Goal: Communication & Community: Share content

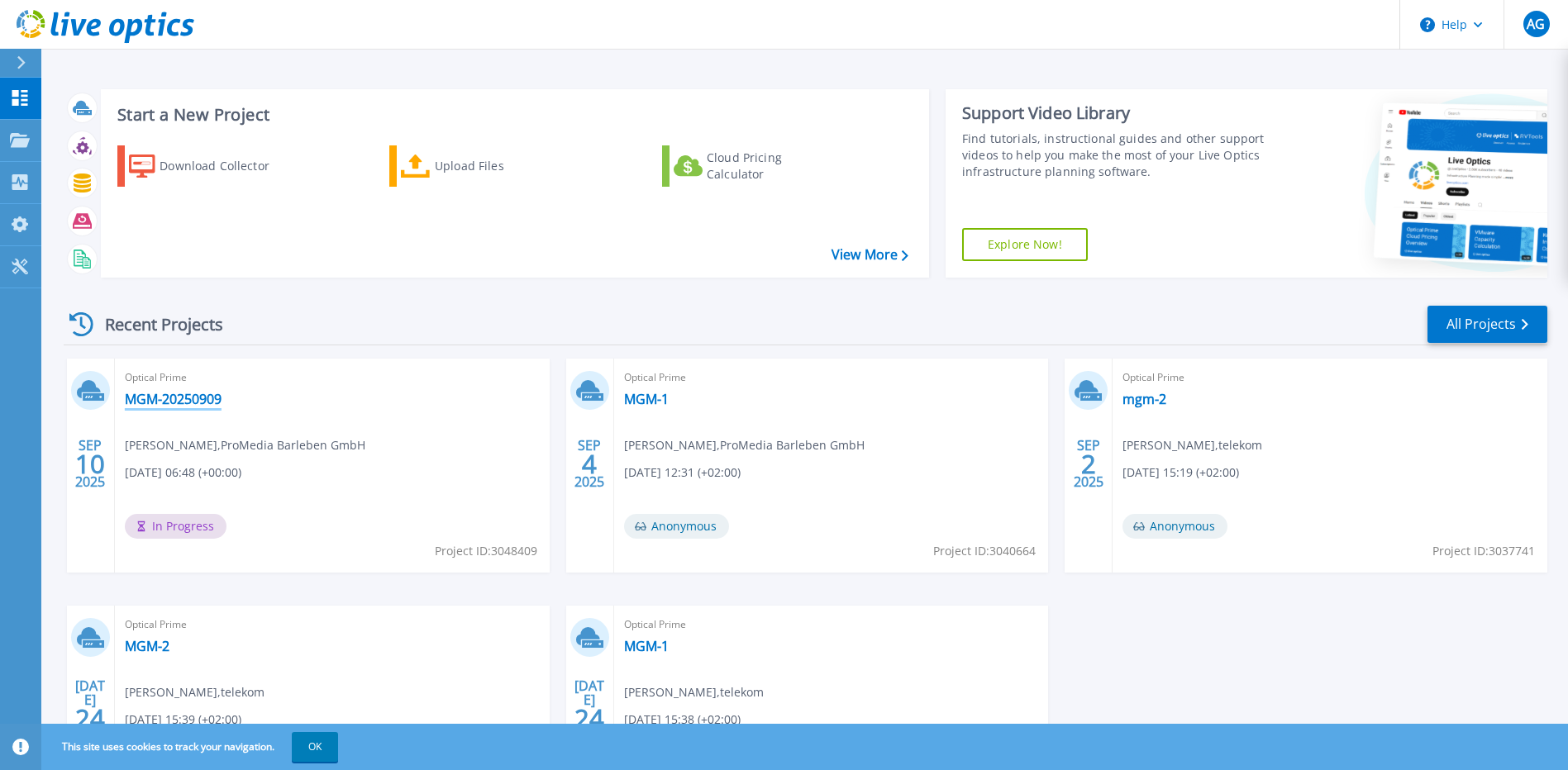
click at [137, 401] on link "MGM-20250909" at bounding box center [173, 399] width 96 height 16
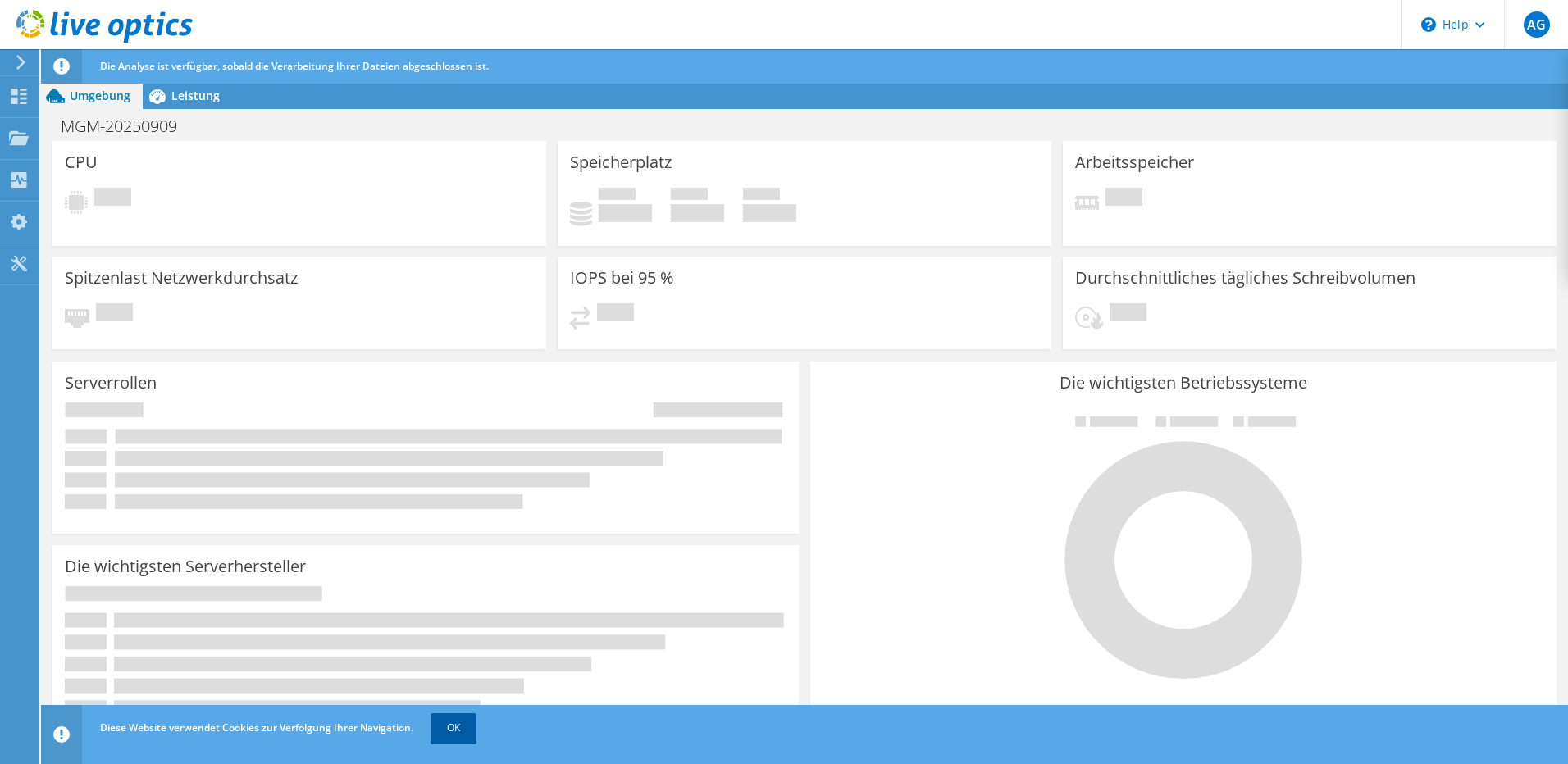
click at [477, 728] on link "OK" at bounding box center [454, 728] width 46 height 30
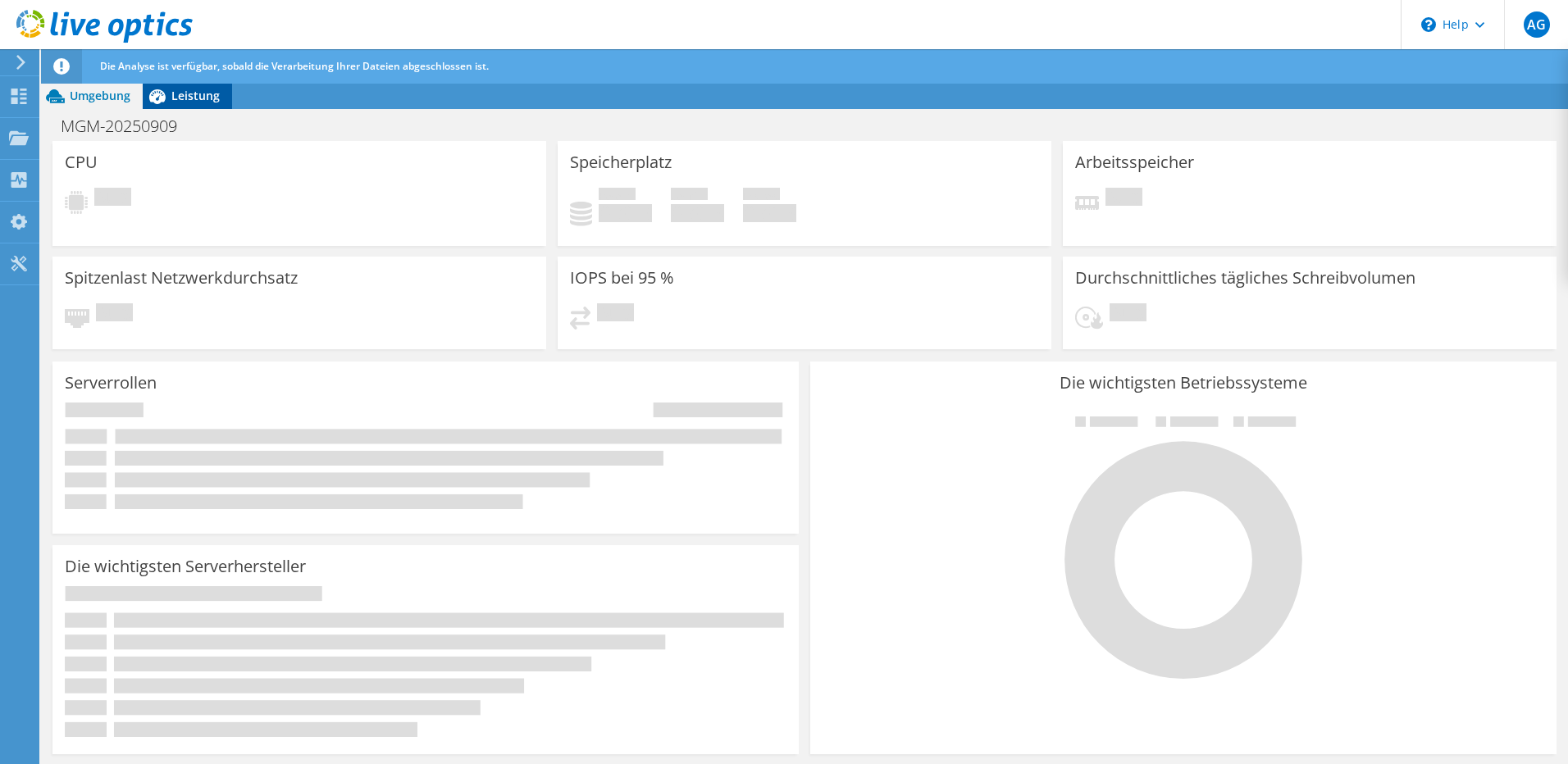
click at [180, 100] on span "Leistung" at bounding box center [196, 96] width 49 height 15
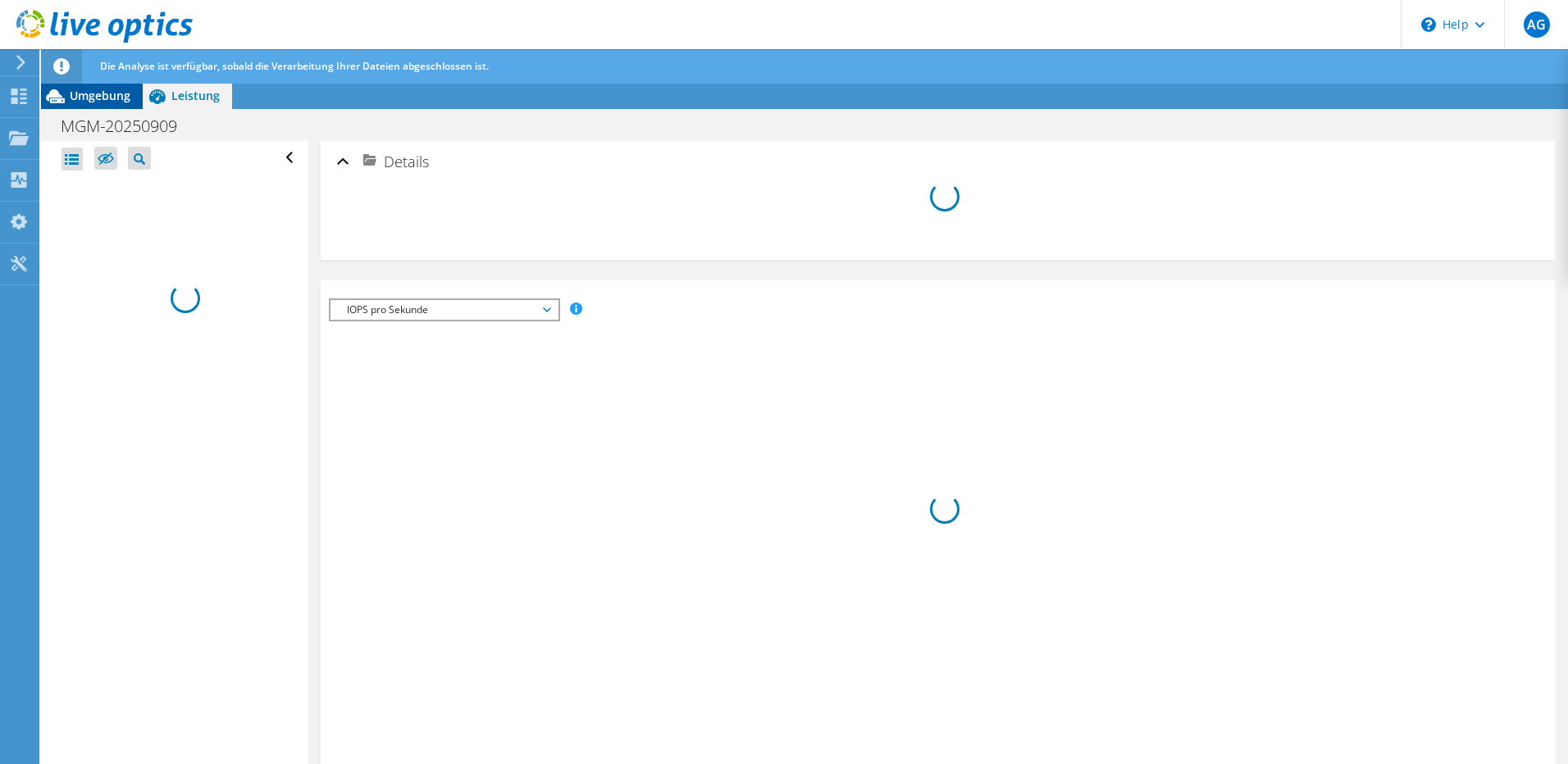
click at [91, 99] on span "Umgebung" at bounding box center [100, 96] width 61 height 15
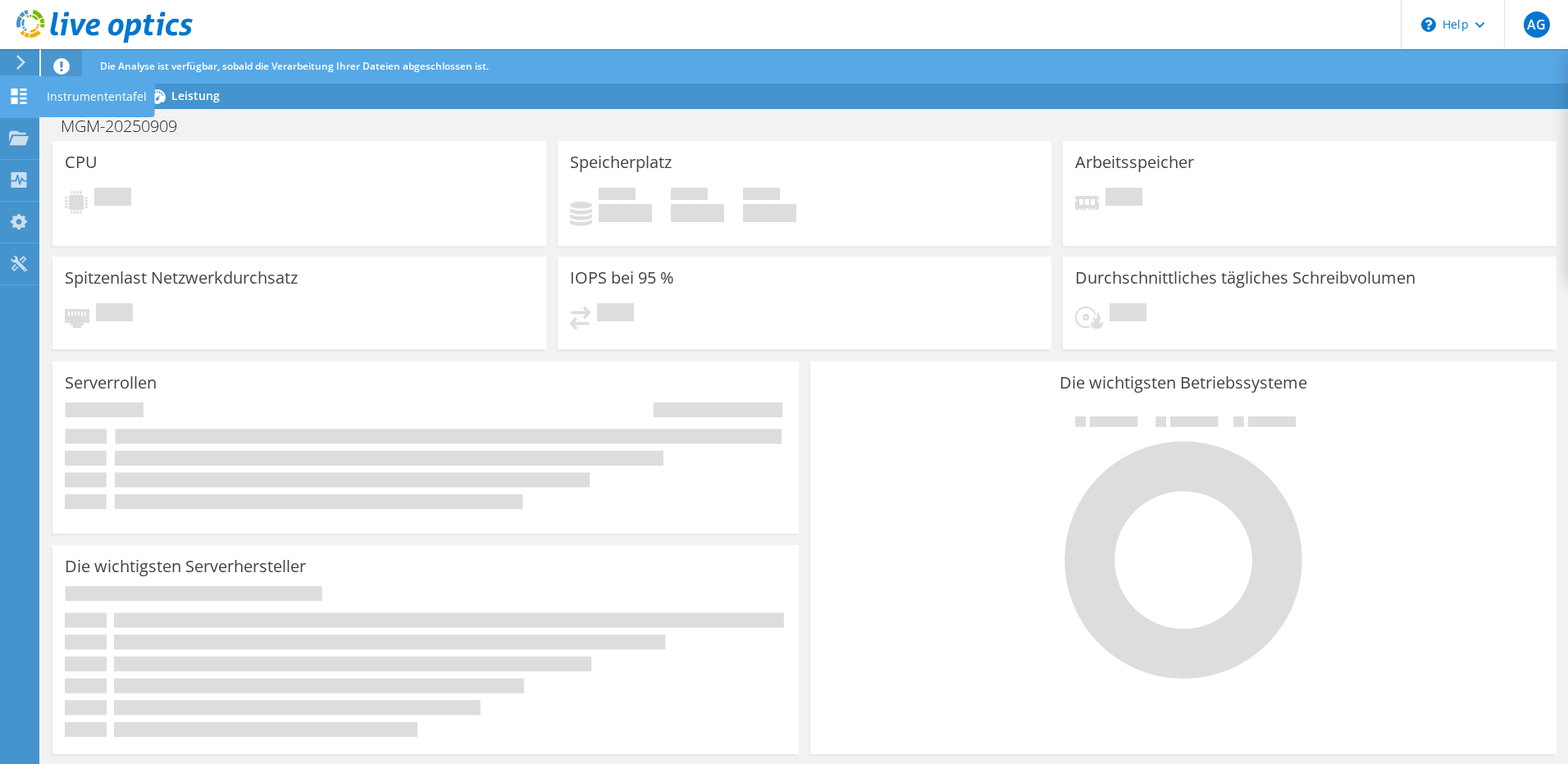
click at [16, 96] on icon at bounding box center [19, 97] width 20 height 15
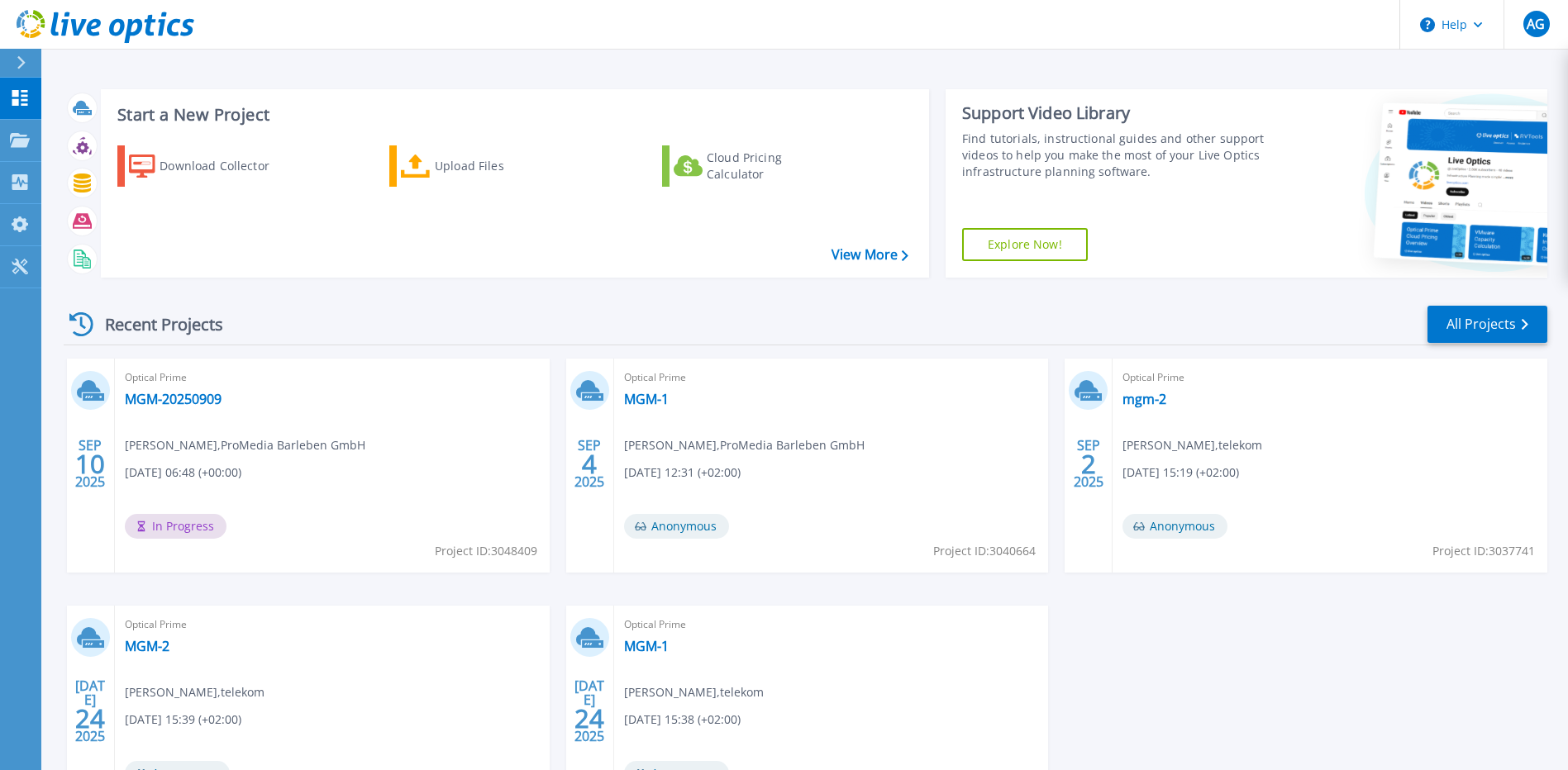
drag, startPoint x: 159, startPoint y: 399, endPoint x: 436, endPoint y: 386, distance: 277.3
click at [436, 386] on span "Optical Prime" at bounding box center [333, 377] width 415 height 18
click at [638, 275] on div "Start a New Project Download Collector Upload Files Cloud Pricing Calculator Vi…" at bounding box center [515, 183] width 829 height 189
click at [153, 404] on link "MGM-20250909" at bounding box center [173, 399] width 96 height 16
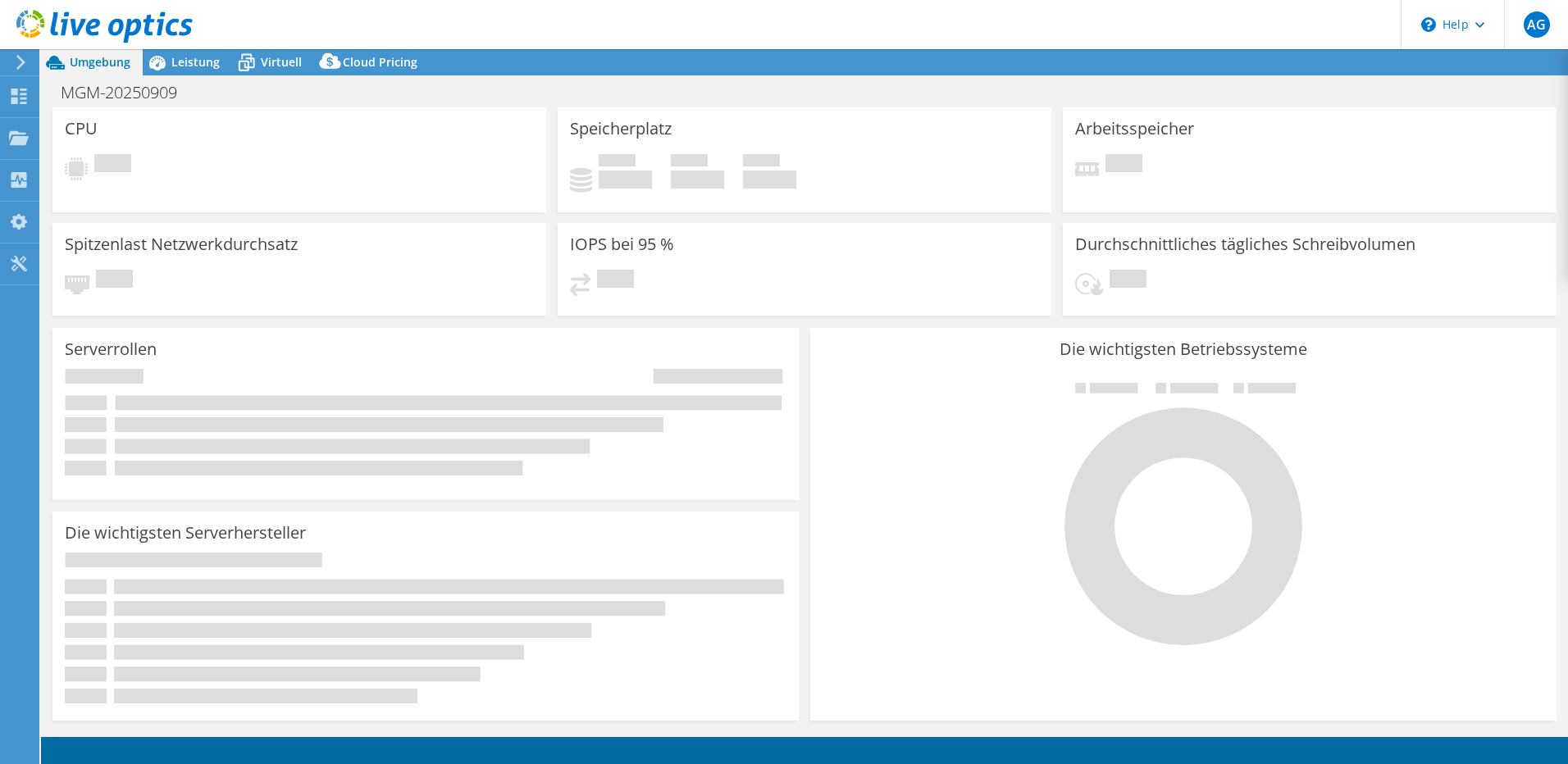
select select "USD"
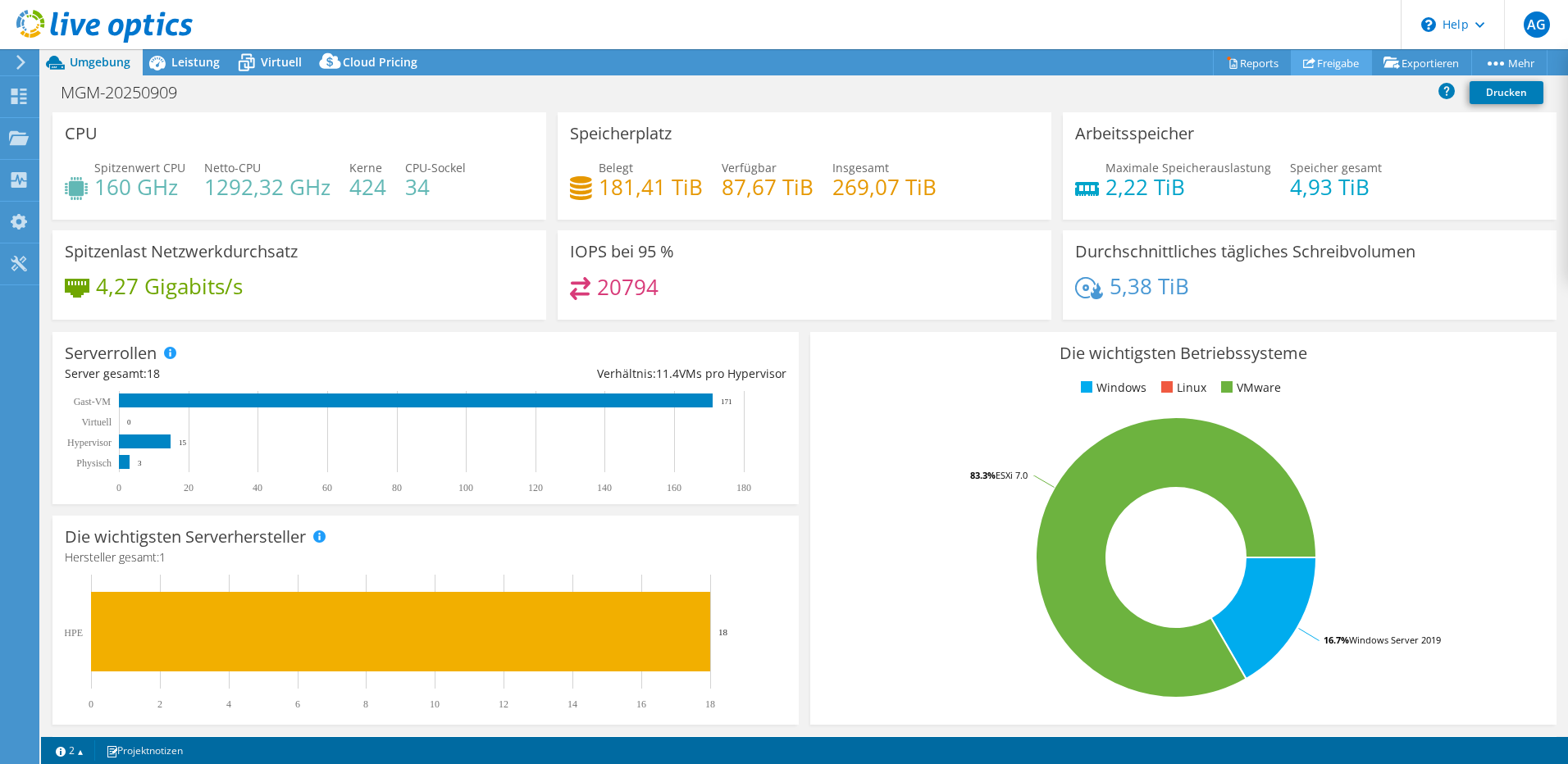
click at [1314, 65] on link "Freigabe" at bounding box center [1330, 63] width 81 height 26
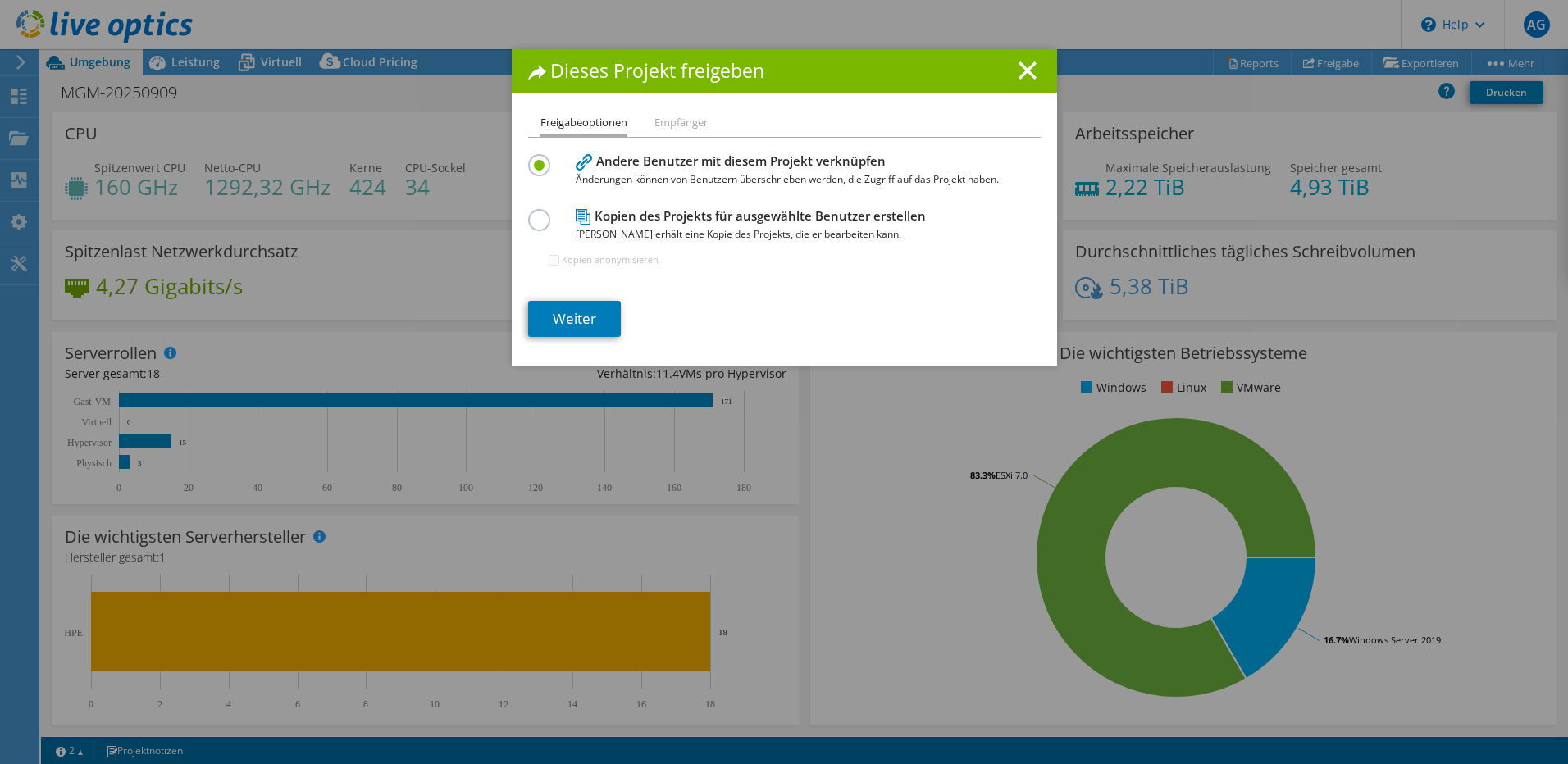
click at [532, 213] on label at bounding box center [543, 211] width 29 height 4
click at [0, 0] on input "radio" at bounding box center [0, 0] width 0 height 0
click at [549, 260] on input "Kopien anonymisieren" at bounding box center [554, 260] width 10 height 10
checkbox input "true"
click at [554, 315] on link "Weiter" at bounding box center [574, 319] width 92 height 36
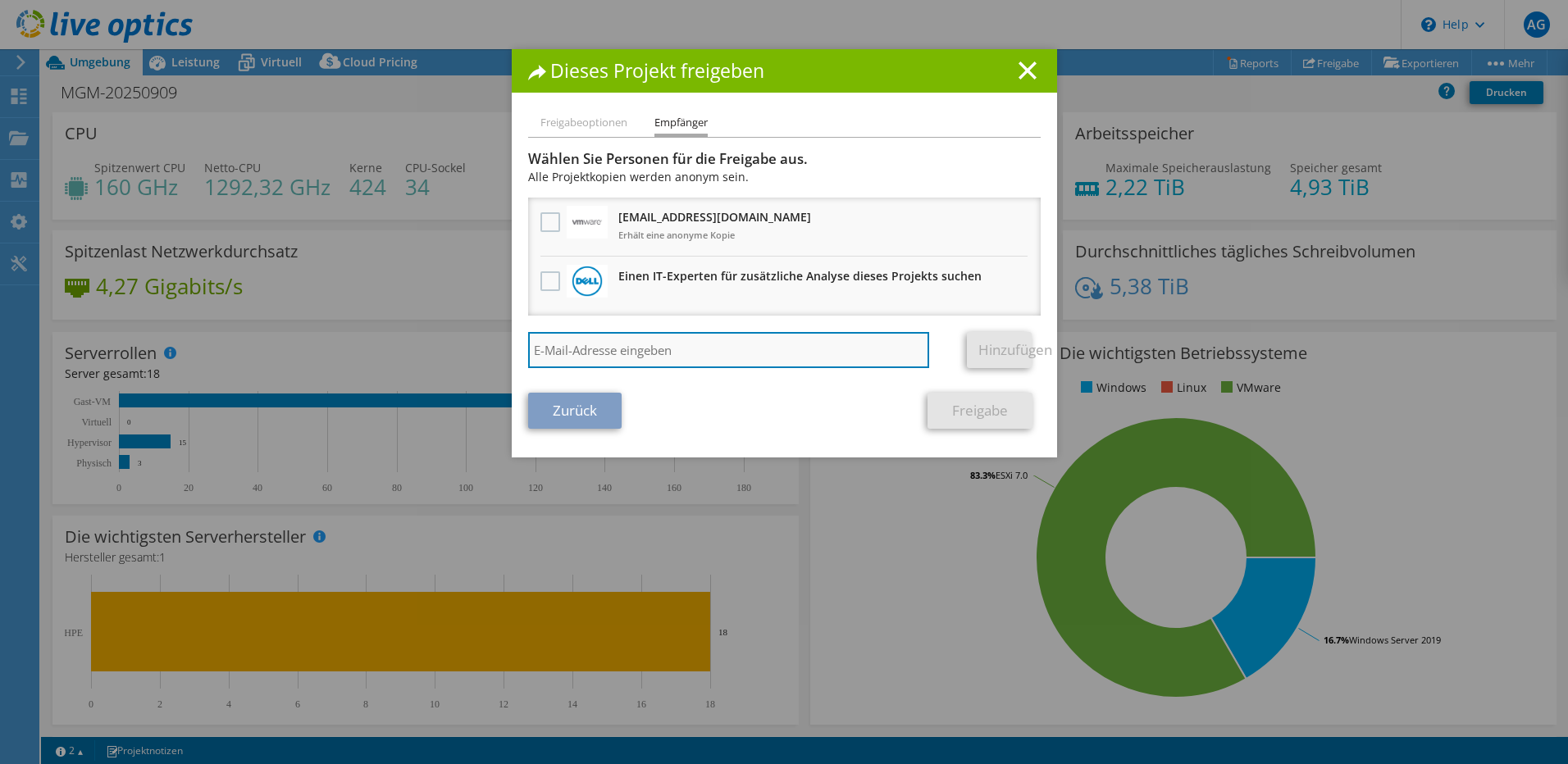
click at [762, 358] on input "search" at bounding box center [729, 350] width 402 height 36
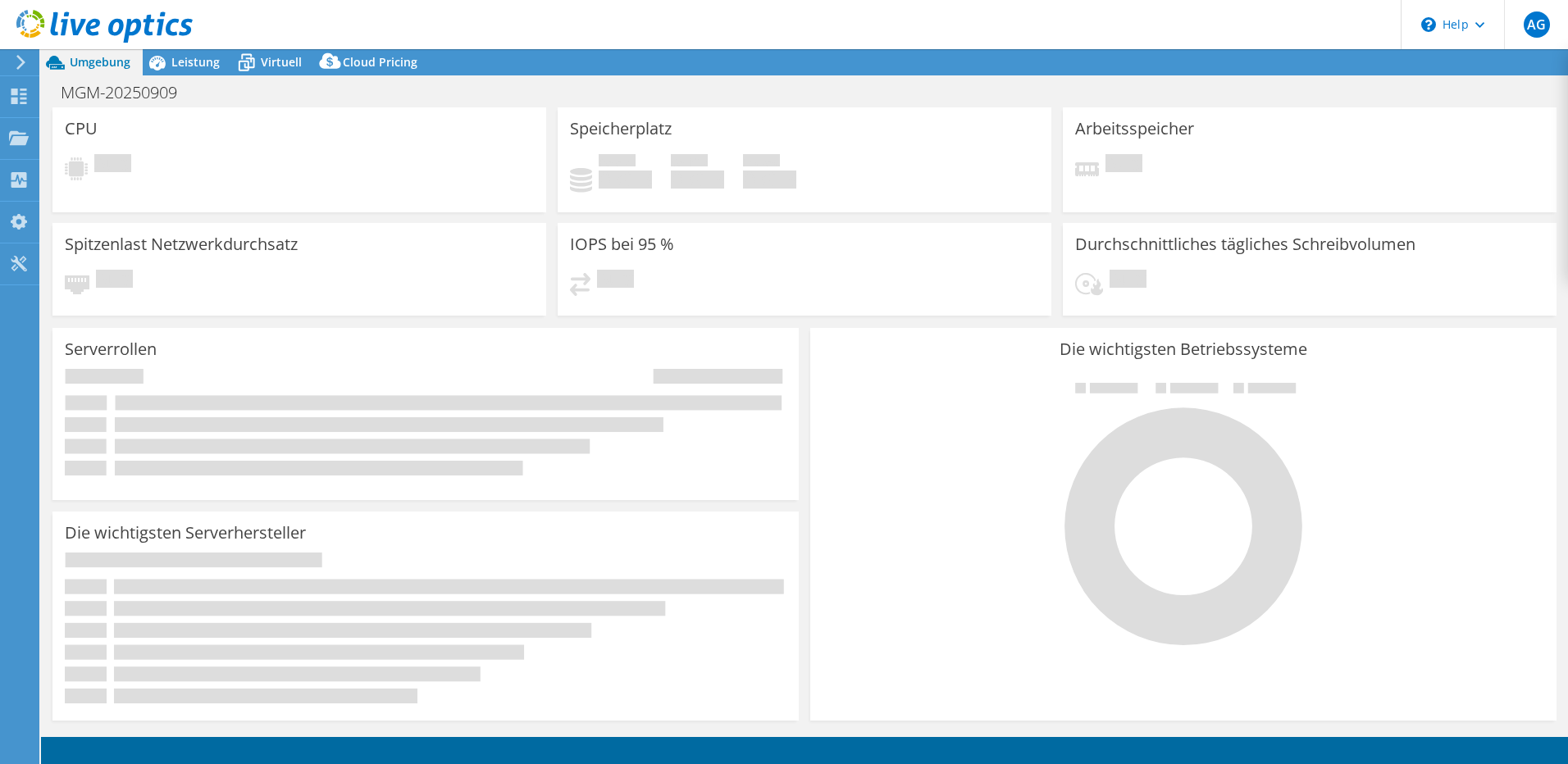
select select "USD"
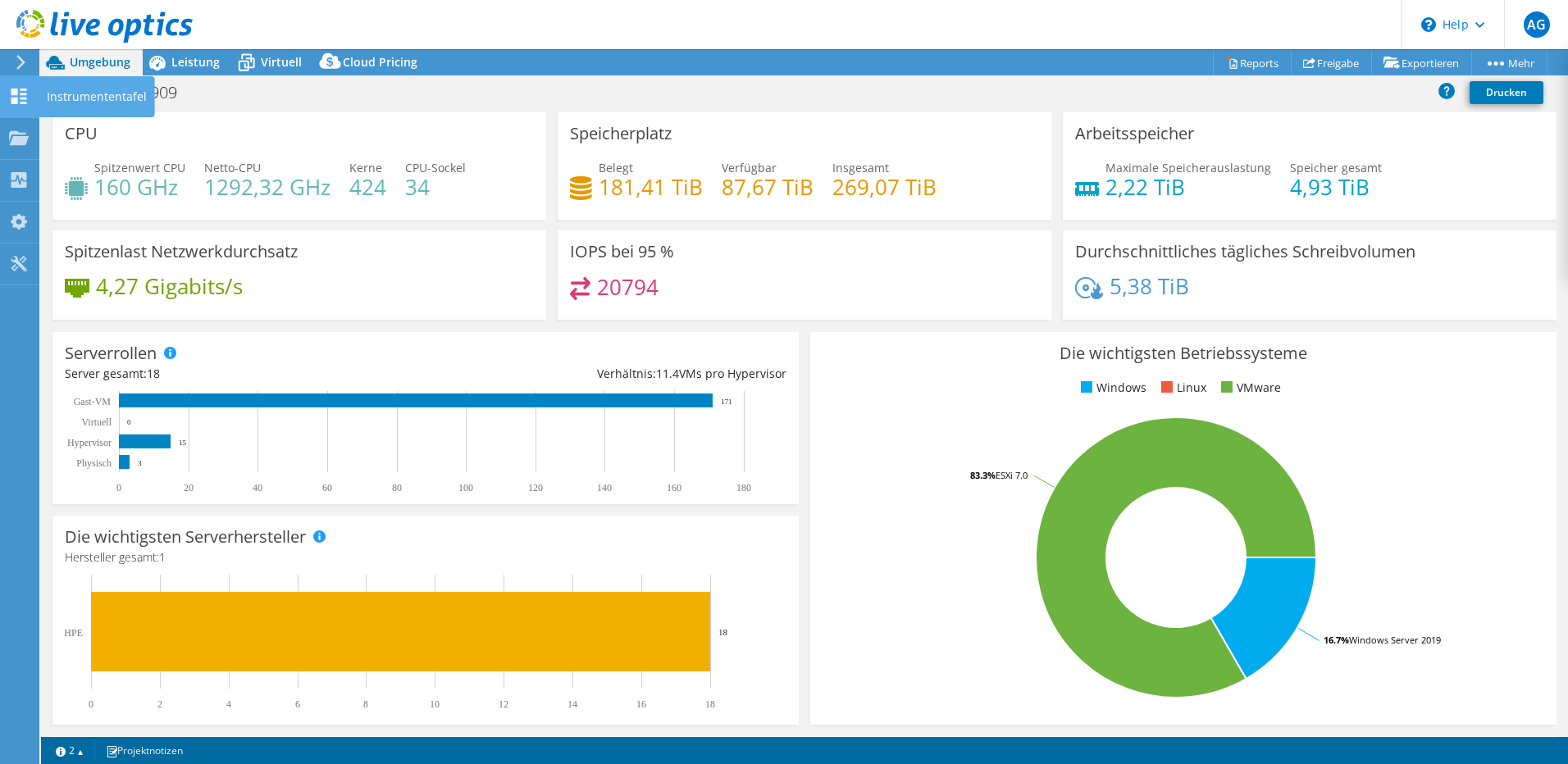
click at [49, 92] on div "Instrumententafel" at bounding box center [97, 97] width 116 height 41
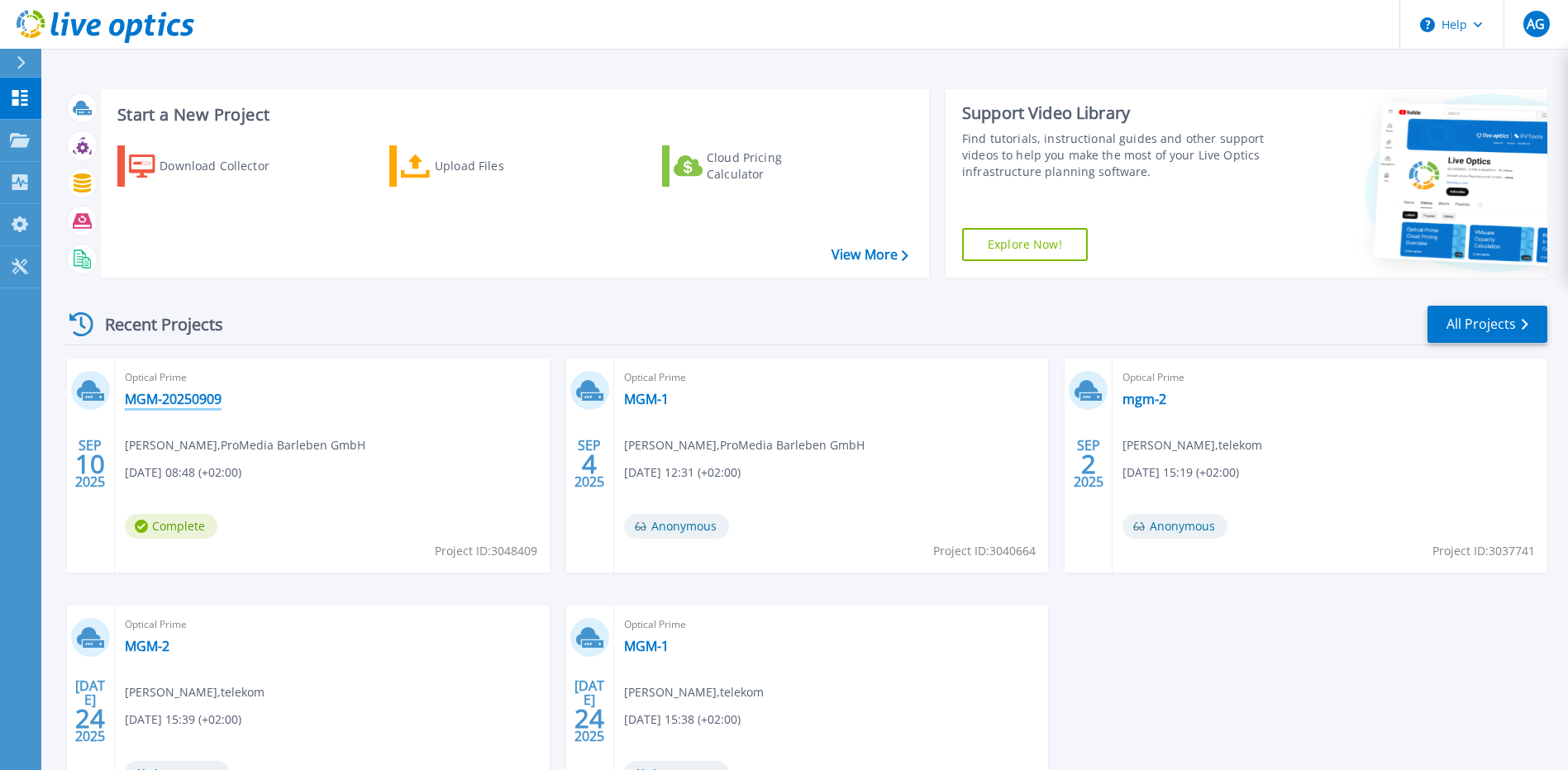
click at [181, 405] on link "MGM-20250909" at bounding box center [173, 399] width 96 height 16
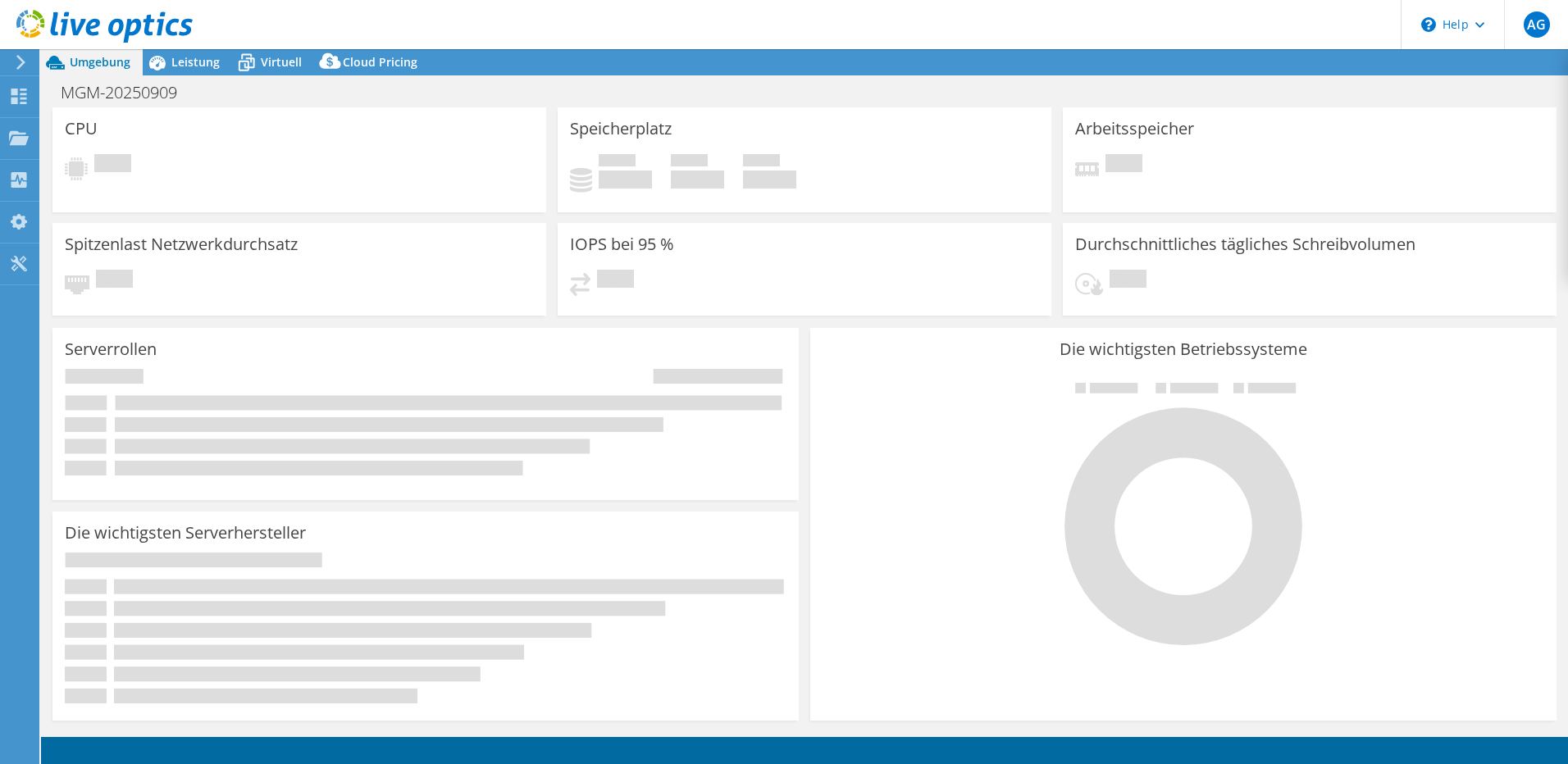
select select "USD"
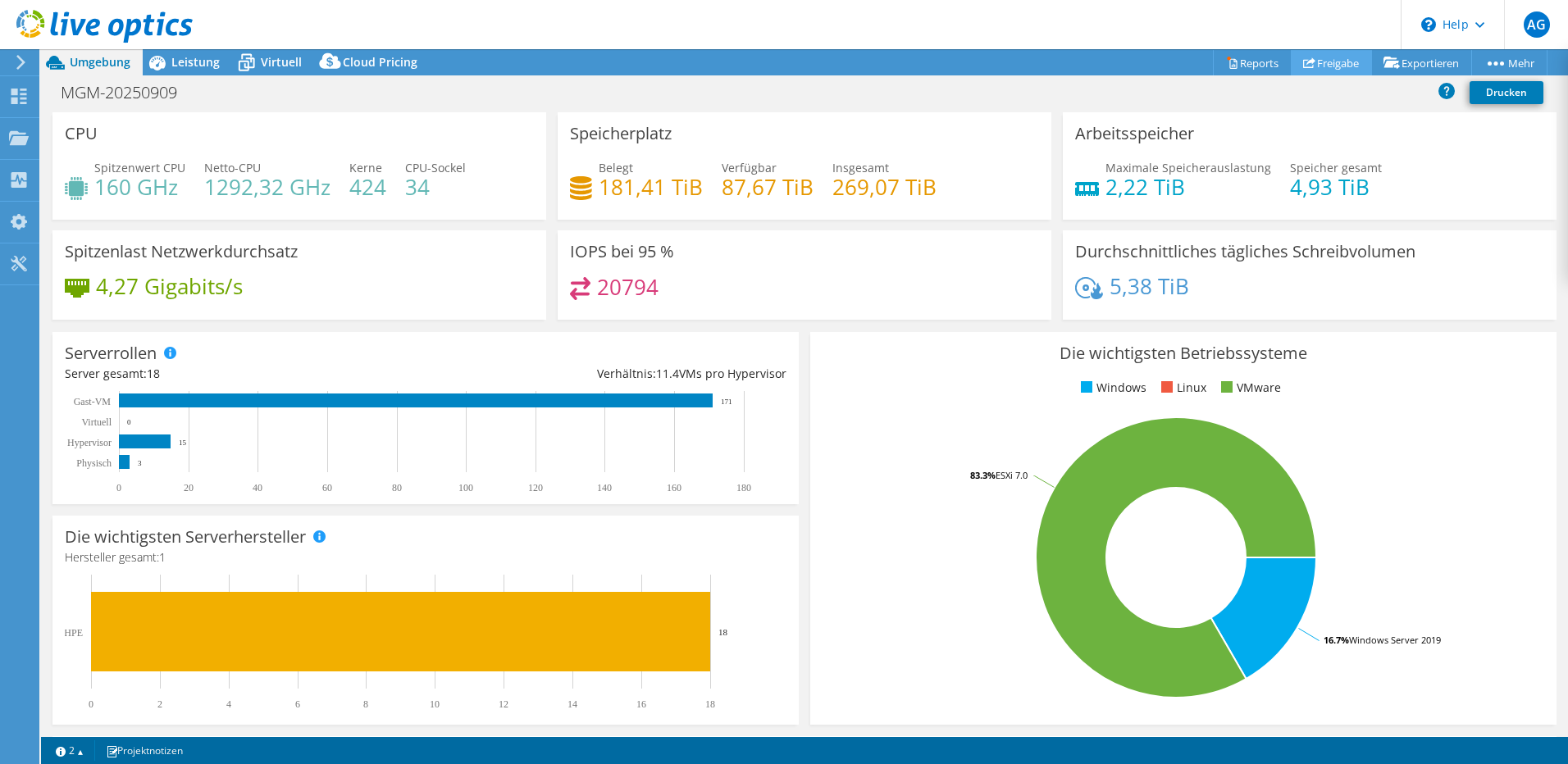
click at [1322, 63] on link "Freigabe" at bounding box center [1330, 63] width 81 height 26
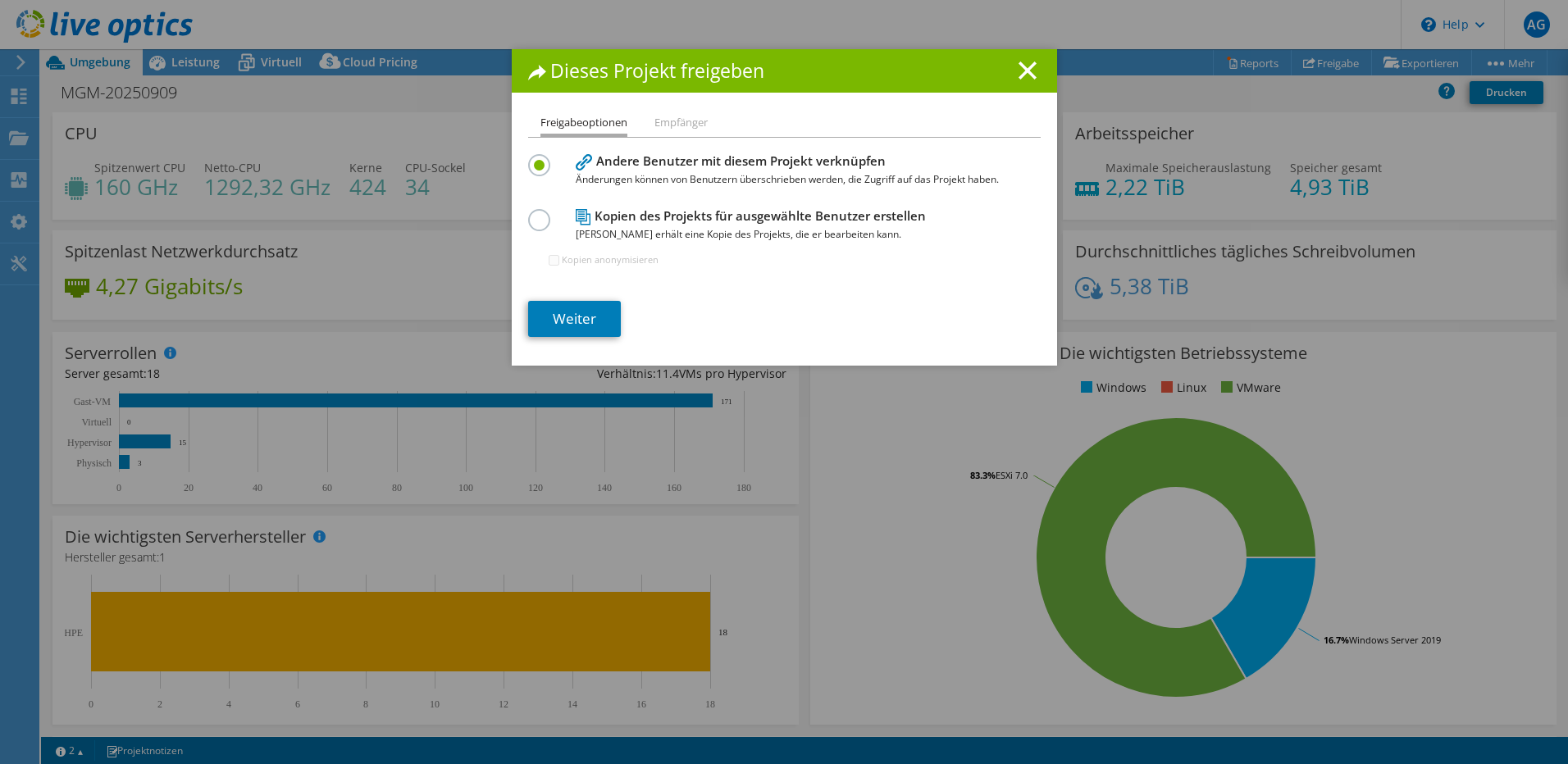
click at [529, 213] on label at bounding box center [543, 211] width 29 height 4
click at [0, 0] on input "radio" at bounding box center [0, 0] width 0 height 0
click at [549, 262] on input "Kopien anonymisieren" at bounding box center [554, 260] width 10 height 10
checkbox input "true"
click at [583, 311] on link "Weiter" at bounding box center [574, 319] width 92 height 36
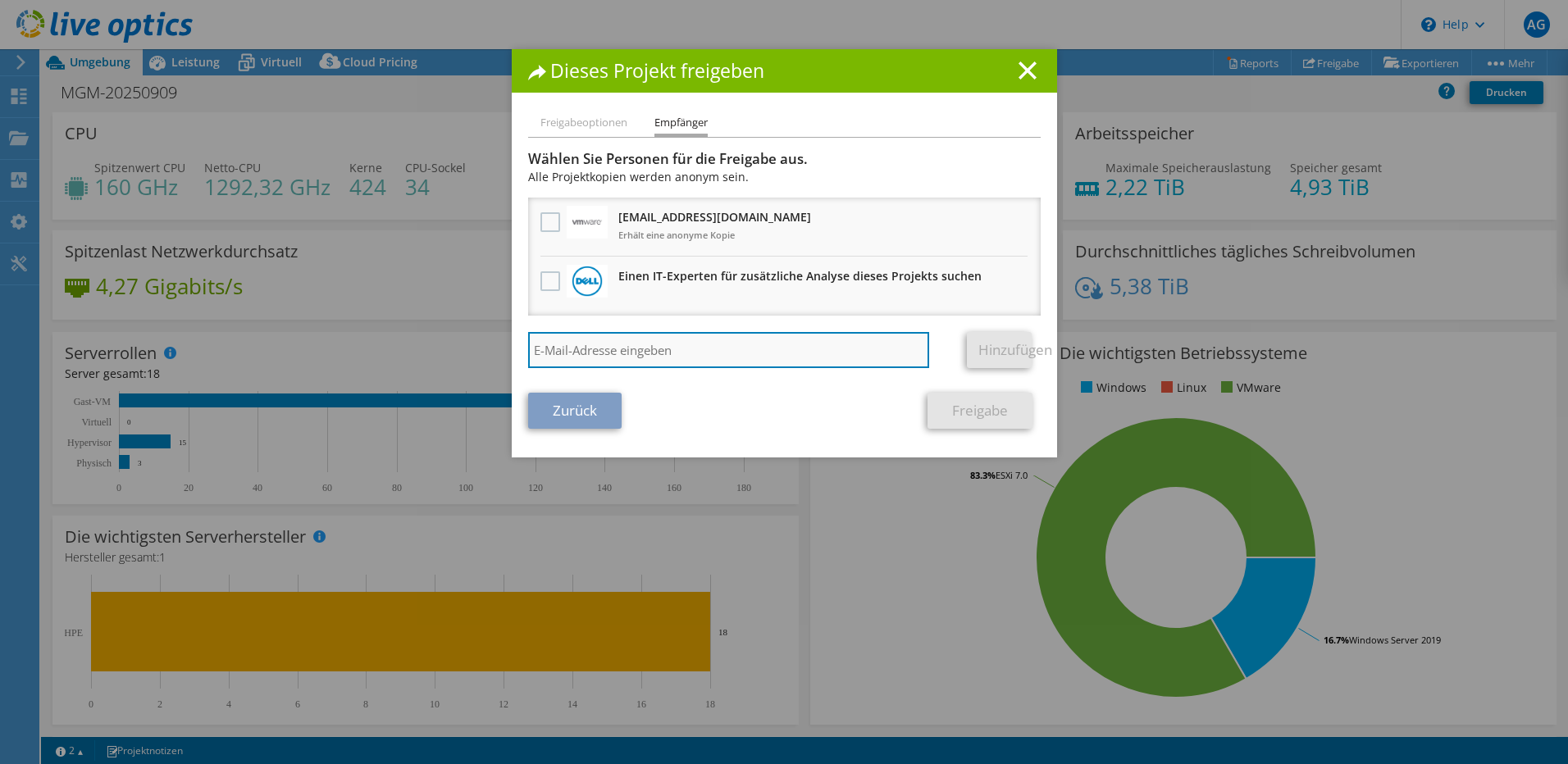
click at [592, 348] on input "search" at bounding box center [729, 350] width 402 height 36
paste input "Kay.Schemmerling@wbs-it.de"
type input "Kay.Schemmerling@wbs-it.de"
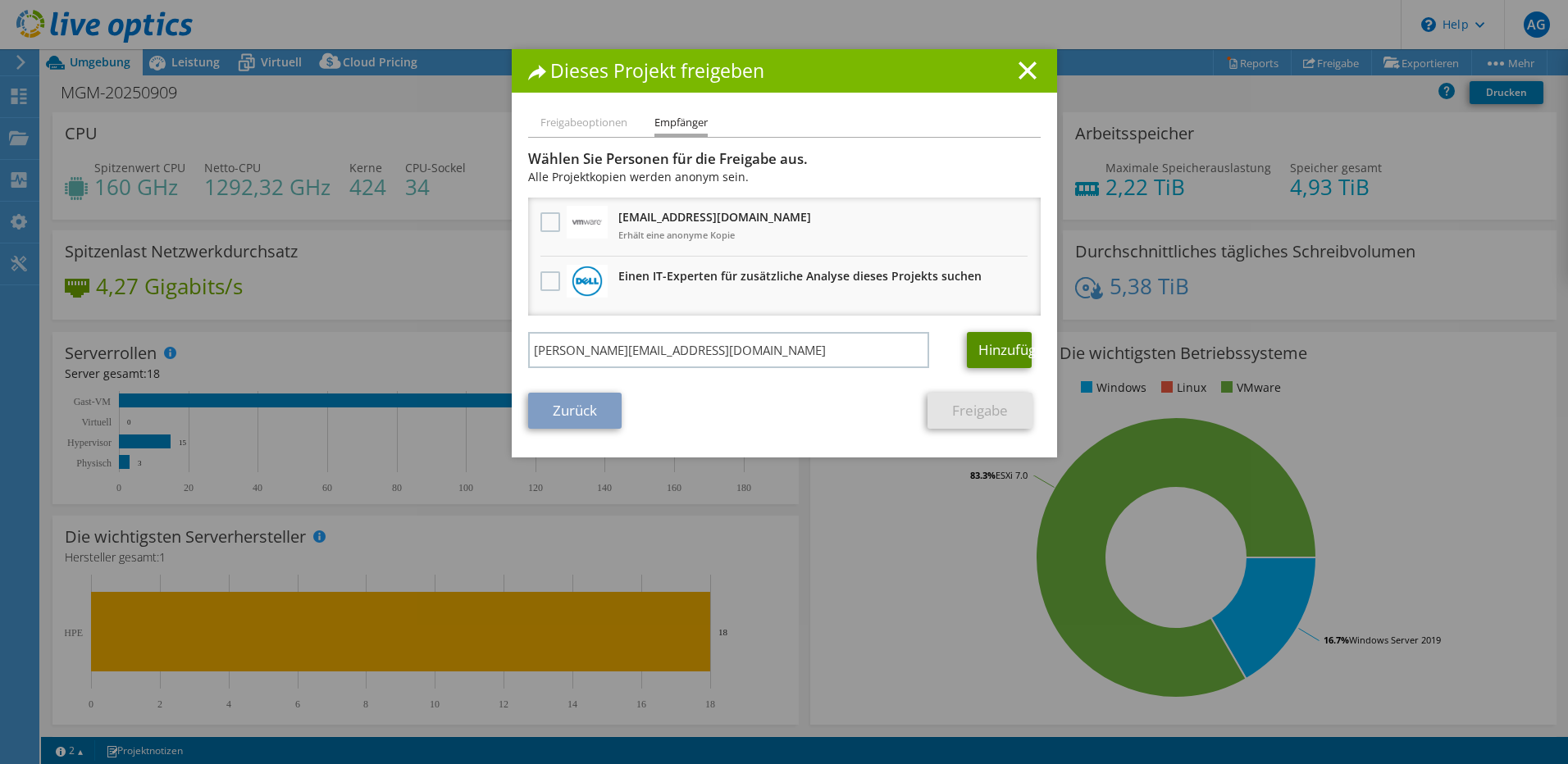
click at [974, 344] on link "Hinzufügen" at bounding box center [999, 350] width 65 height 36
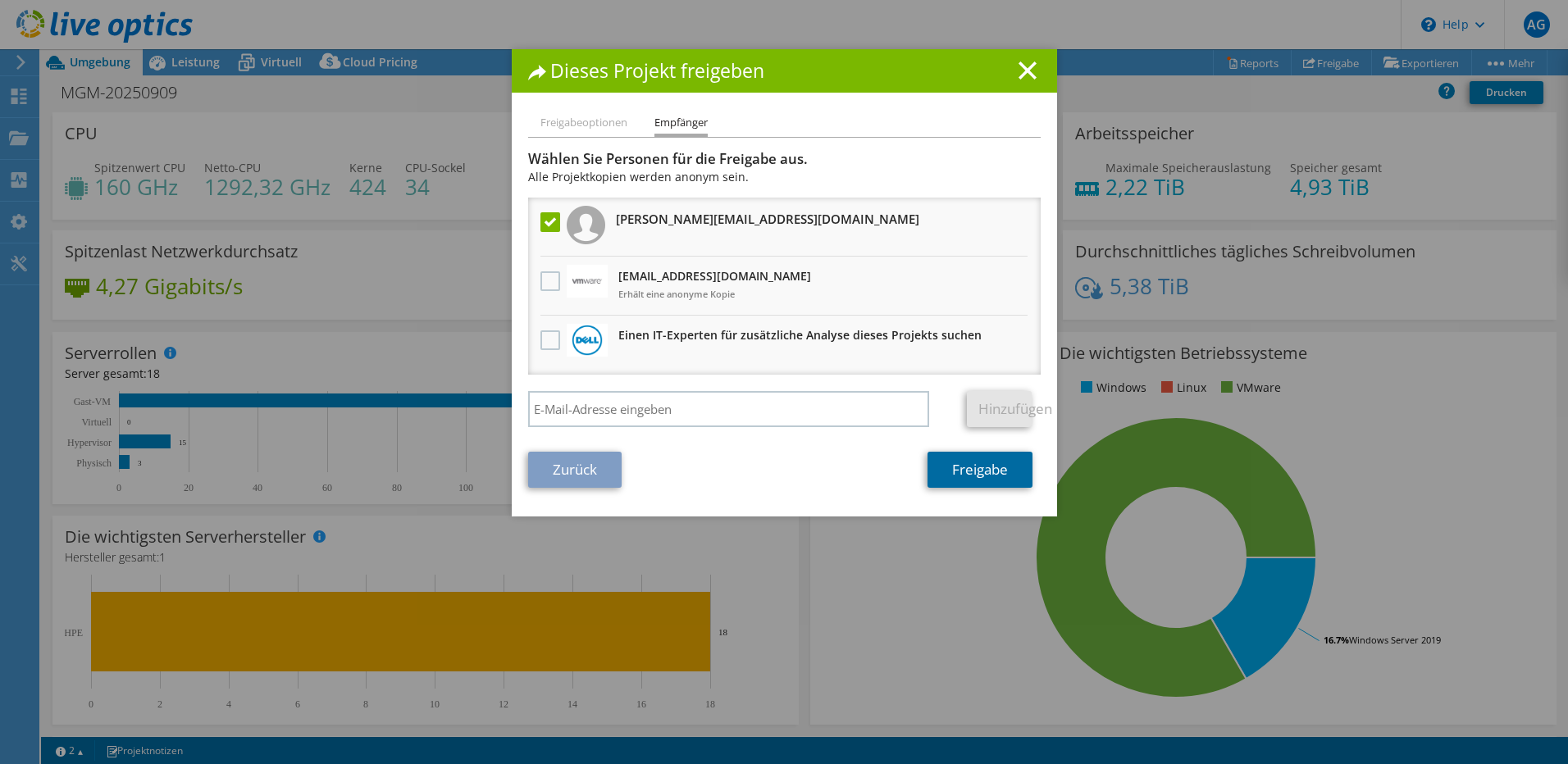
click at [960, 471] on link "Freigabe" at bounding box center [979, 470] width 105 height 36
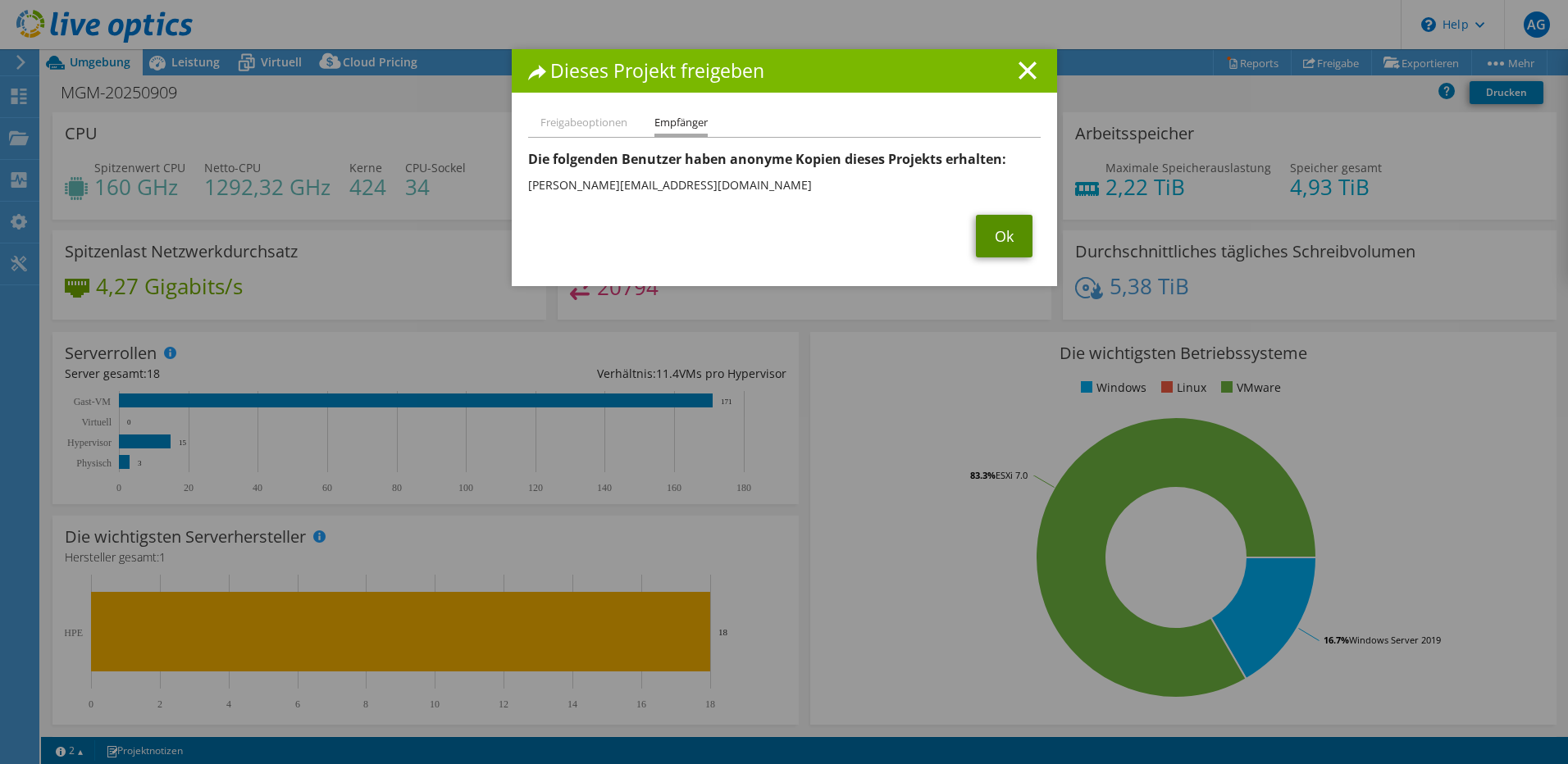
click at [1000, 244] on link "Ok" at bounding box center [1004, 236] width 56 height 43
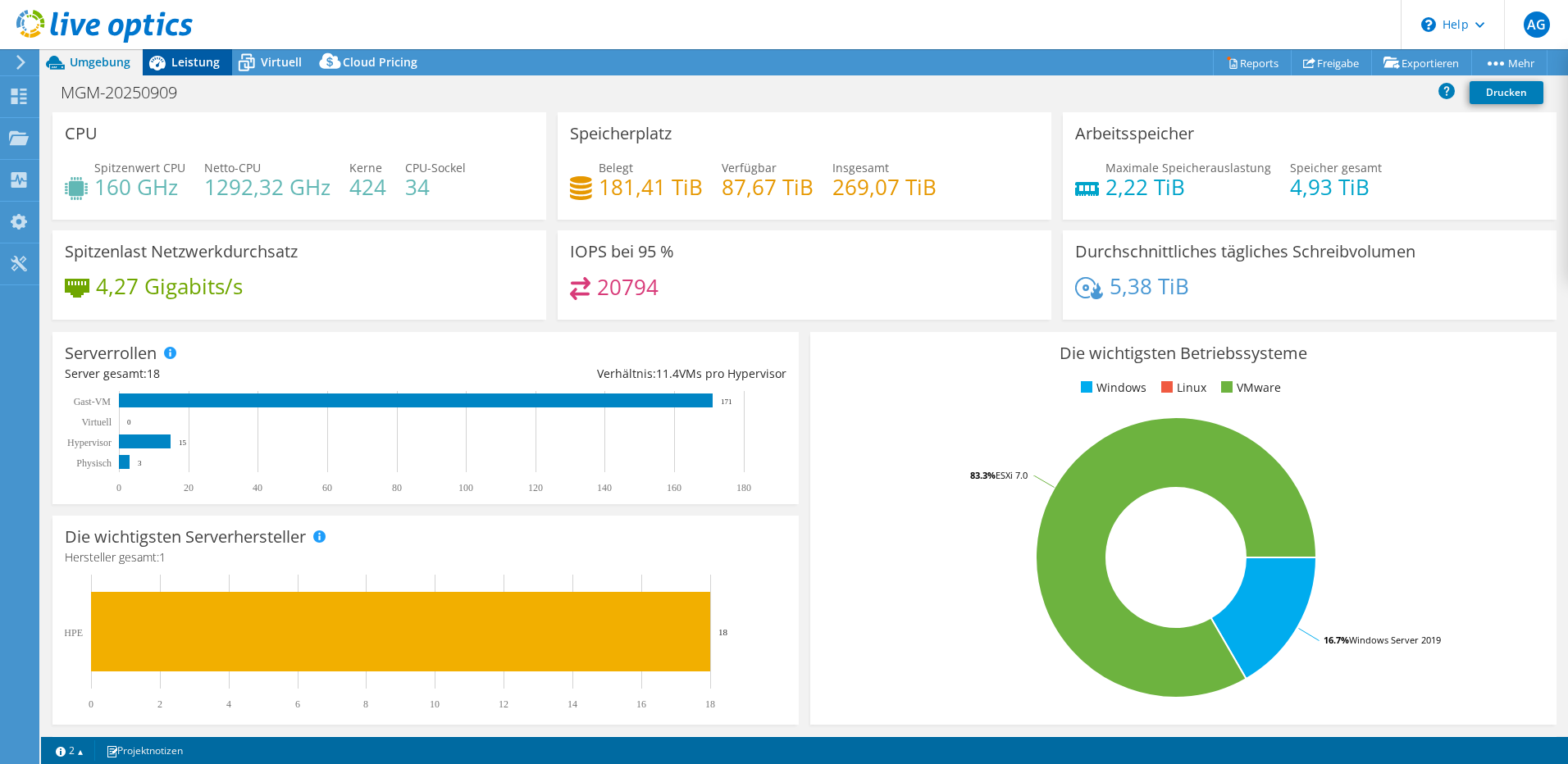
click at [180, 64] on span "Leistung" at bounding box center [196, 62] width 49 height 15
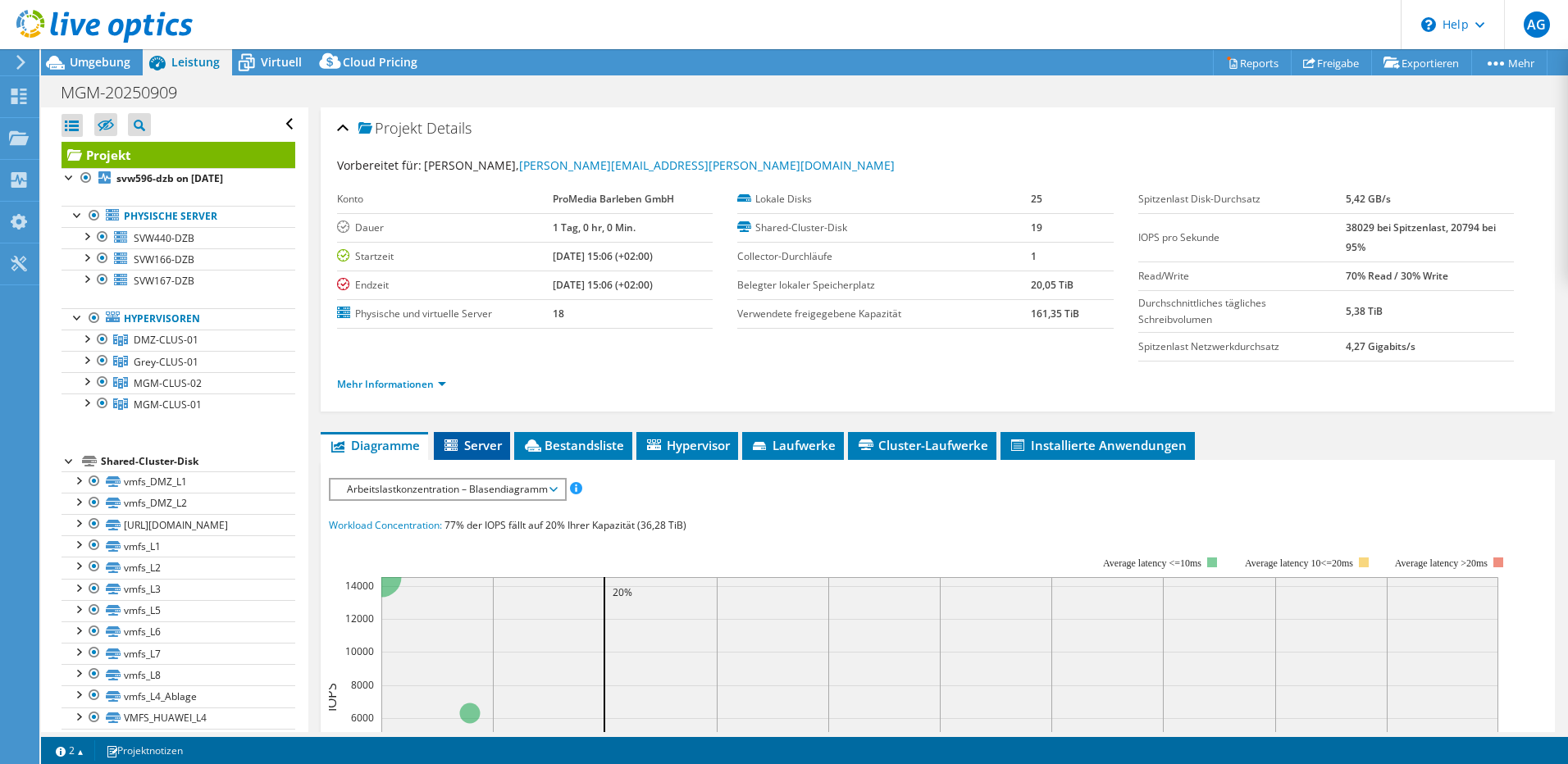
click at [468, 451] on span "Server" at bounding box center [472, 444] width 60 height 16
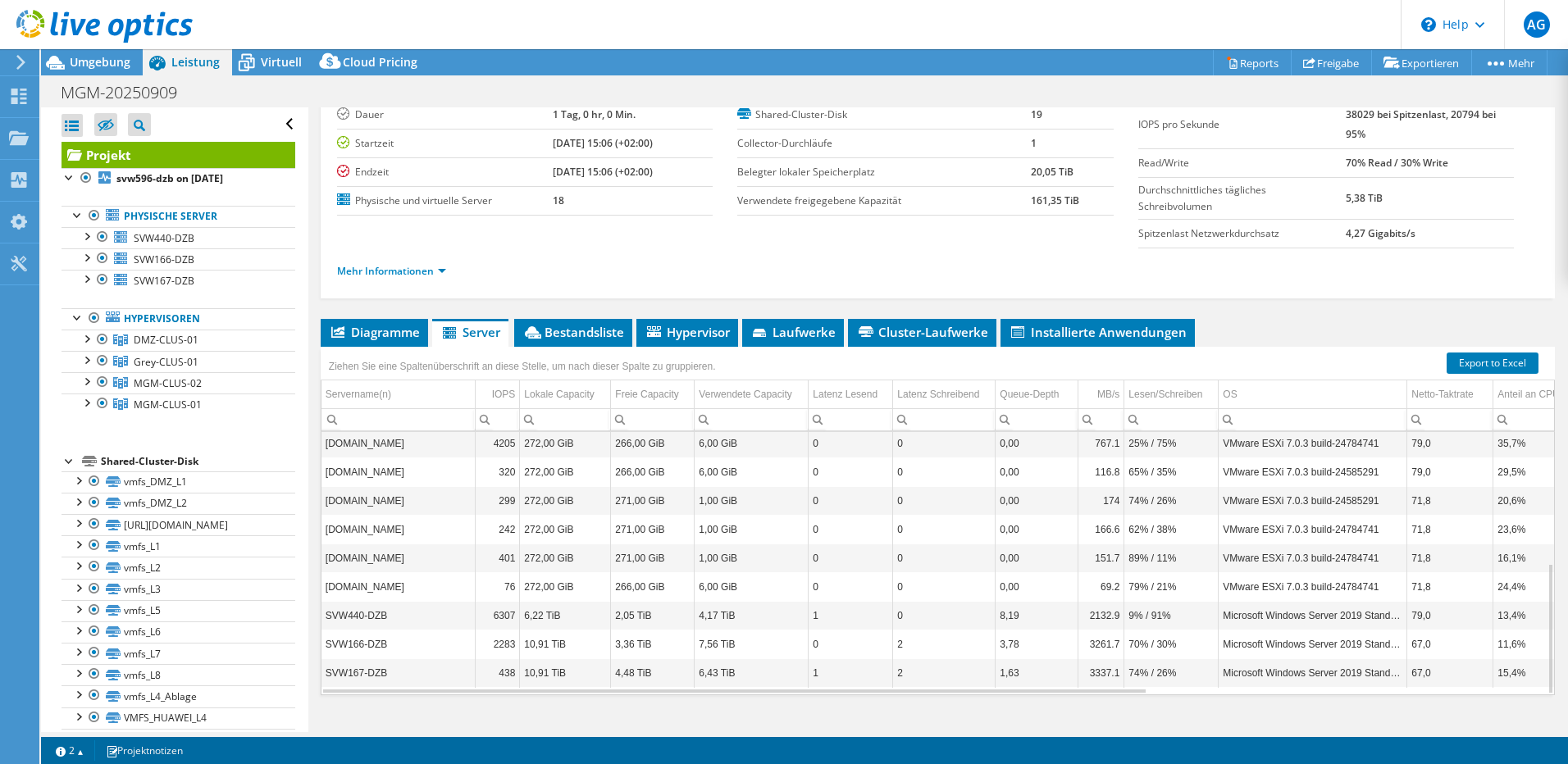
scroll to position [138, 0]
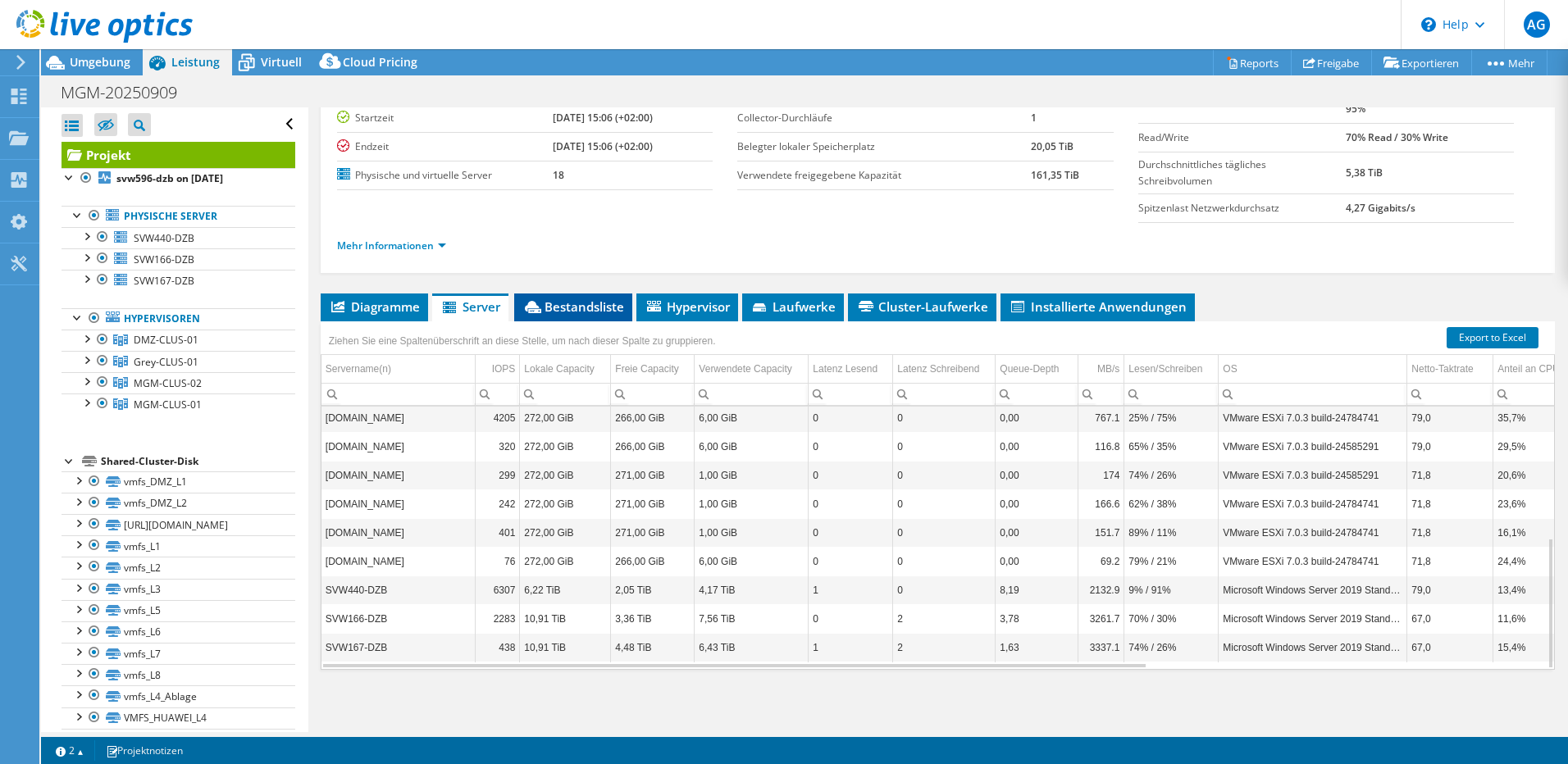
click at [589, 307] on span "Bestandsliste" at bounding box center [573, 306] width 102 height 16
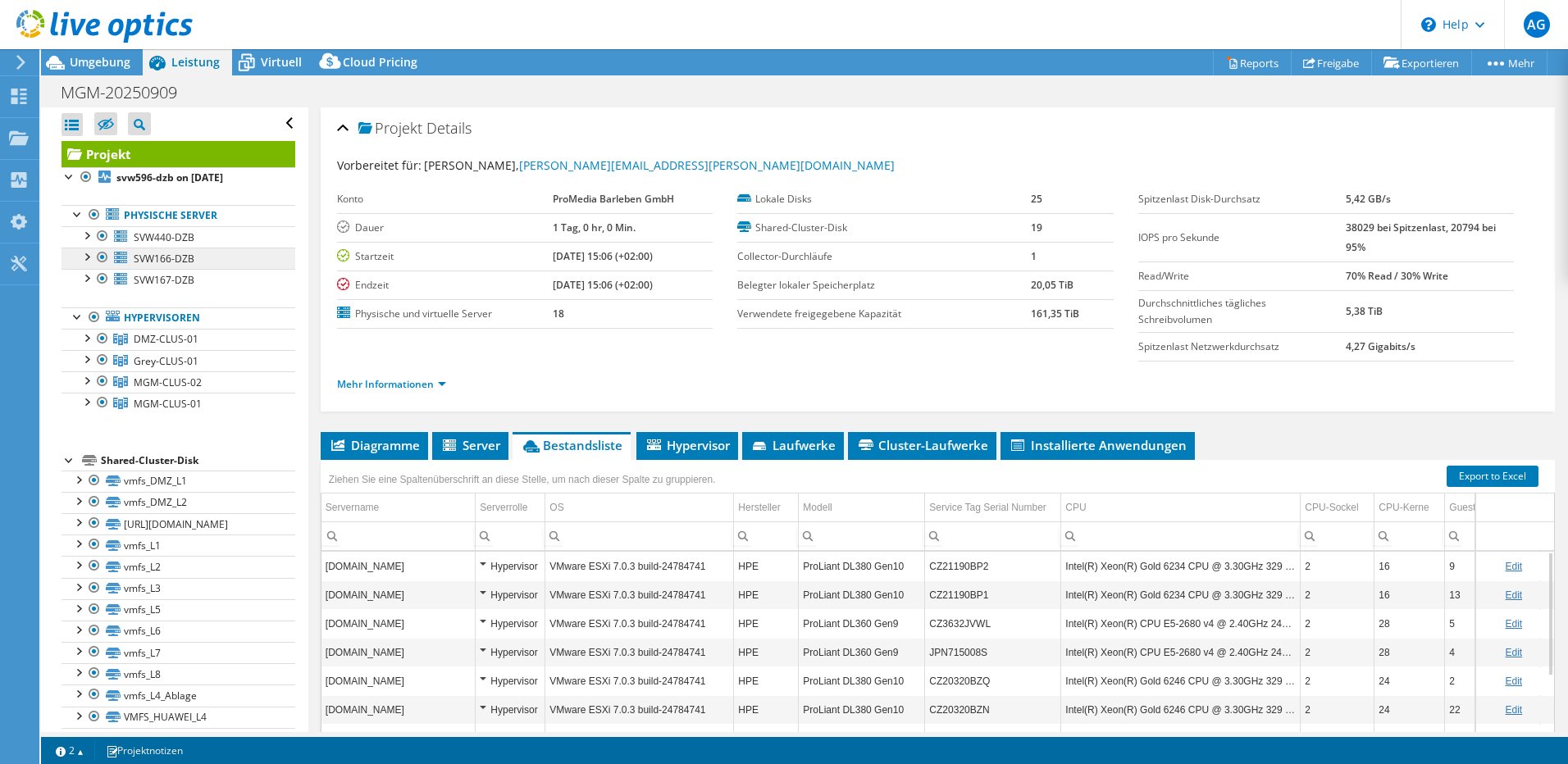
scroll to position [0, 0]
click at [1327, 61] on link "Freigabe" at bounding box center [1330, 63] width 81 height 26
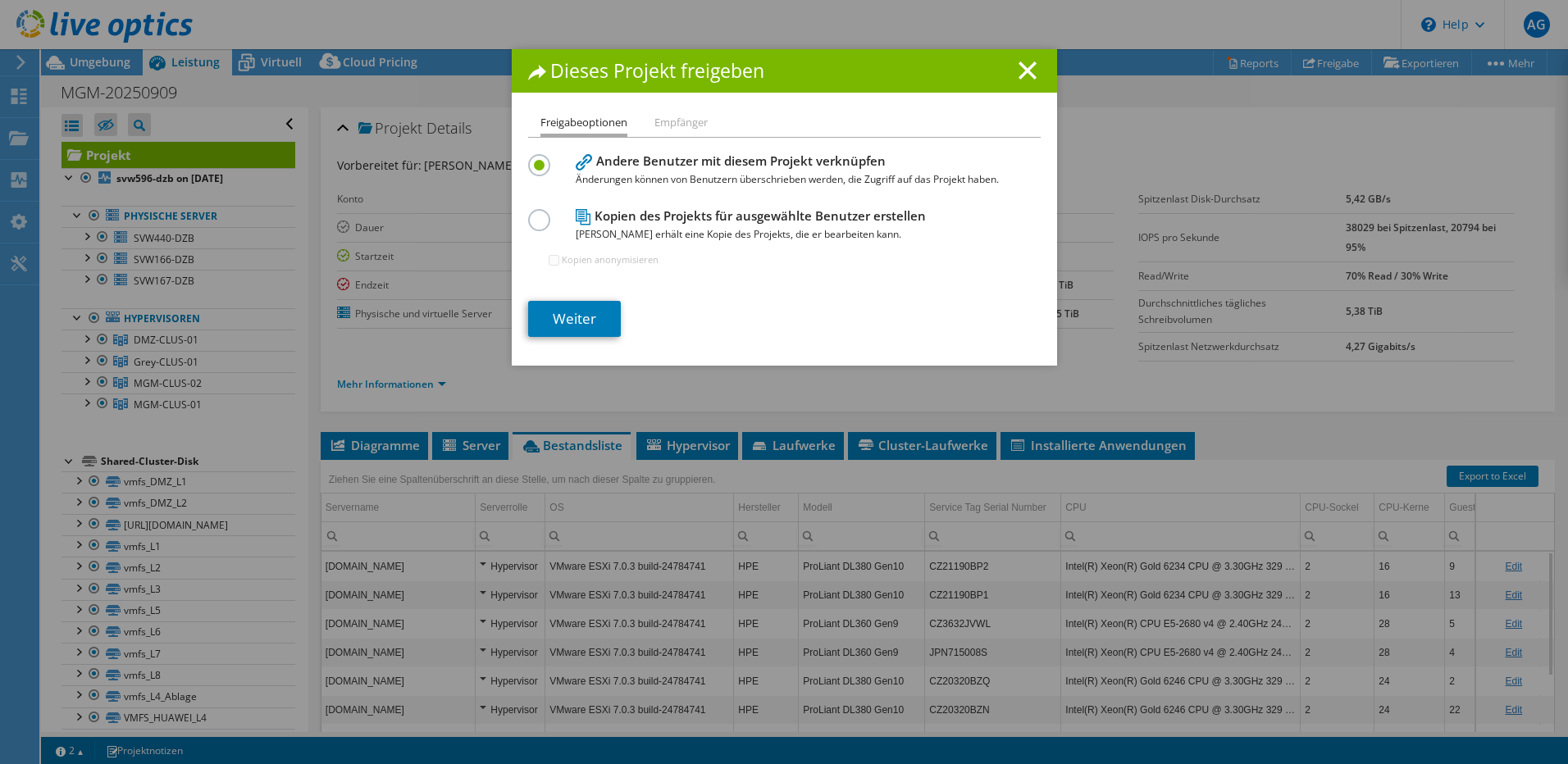
click at [533, 213] on label at bounding box center [543, 211] width 29 height 4
click at [0, 0] on input "radio" at bounding box center [0, 0] width 0 height 0
click at [549, 256] on input "Kopien anonymisieren" at bounding box center [554, 260] width 10 height 10
checkbox input "true"
click at [576, 323] on link "Weiter" at bounding box center [574, 319] width 92 height 36
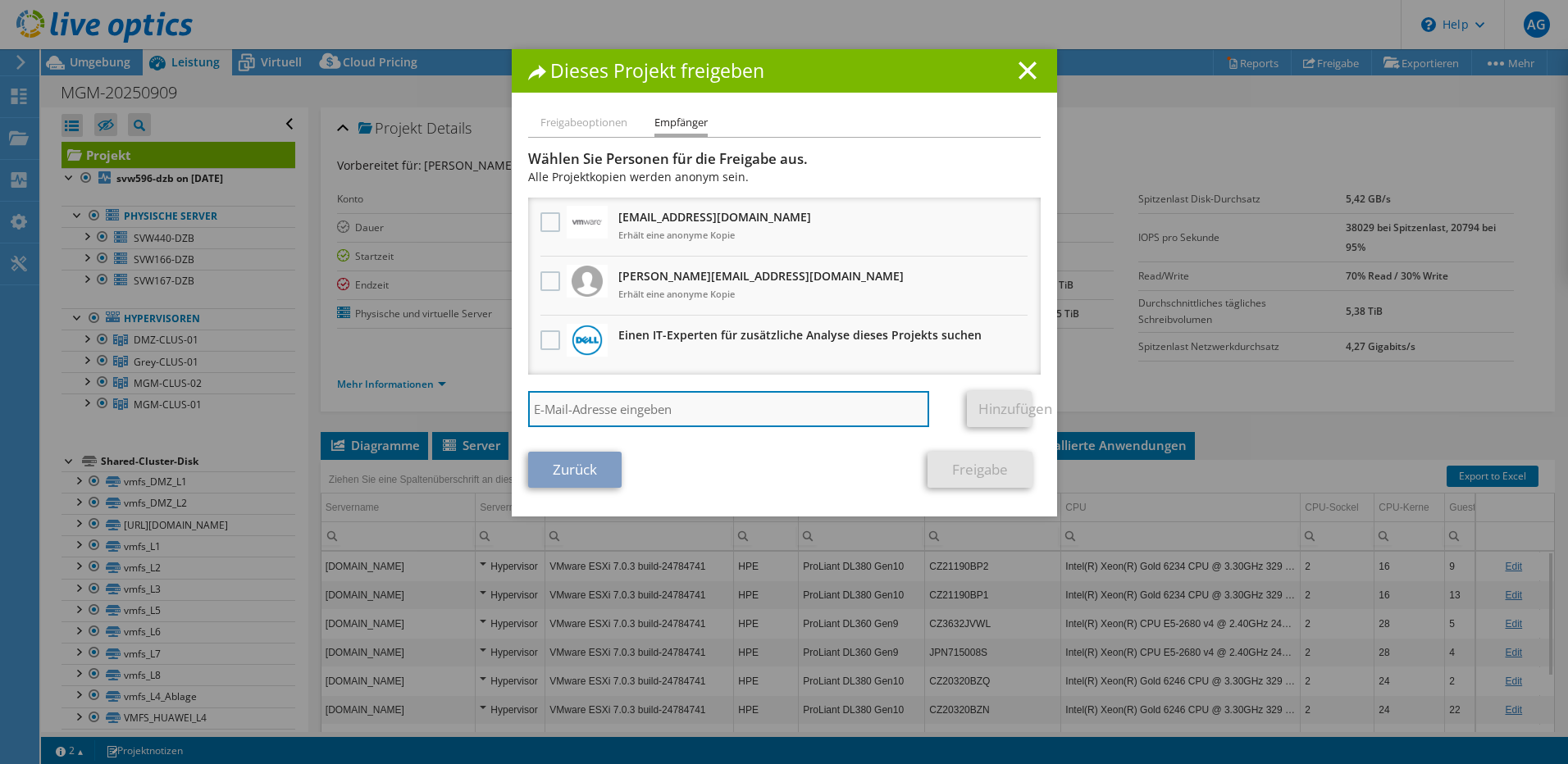
click at [681, 413] on input "search" at bounding box center [729, 409] width 402 height 36
paste input "bernd.reinhardt@serviceware.de"
type input "bernd.reinhardt@serviceware.de"
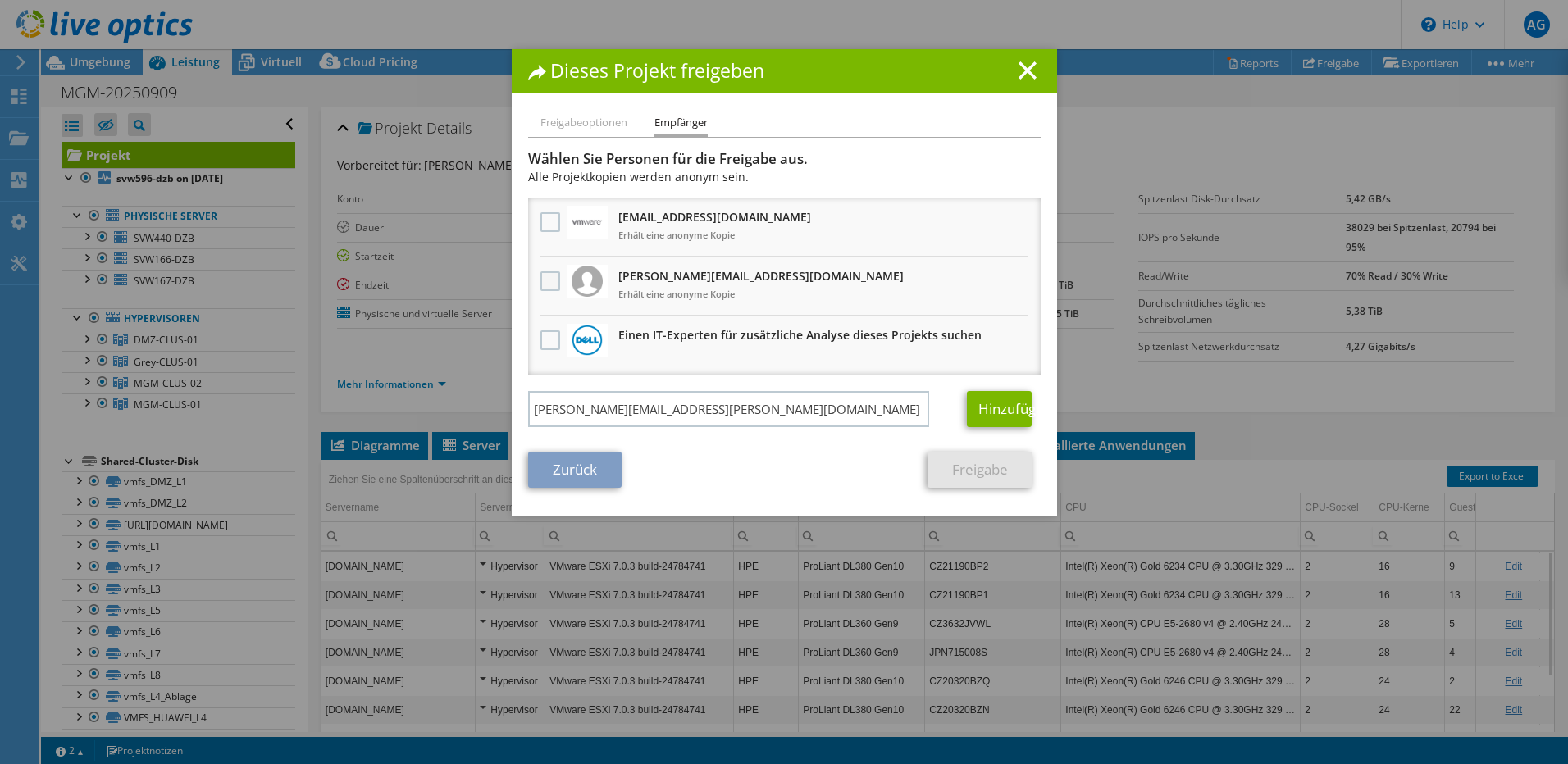
click at [540, 284] on label at bounding box center [552, 281] width 24 height 20
click at [0, 0] on input "checkbox" at bounding box center [0, 0] width 0 height 0
click at [984, 403] on link "Hinzufügen" at bounding box center [999, 409] width 65 height 36
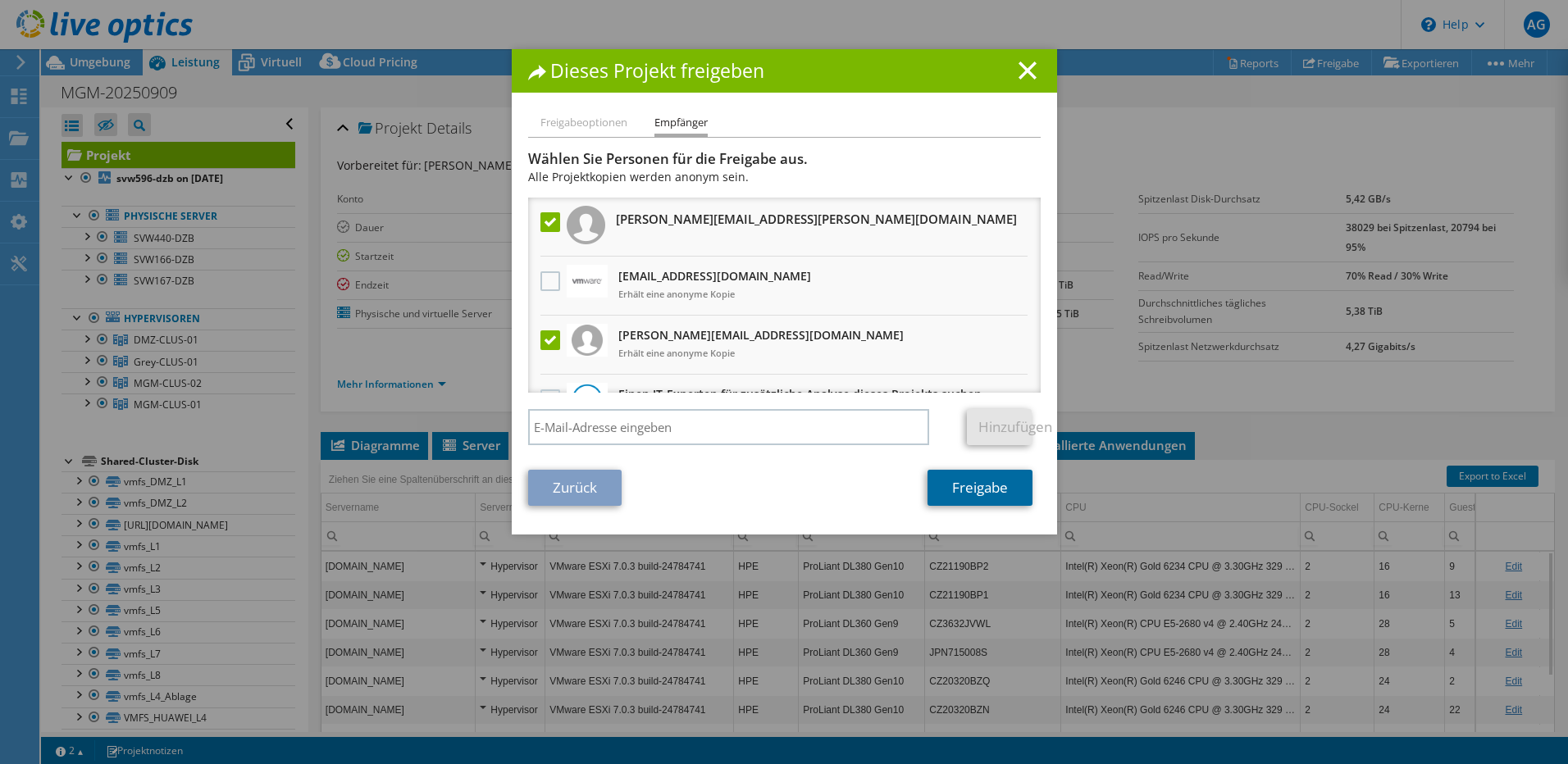
click at [954, 487] on link "Freigabe" at bounding box center [979, 488] width 105 height 36
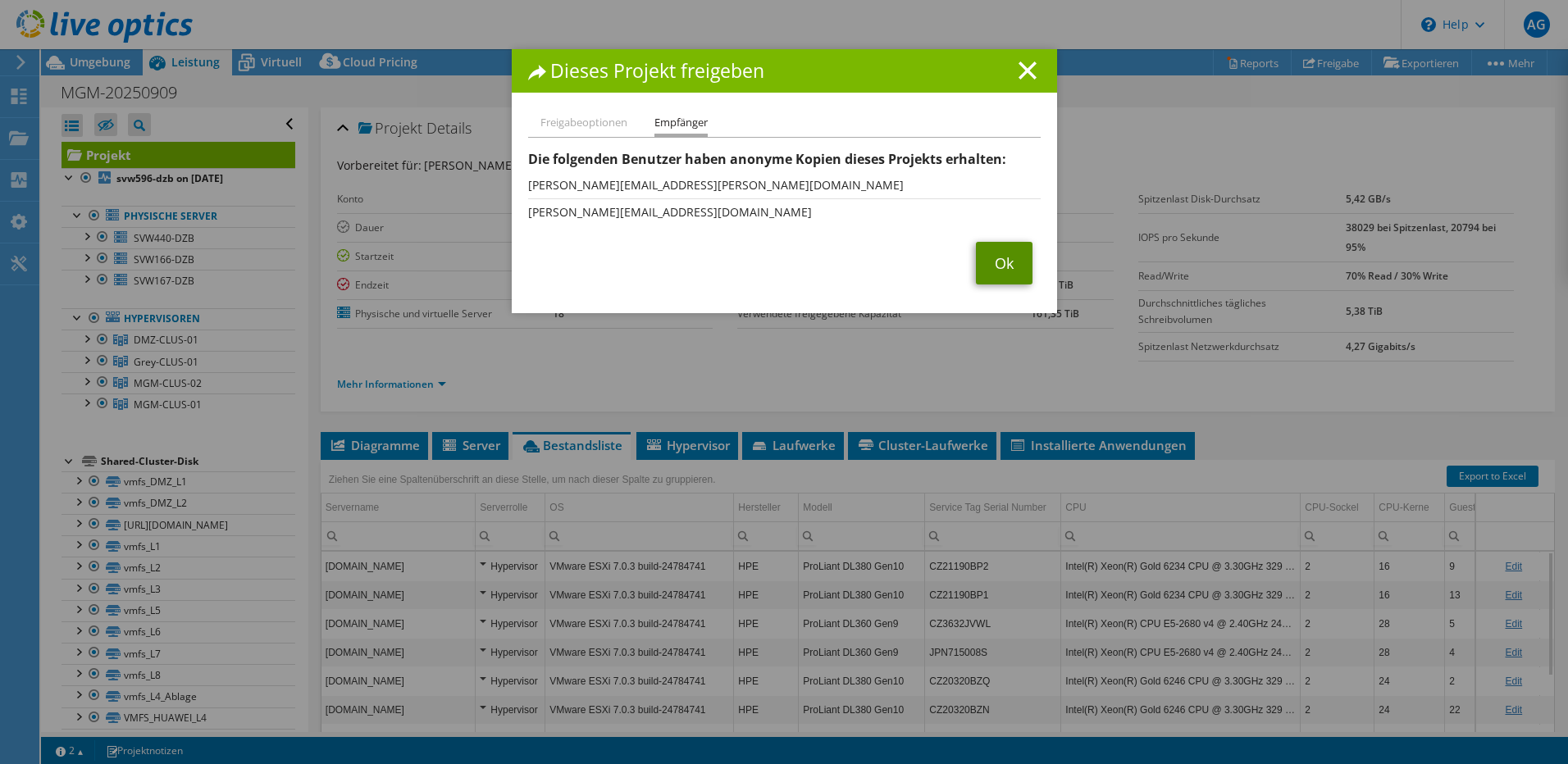
click at [992, 264] on link "Ok" at bounding box center [1004, 263] width 56 height 43
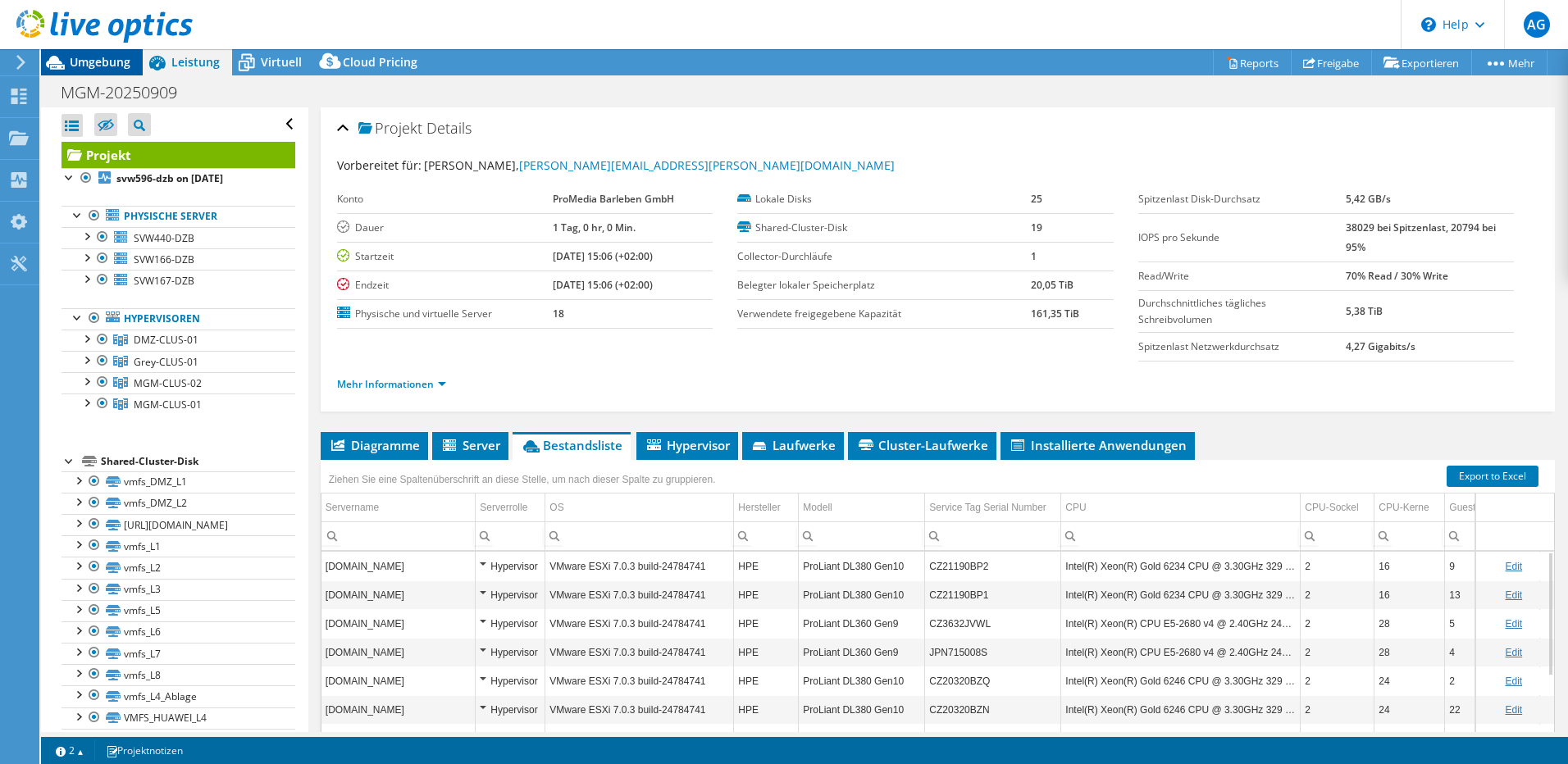
click at [79, 62] on span "Umgebung" at bounding box center [100, 62] width 61 height 15
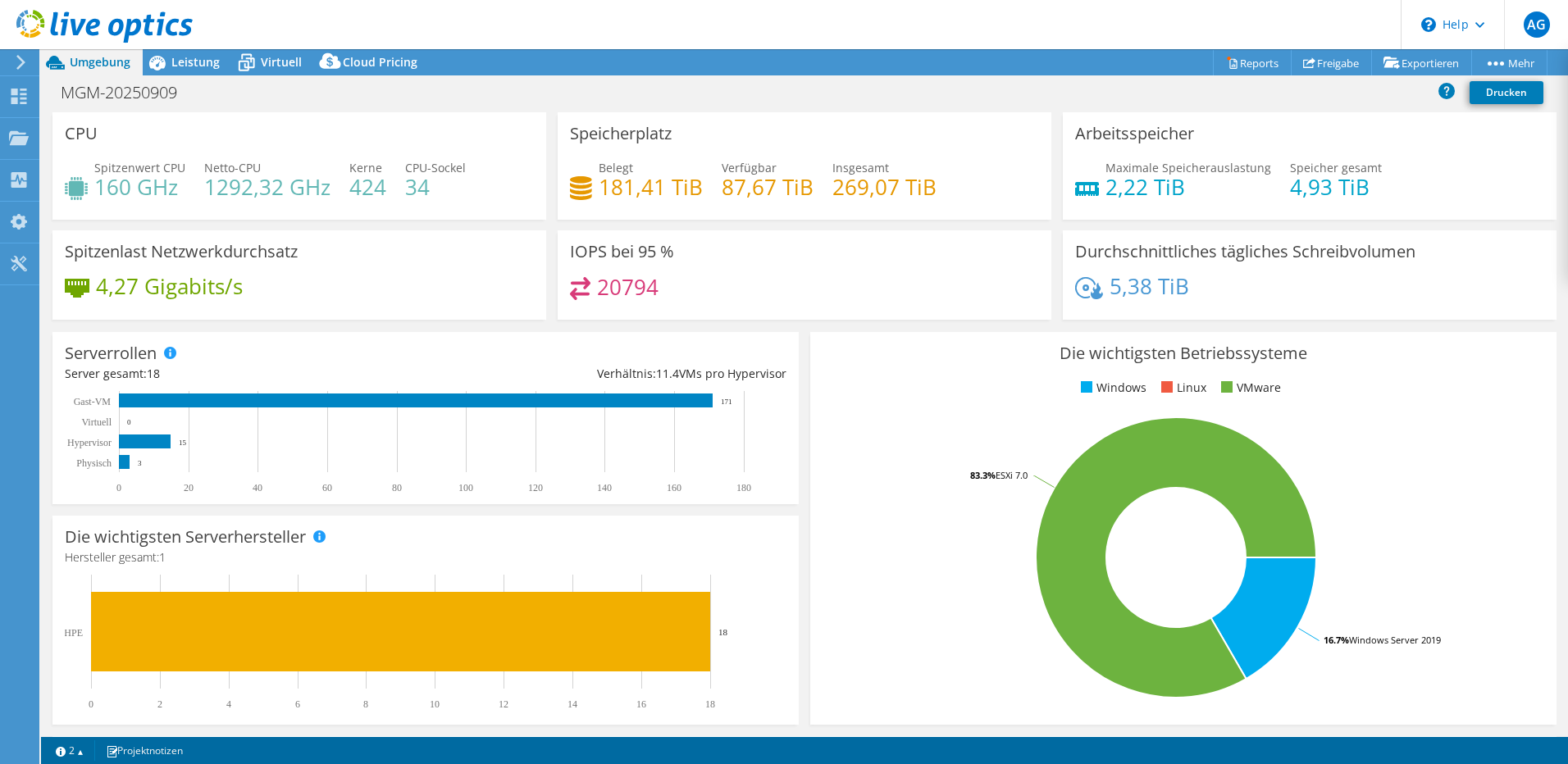
click at [20, 61] on icon at bounding box center [21, 62] width 12 height 15
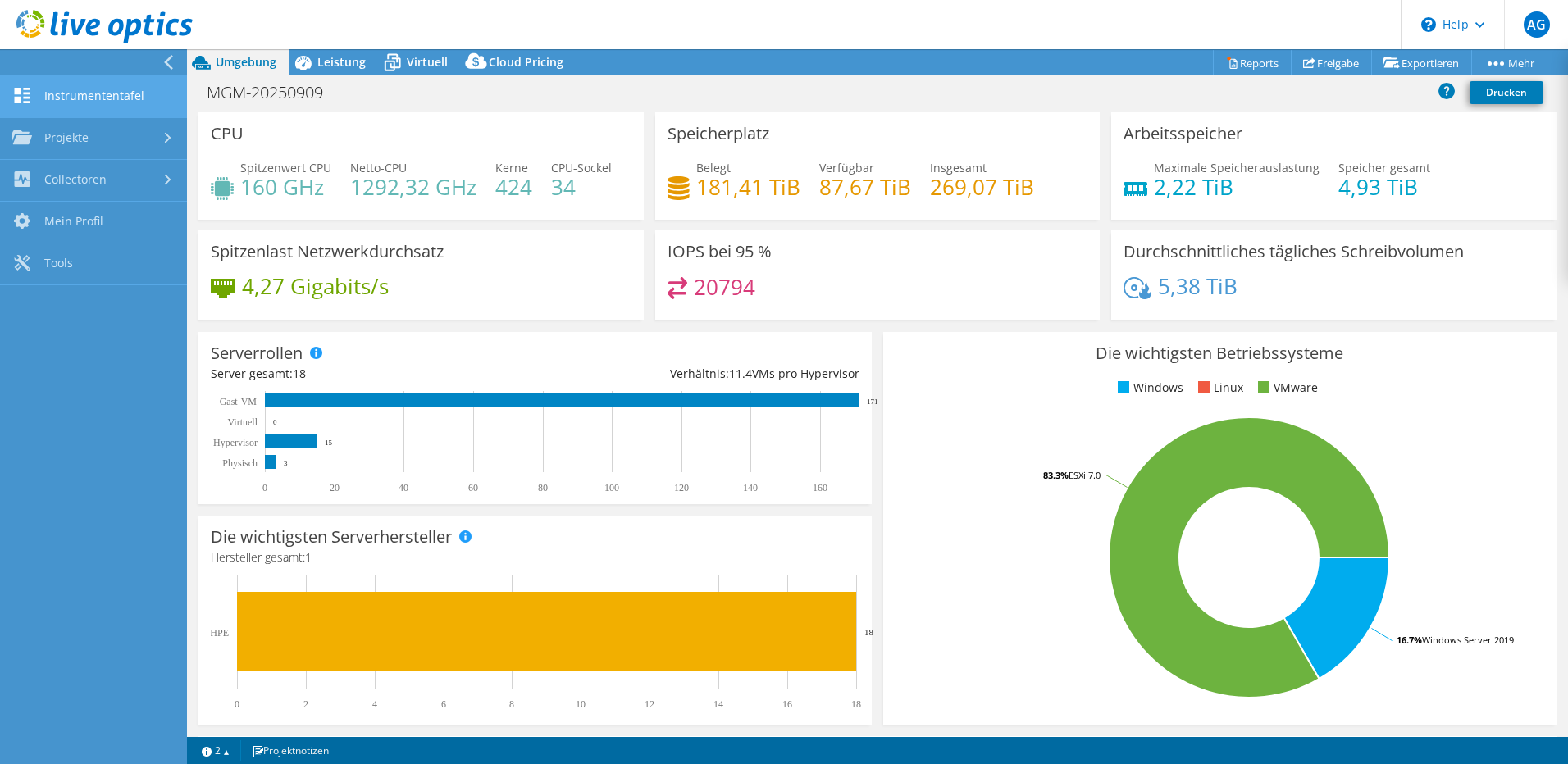
click at [111, 89] on link "Instrumententafel" at bounding box center [93, 97] width 187 height 42
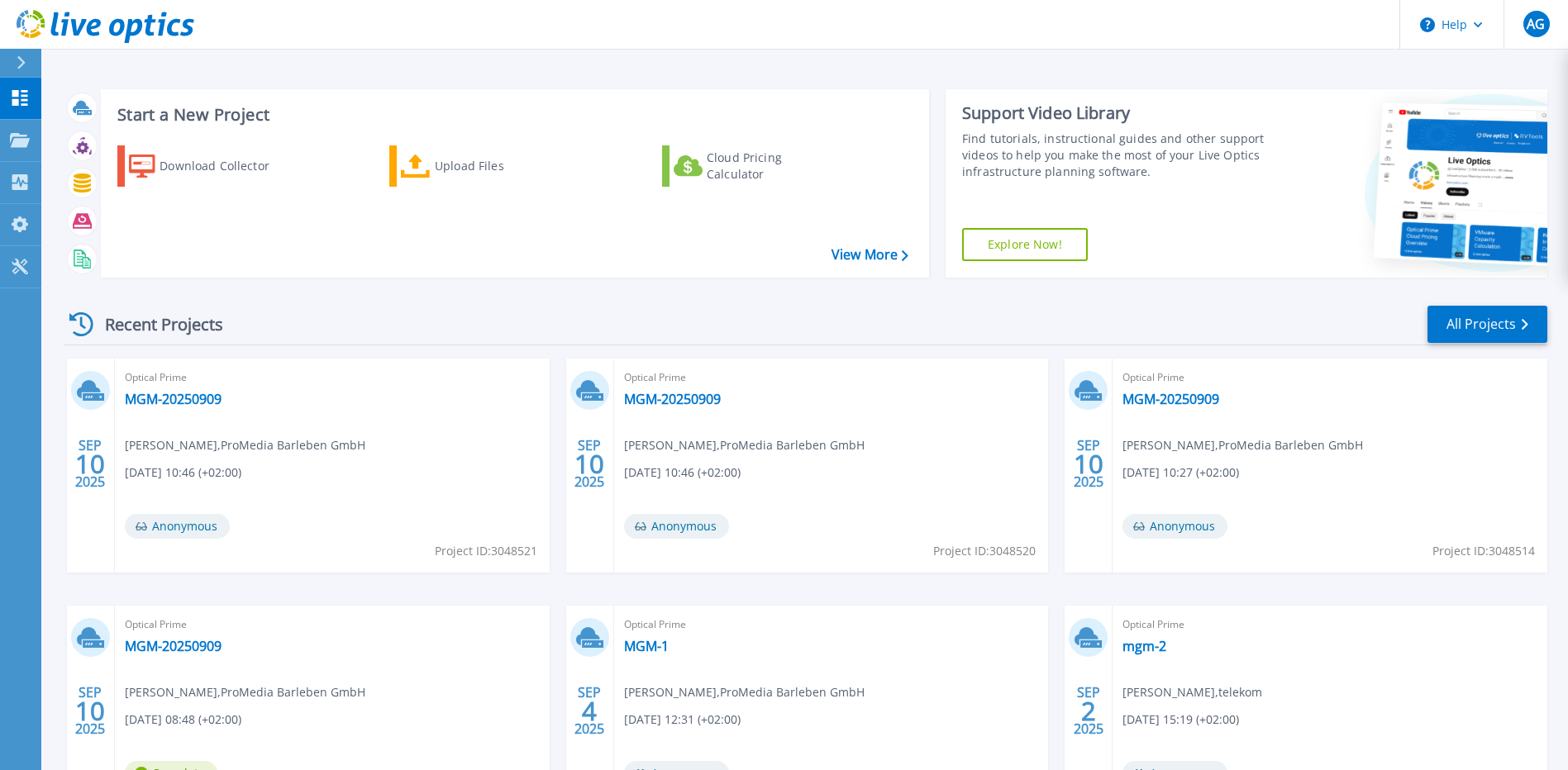
scroll to position [83, 0]
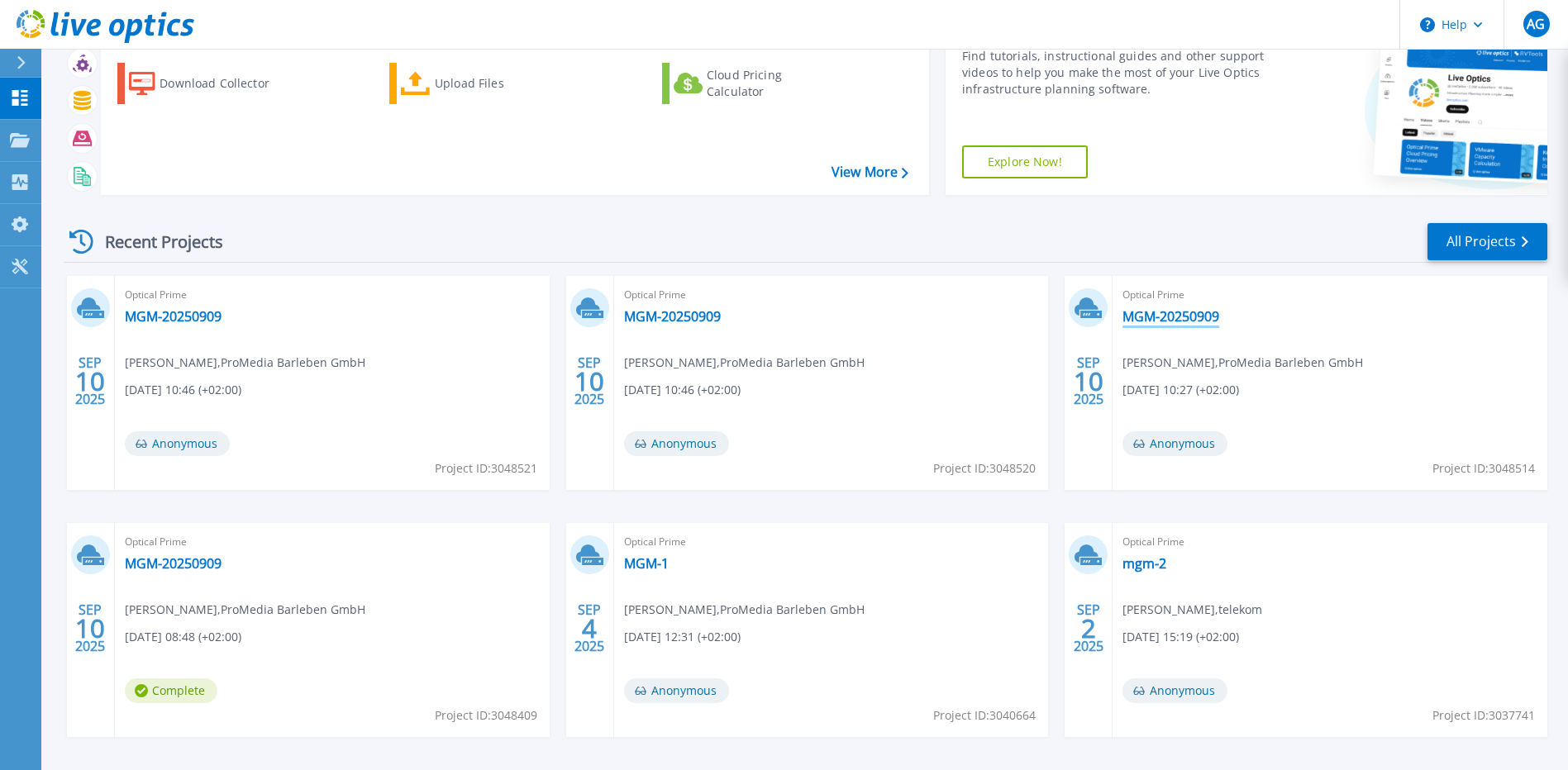
click at [1174, 317] on link "MGM-20250909" at bounding box center [1171, 316] width 96 height 16
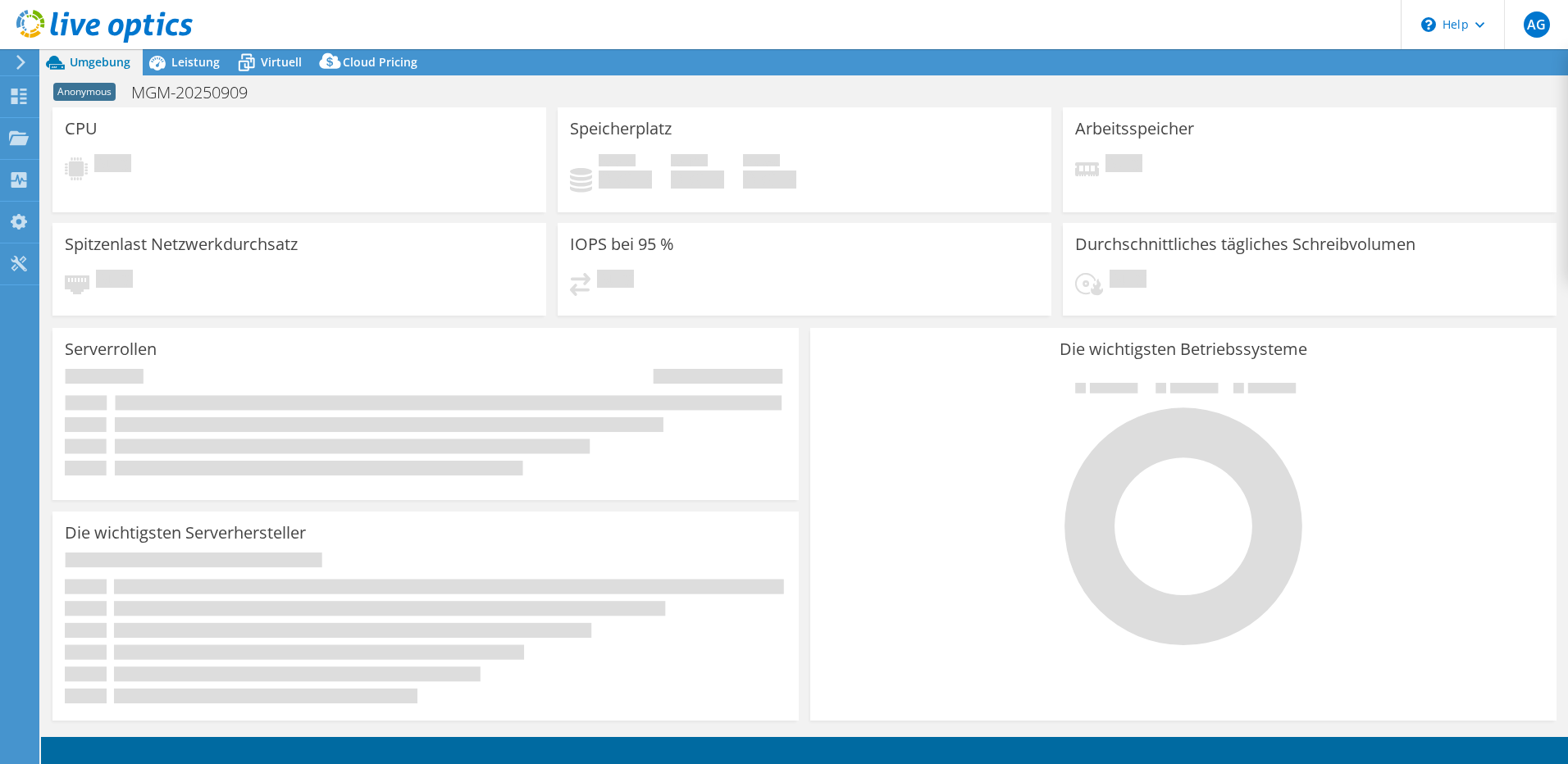
select select "USD"
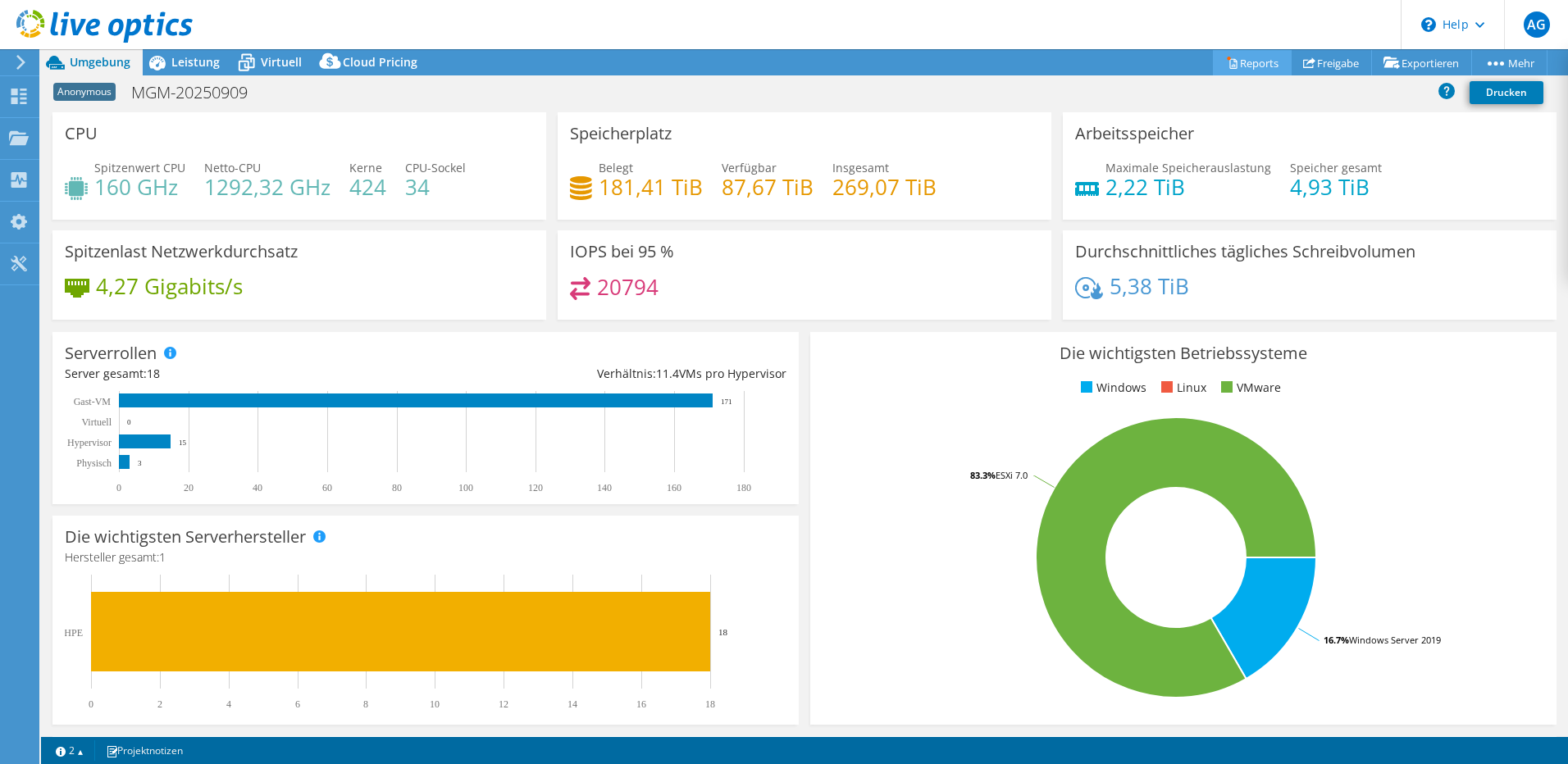
click at [1226, 62] on link "Reports" at bounding box center [1252, 63] width 79 height 26
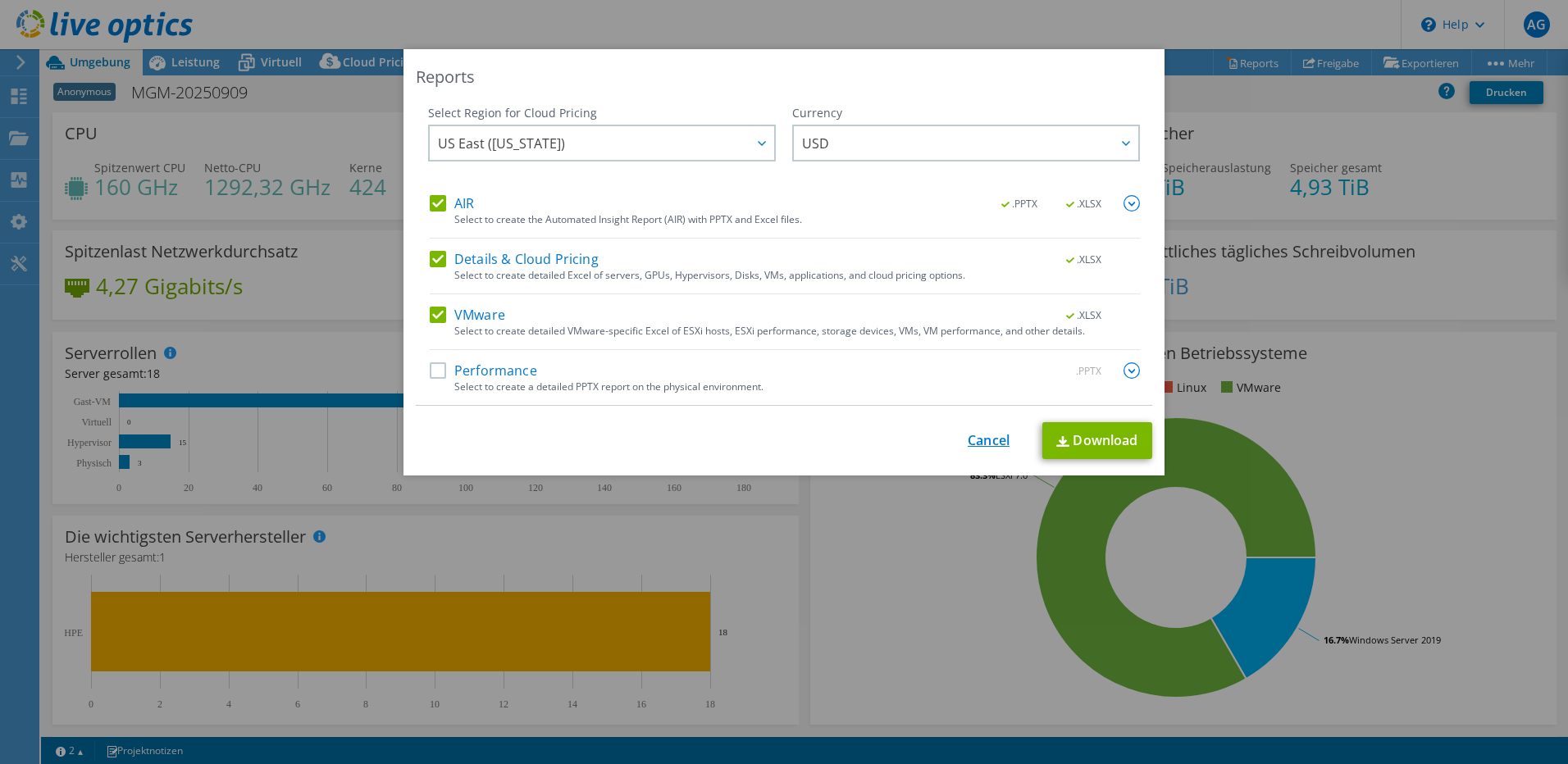
click at [985, 442] on link "Cancel" at bounding box center [988, 441] width 42 height 15
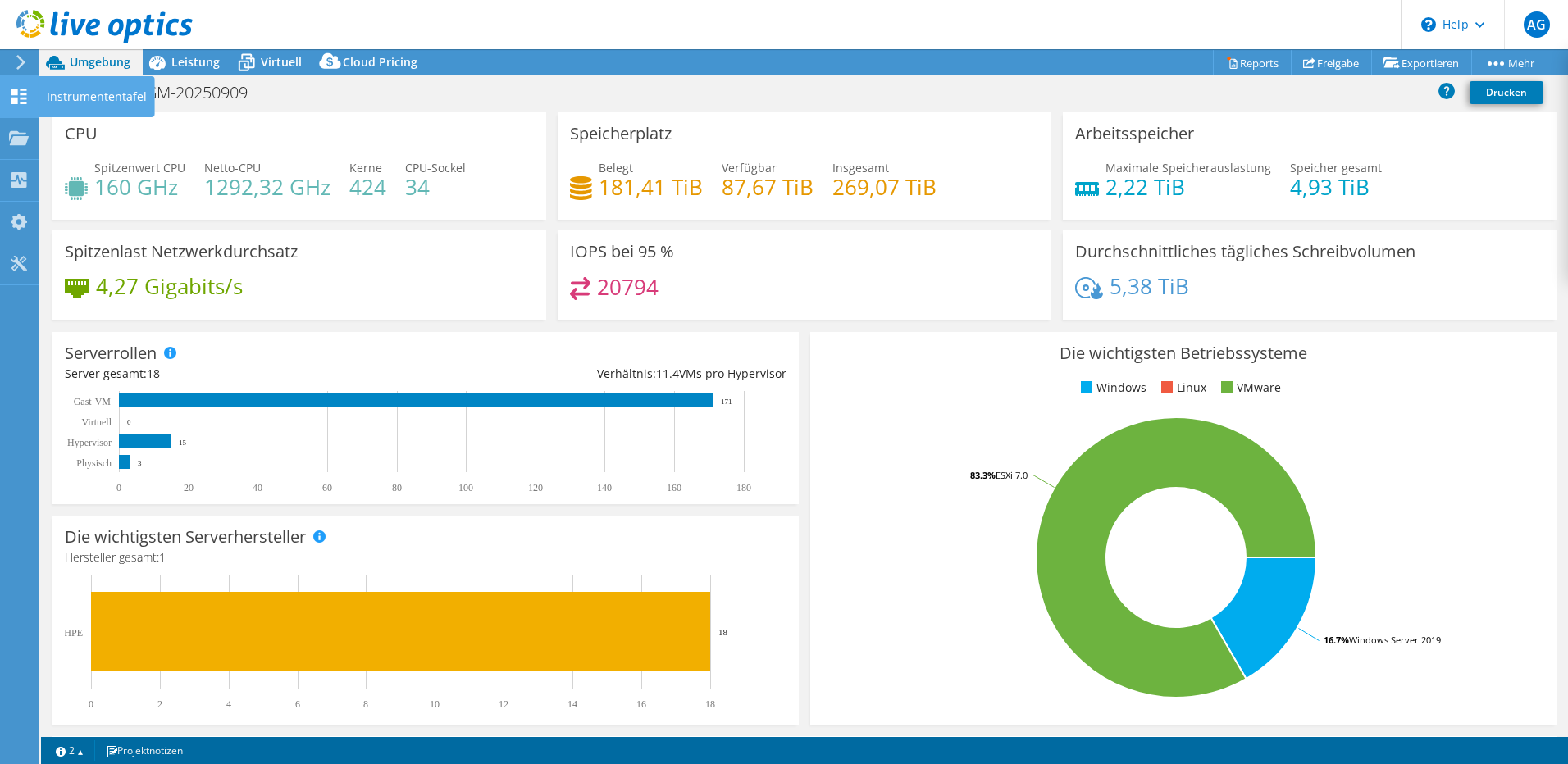
click at [61, 91] on div "Instrumententafel" at bounding box center [97, 97] width 116 height 41
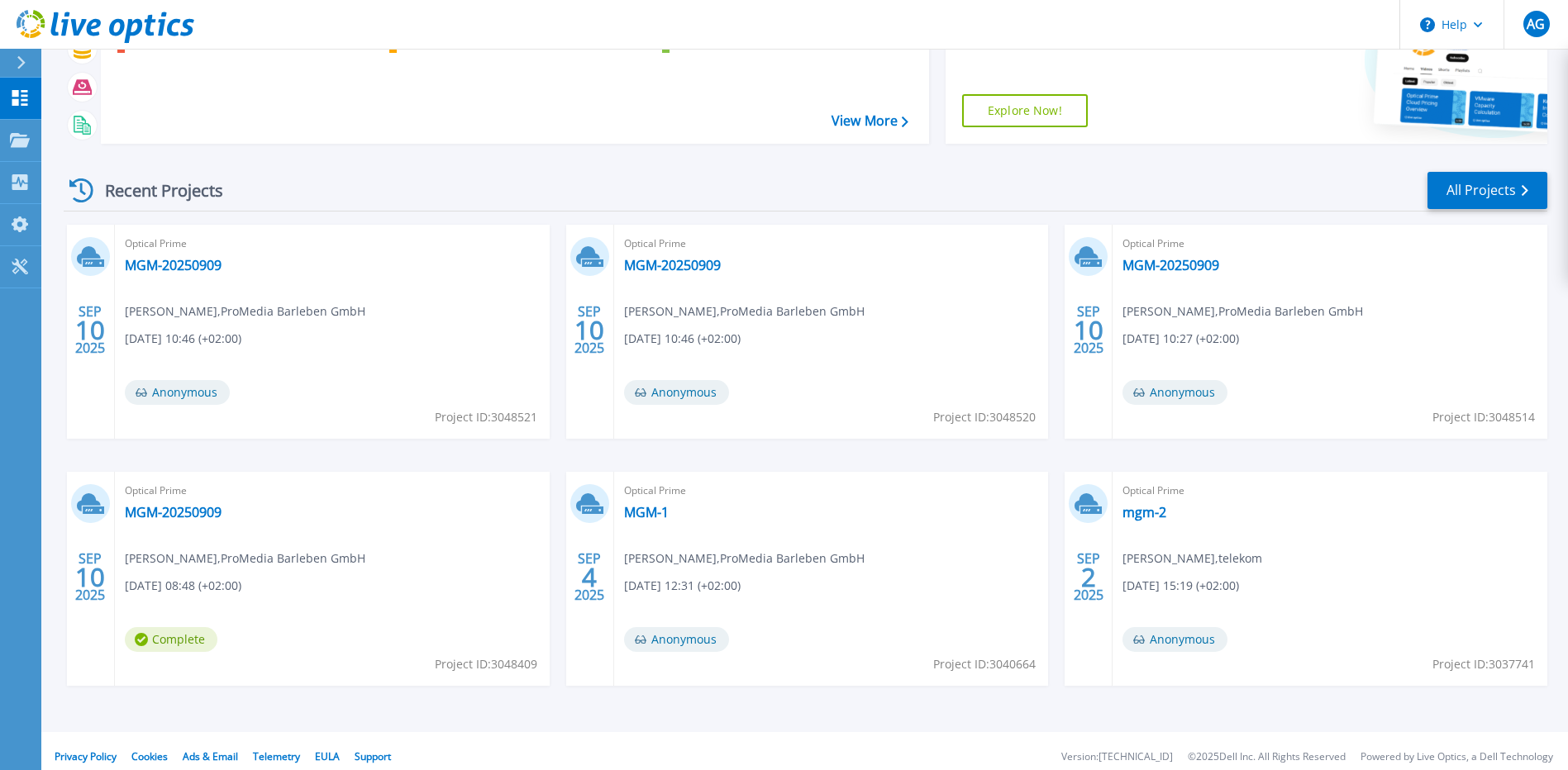
scroll to position [146, 0]
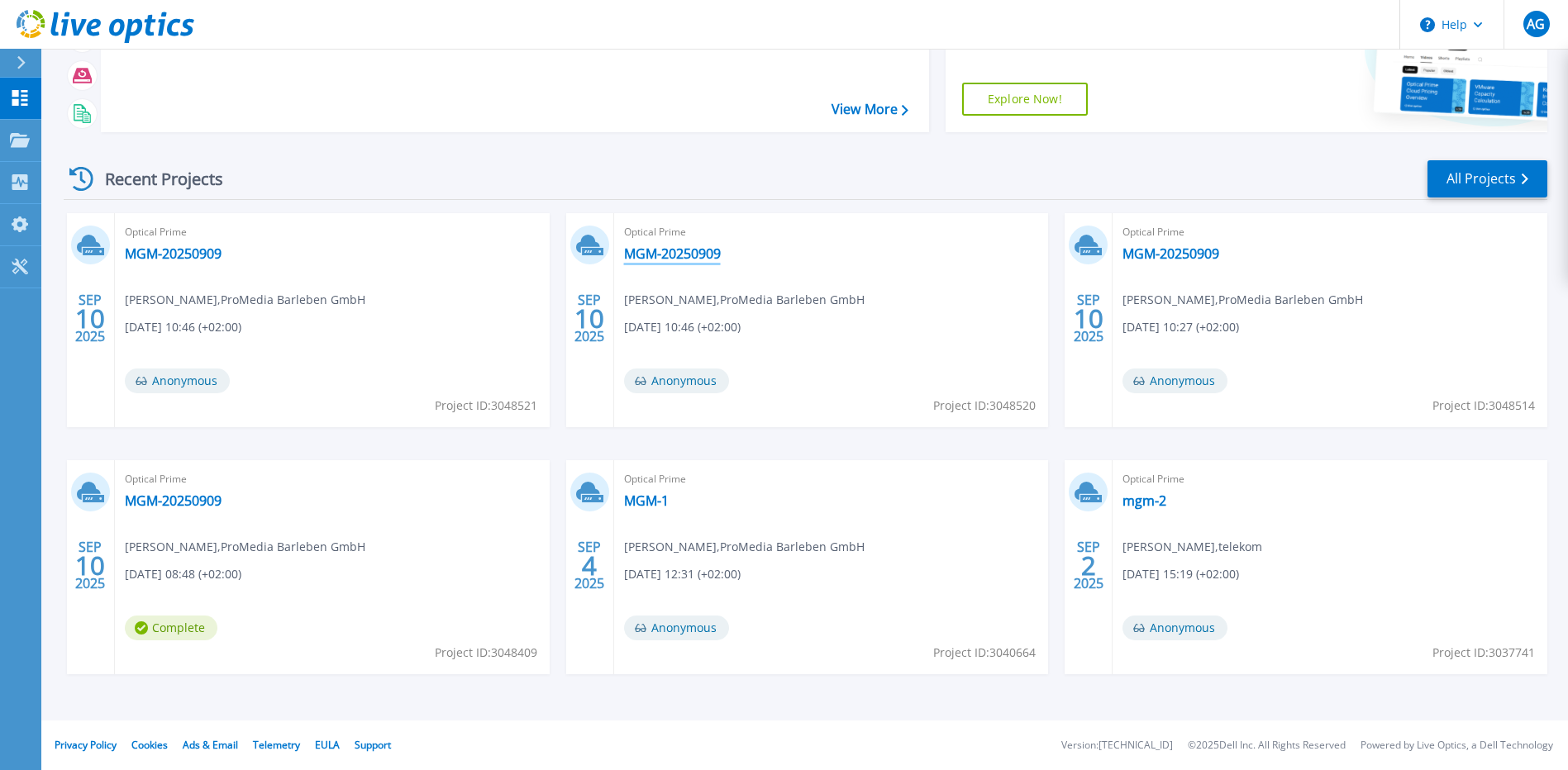
click at [662, 252] on link "MGM-20250909" at bounding box center [673, 253] width 96 height 16
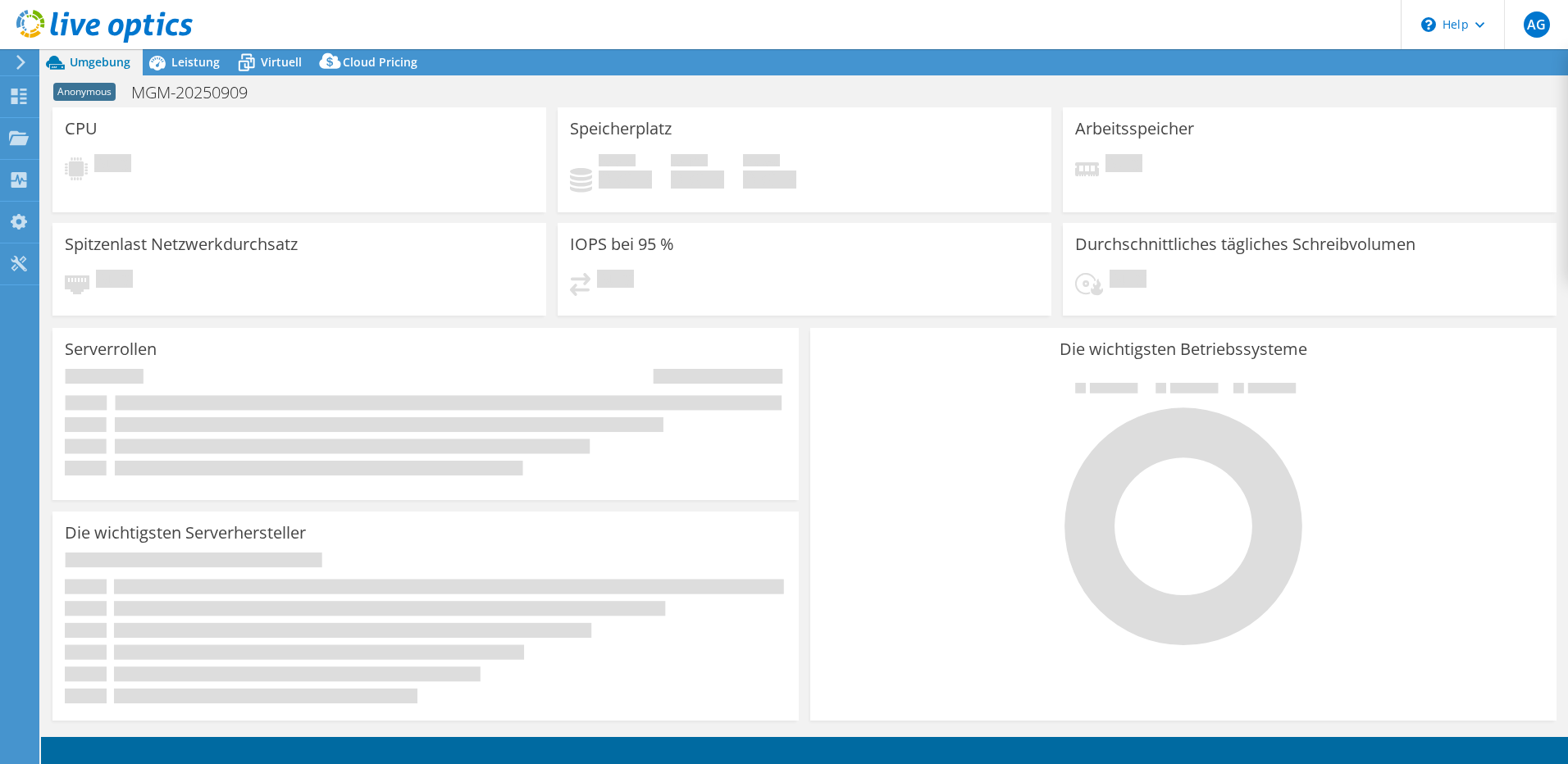
select select "USD"
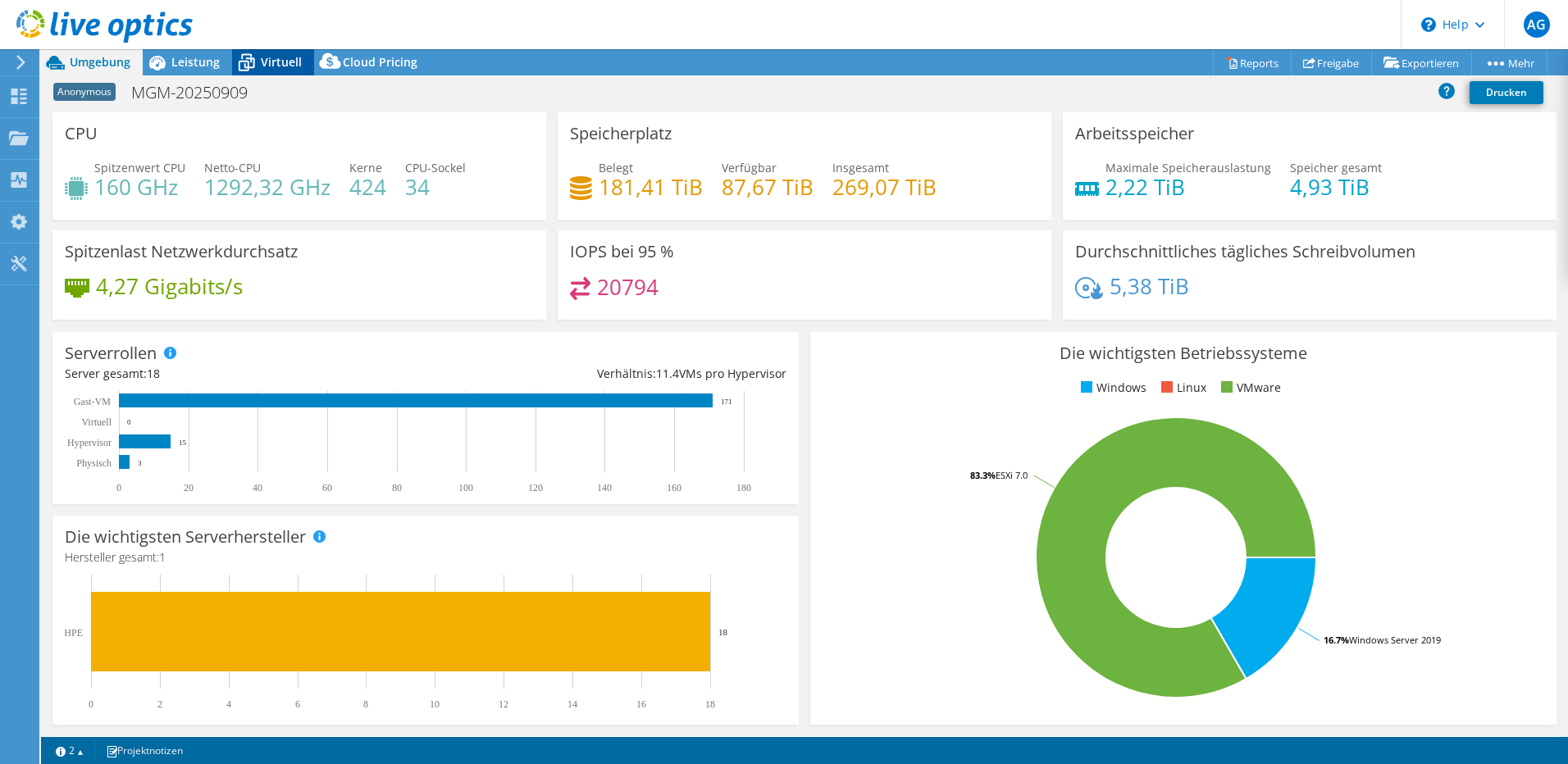
click at [267, 60] on span "Virtuell" at bounding box center [281, 62] width 41 height 15
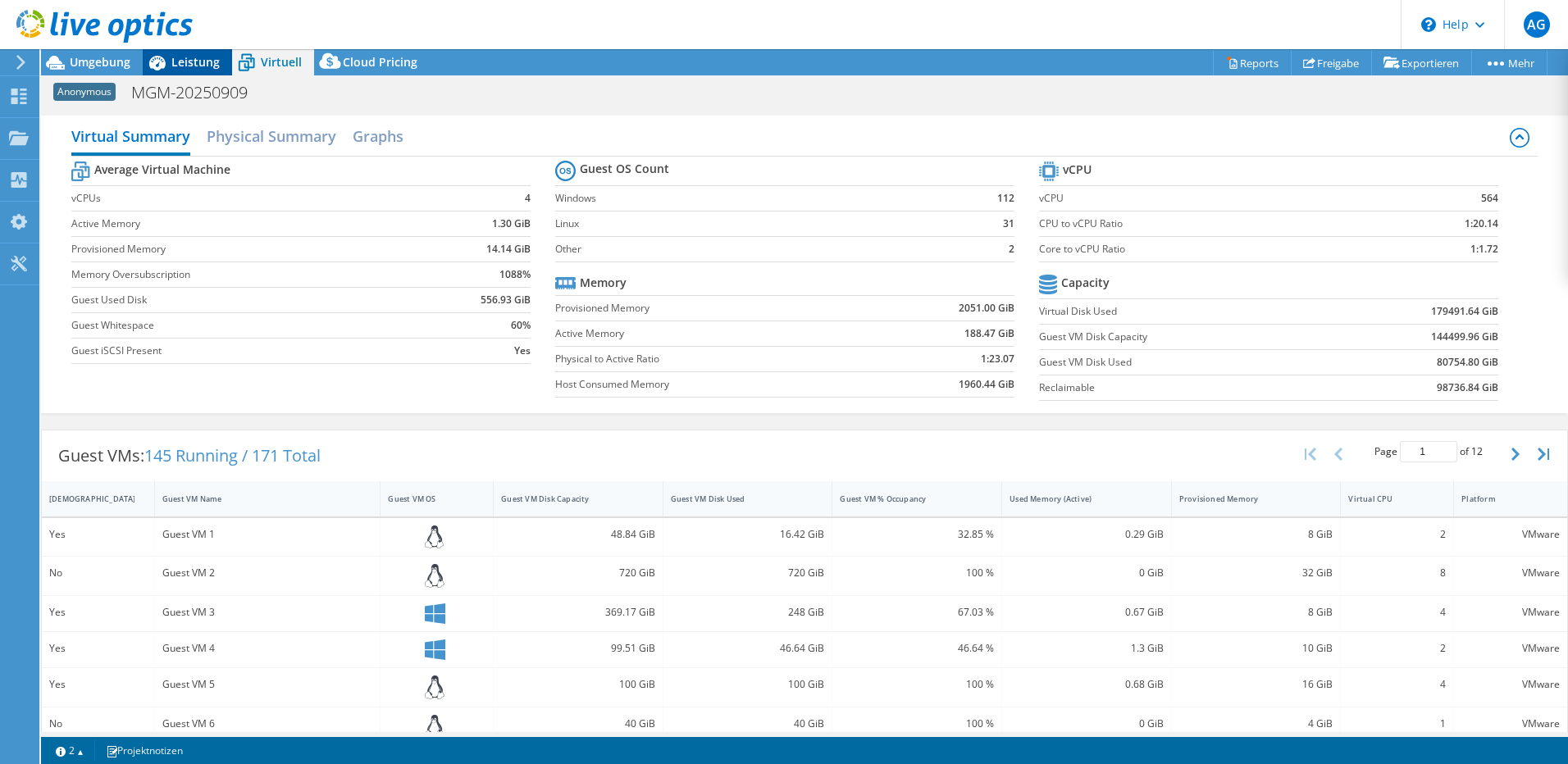
click at [193, 58] on span "Leistung" at bounding box center [196, 62] width 49 height 15
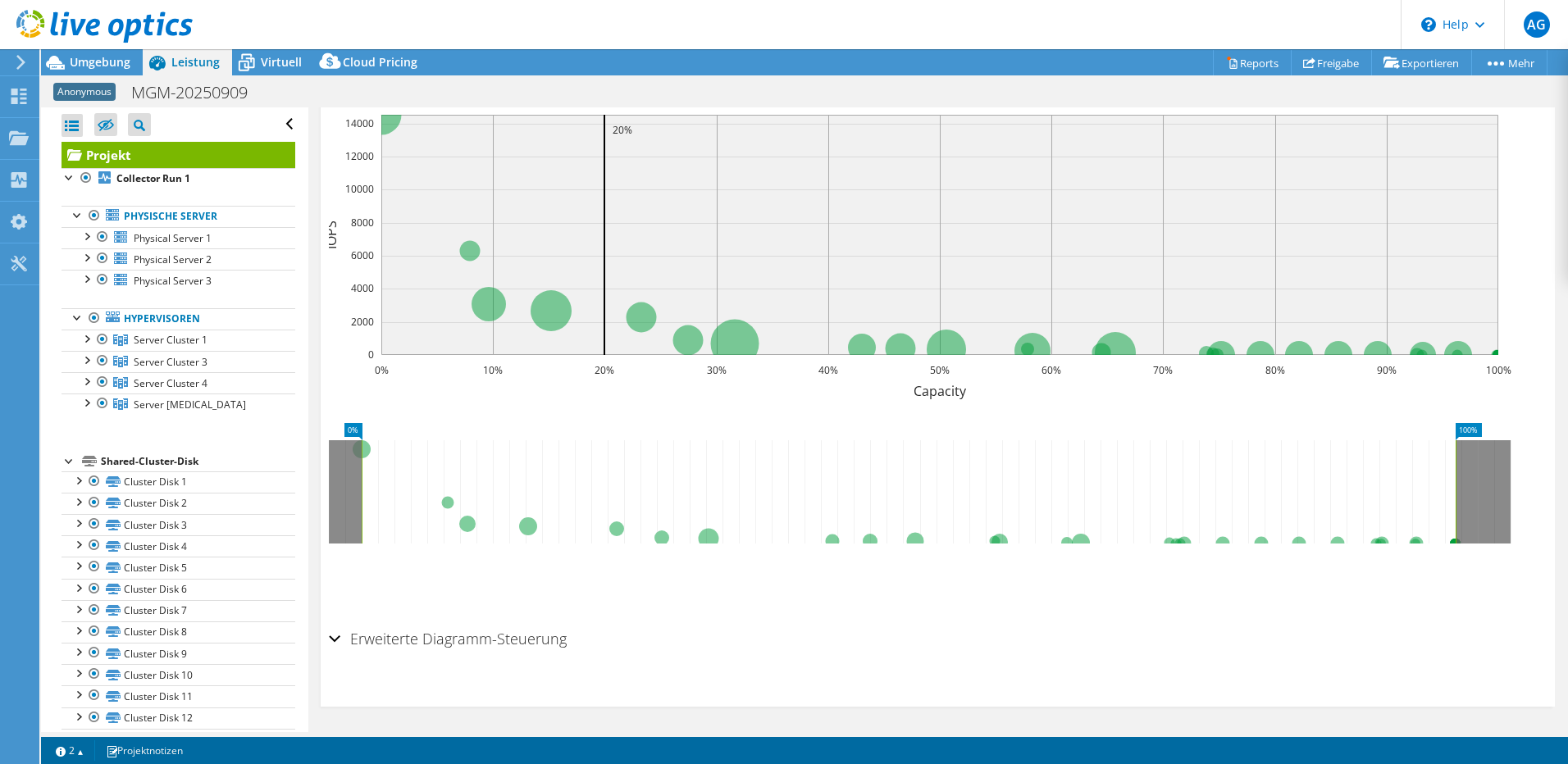
scroll to position [437, 0]
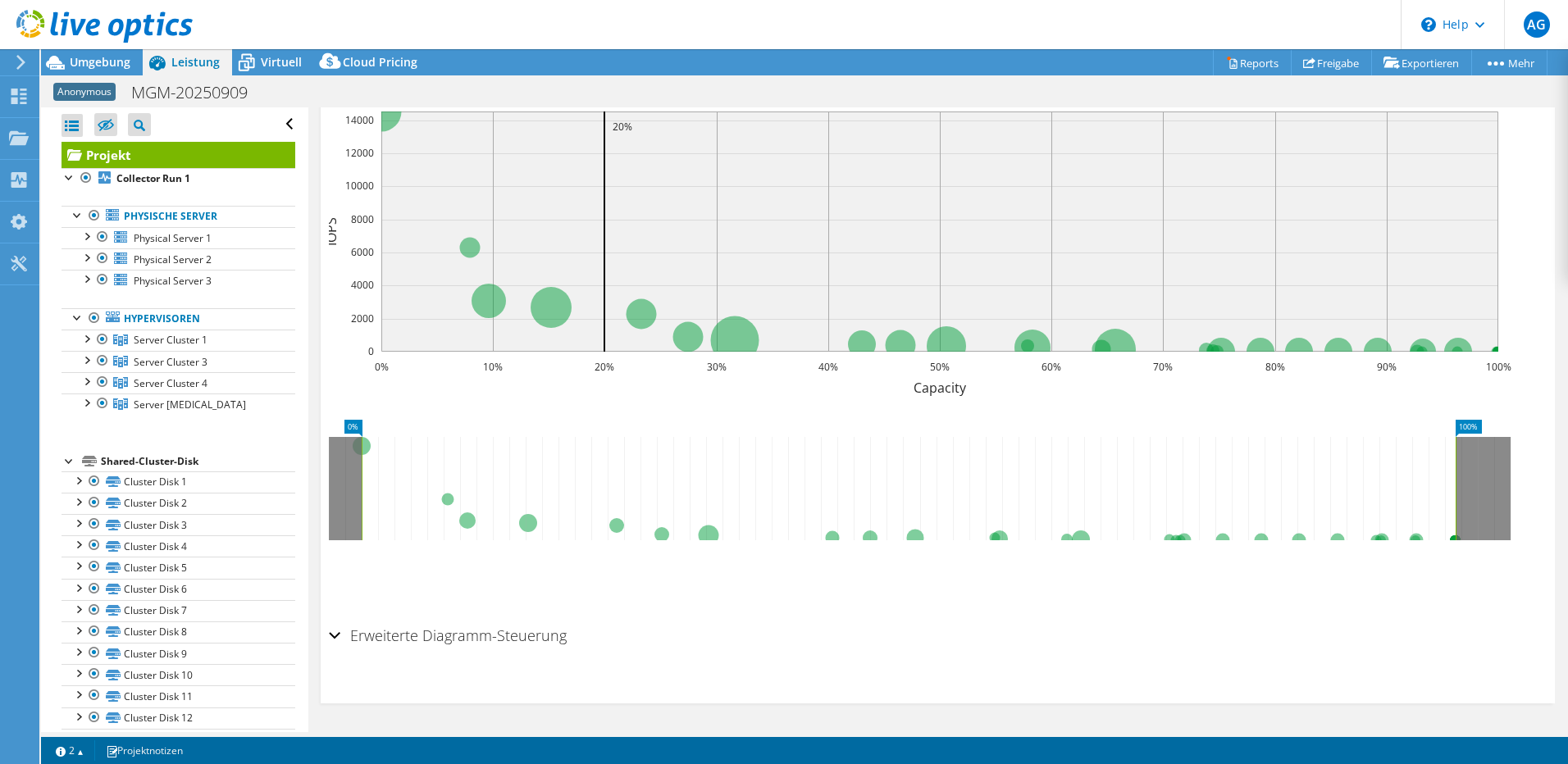
click at [335, 640] on div "Erweiterte Diagramm-Steuerung" at bounding box center [937, 637] width 1218 height 35
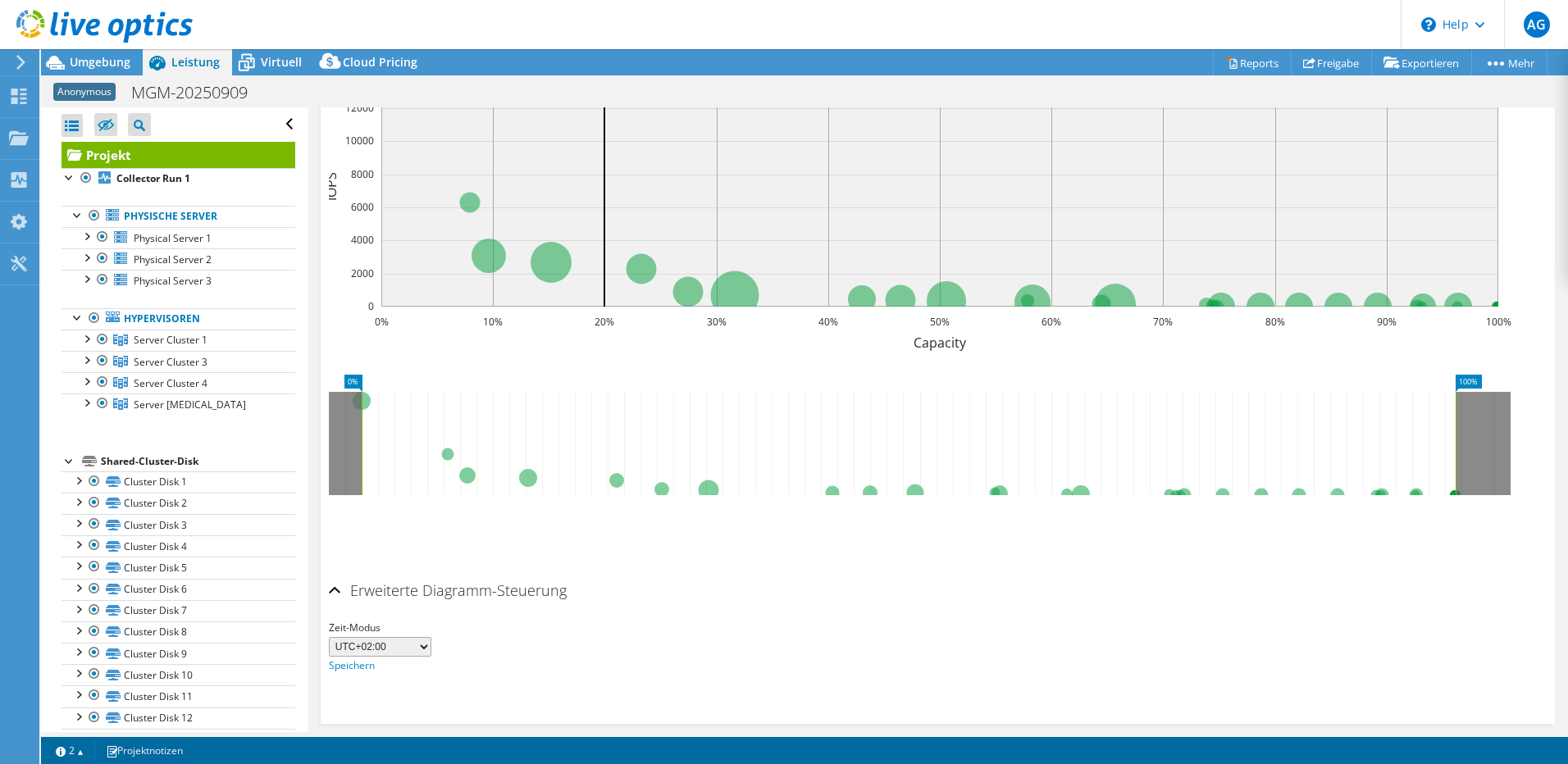
scroll to position [502, 0]
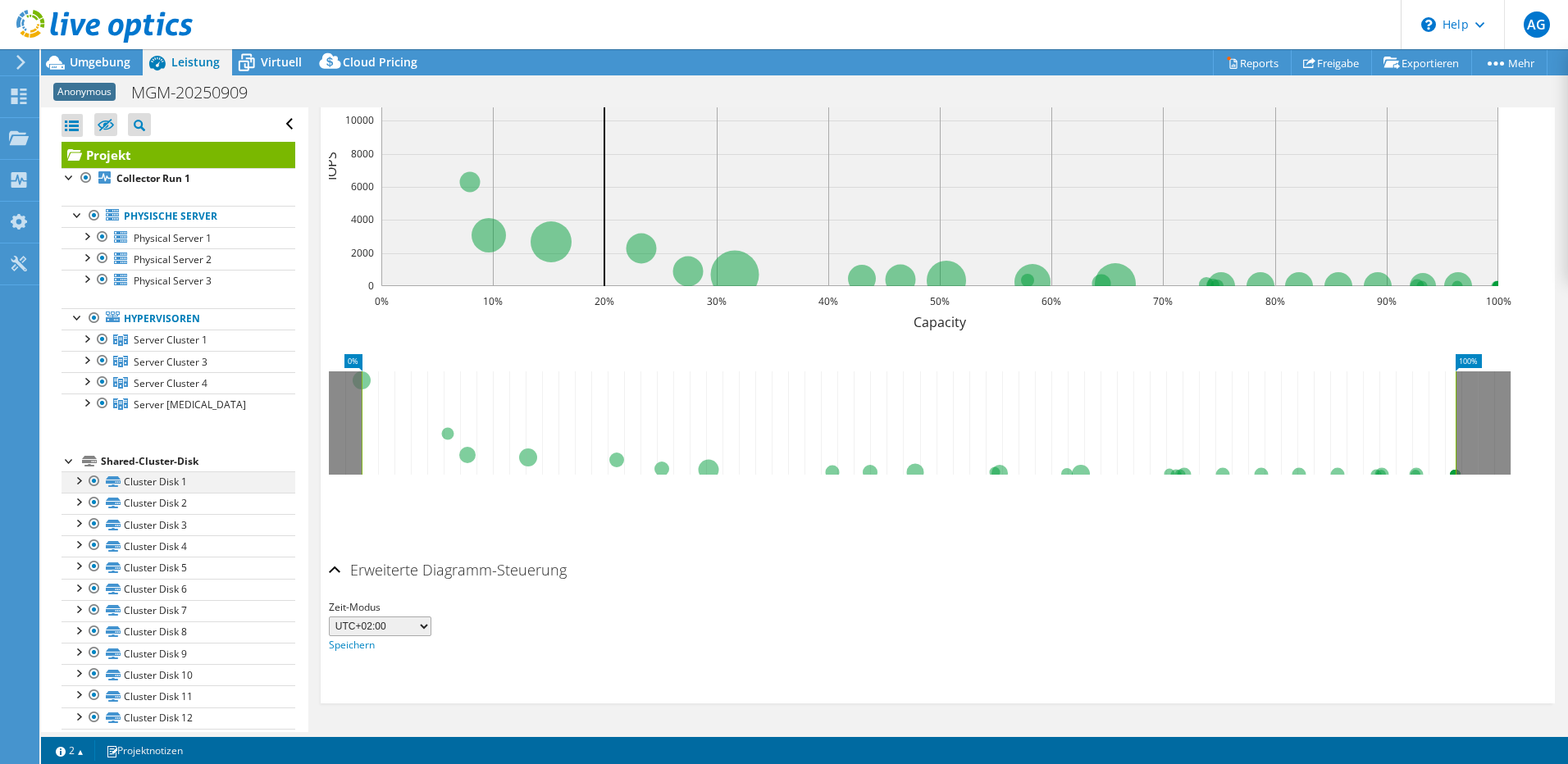
click at [76, 479] on div at bounding box center [78, 479] width 16 height 16
click at [79, 547] on div at bounding box center [78, 544] width 16 height 16
click at [82, 611] on div at bounding box center [78, 608] width 16 height 16
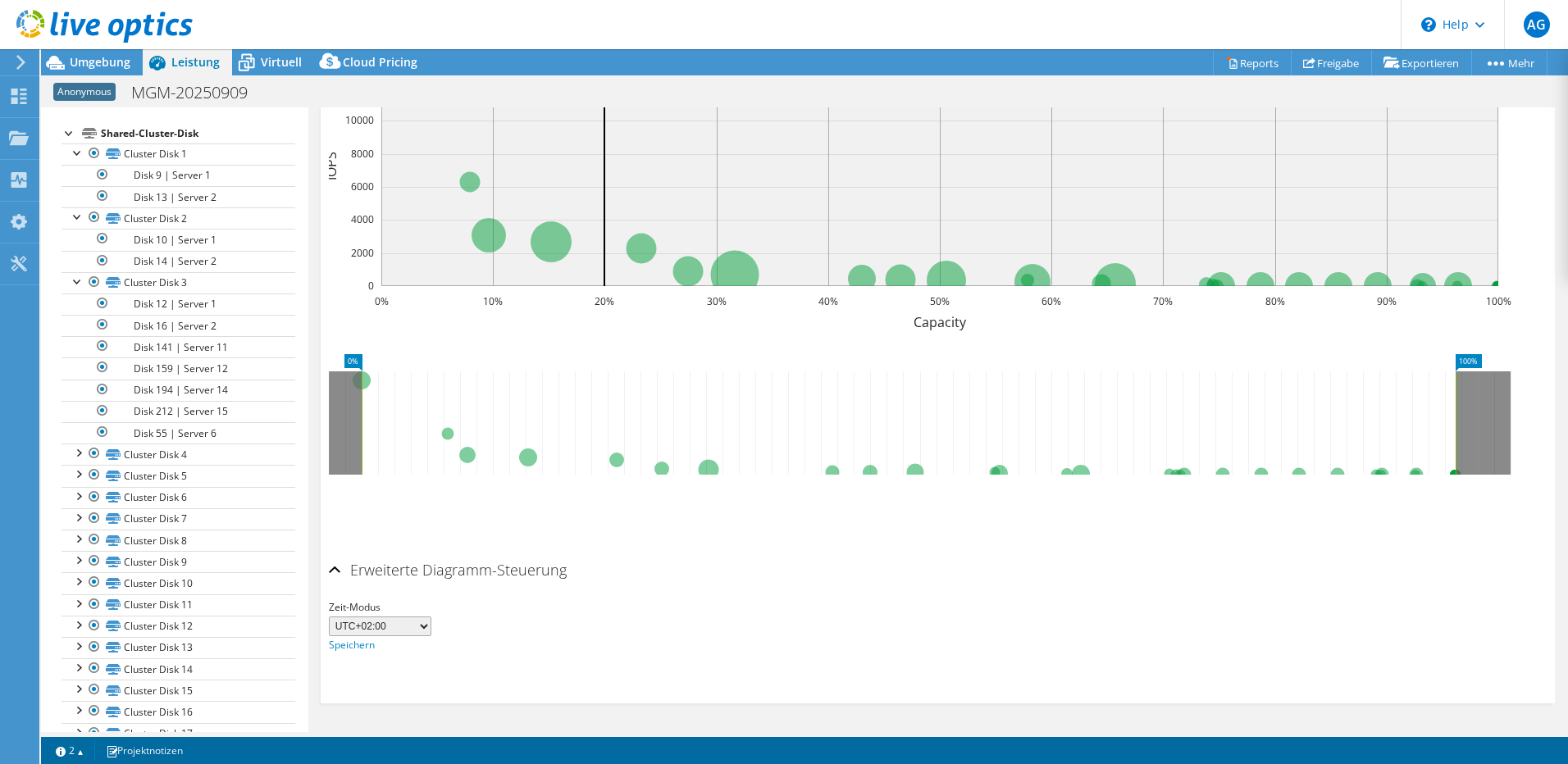
scroll to position [0, 0]
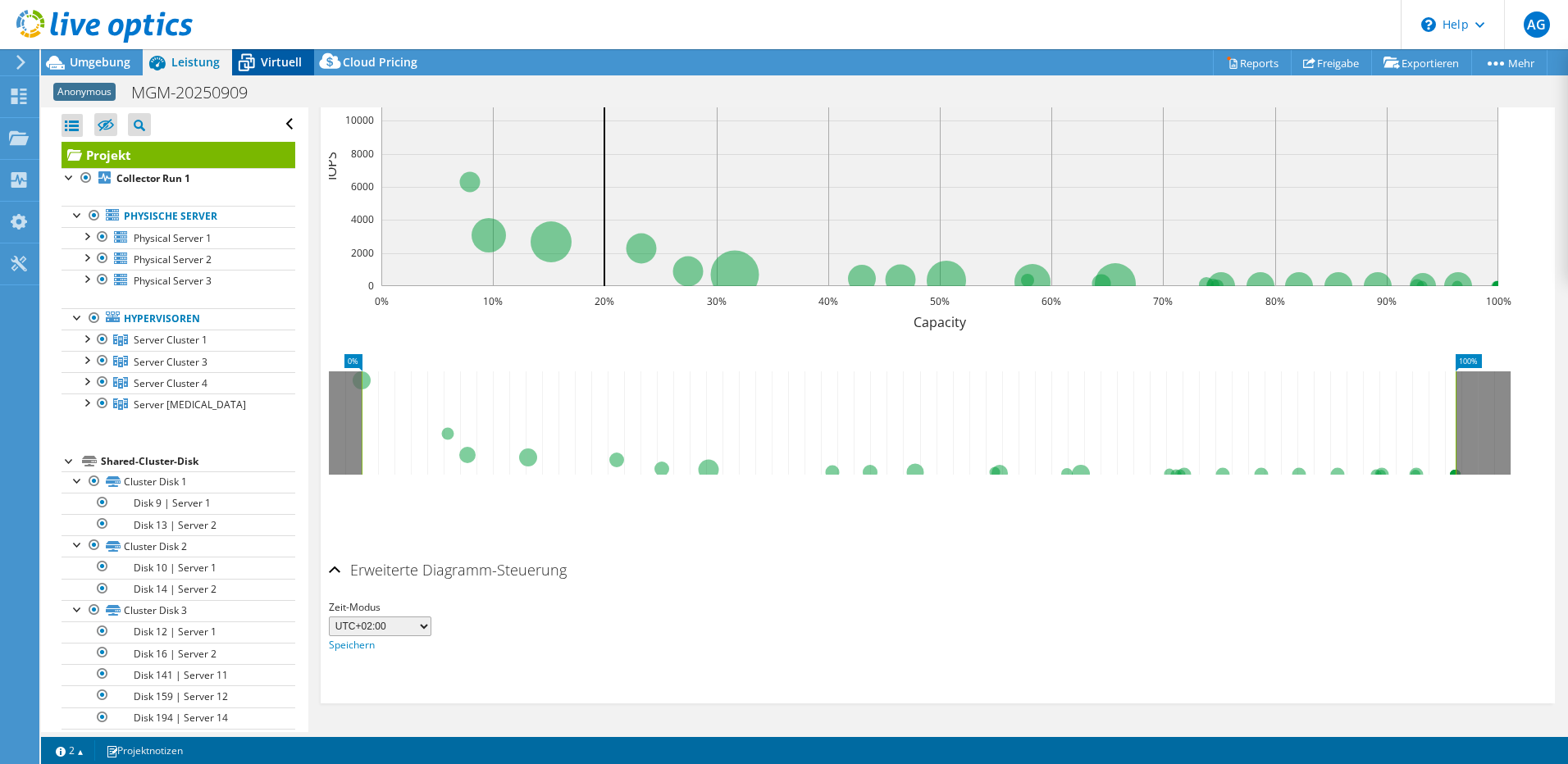
click at [281, 56] on span "Virtuell" at bounding box center [281, 62] width 41 height 15
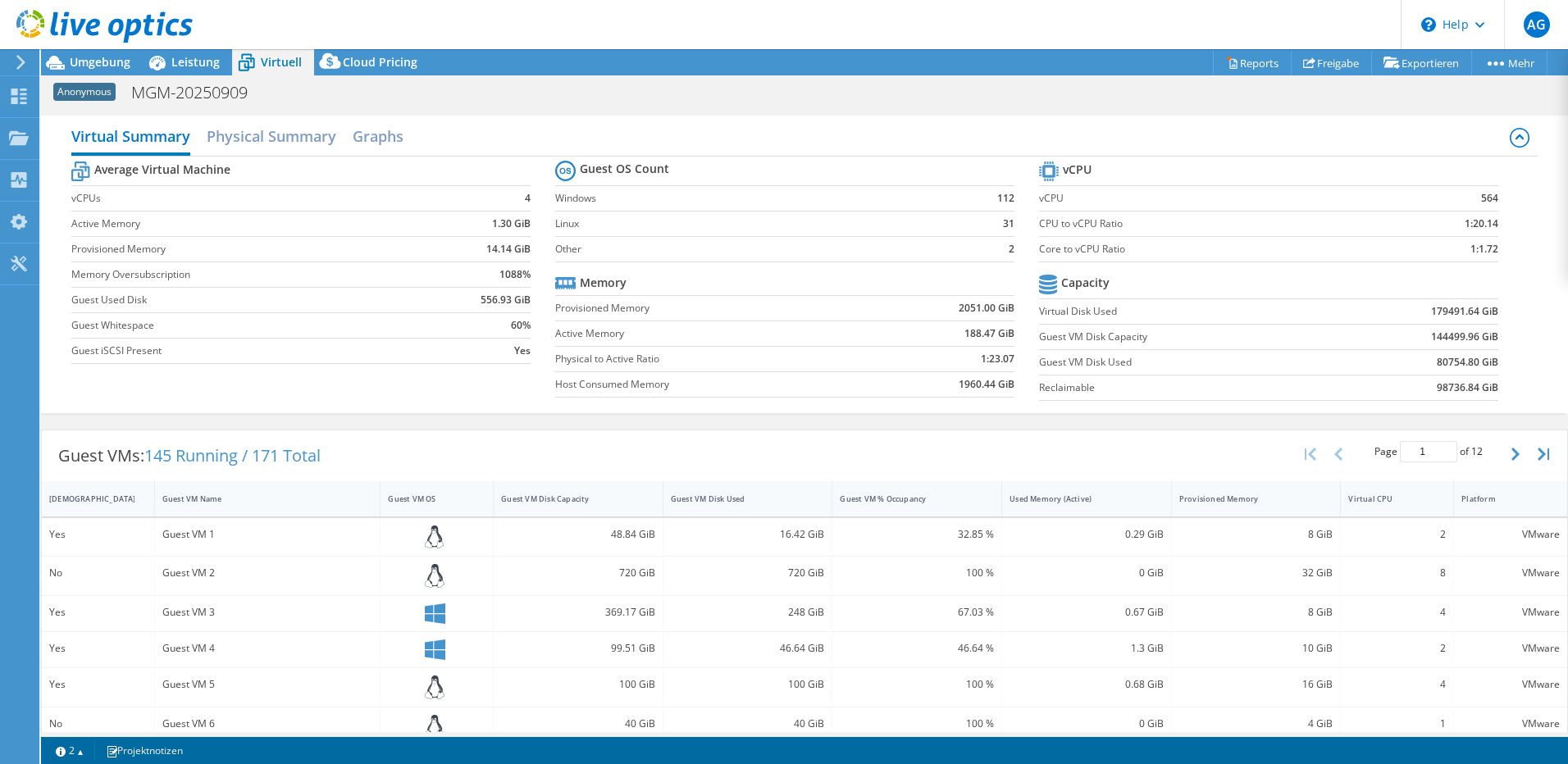
click at [184, 539] on div "Guest VM 1" at bounding box center [267, 534] width 211 height 18
click at [211, 62] on span "Leistung" at bounding box center [196, 62] width 49 height 15
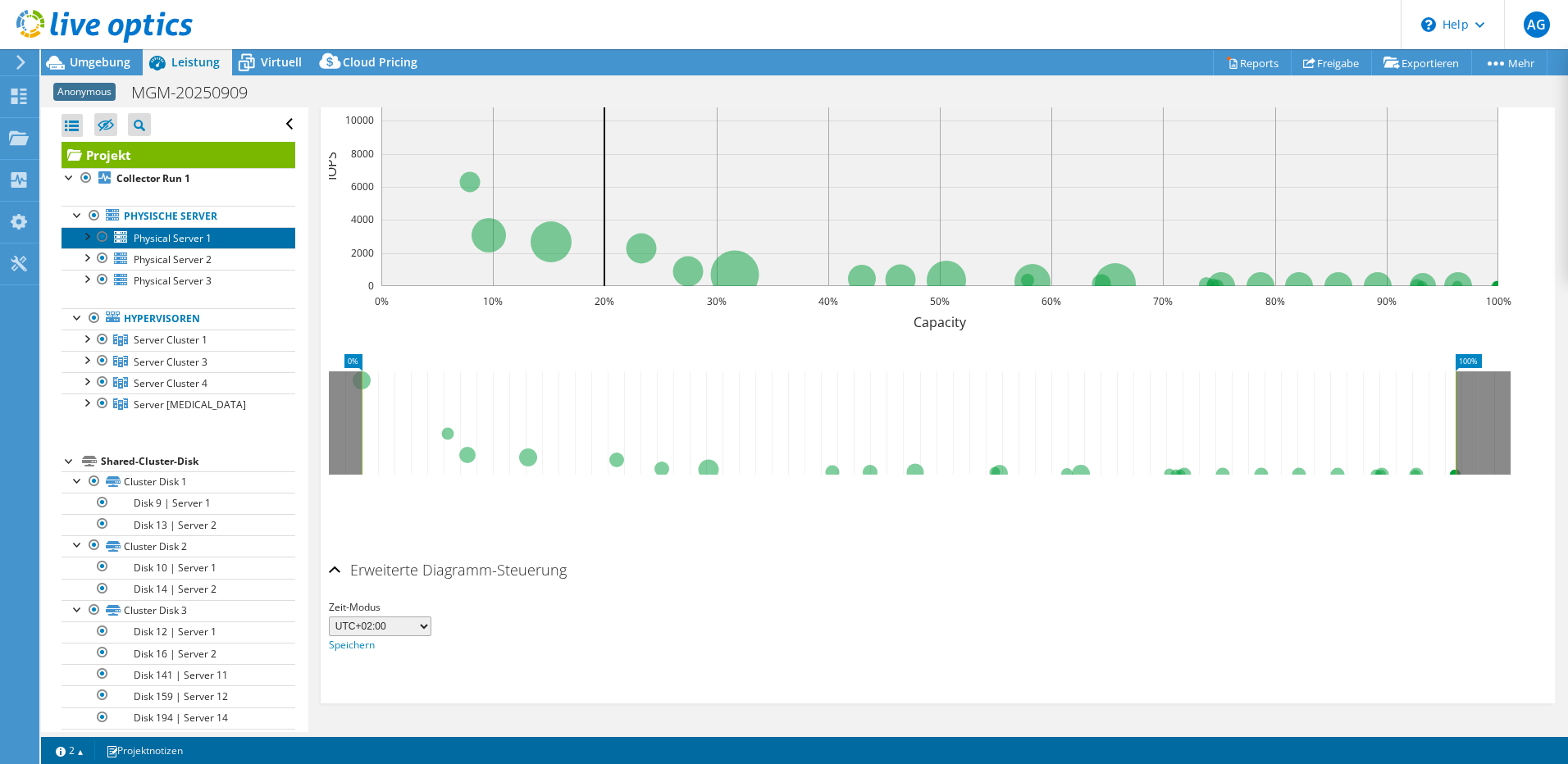
click at [161, 239] on span "Physical Server 1" at bounding box center [172, 238] width 78 height 14
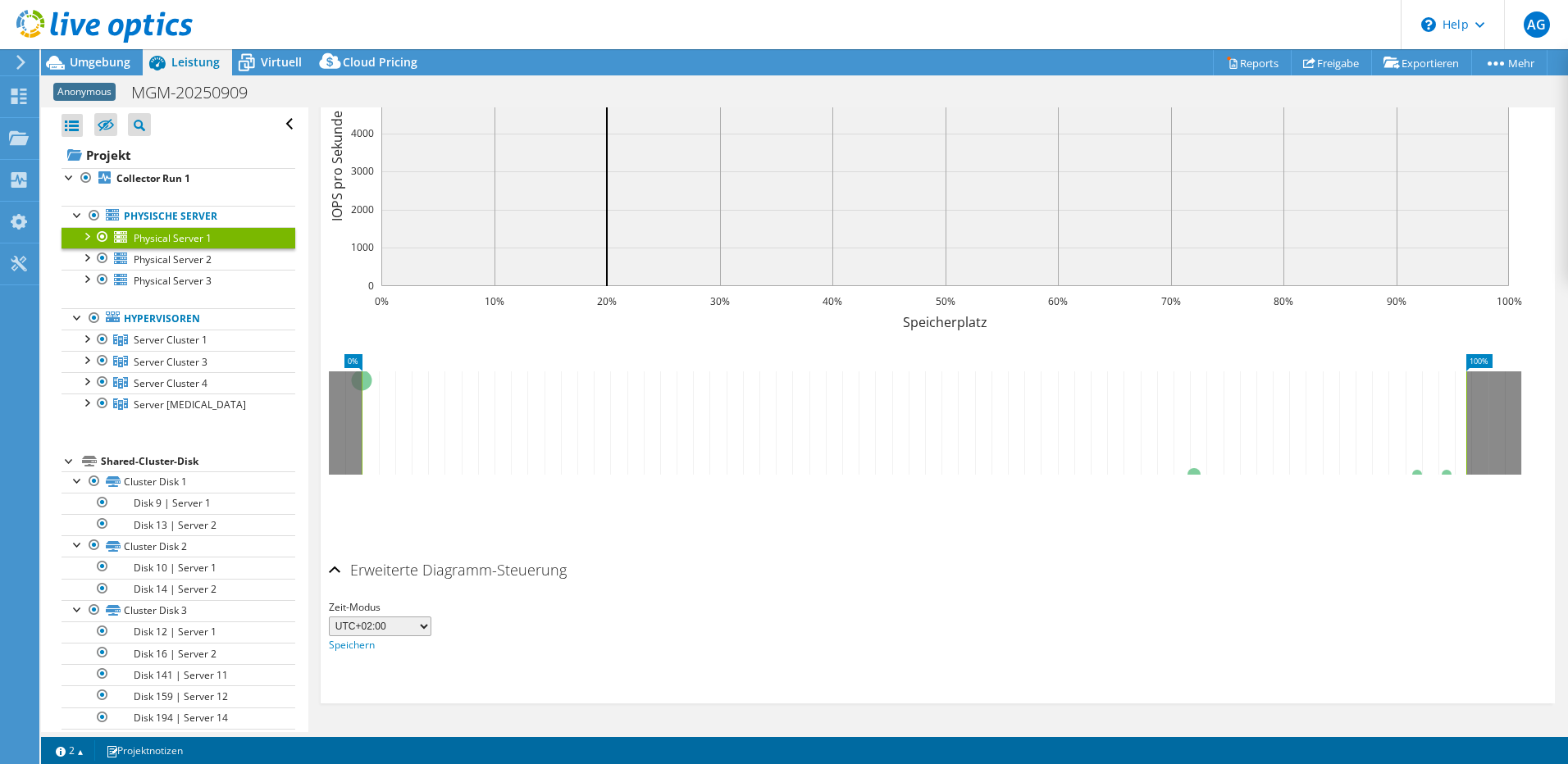
scroll to position [422, 0]
click at [270, 61] on span "Virtuell" at bounding box center [281, 62] width 41 height 15
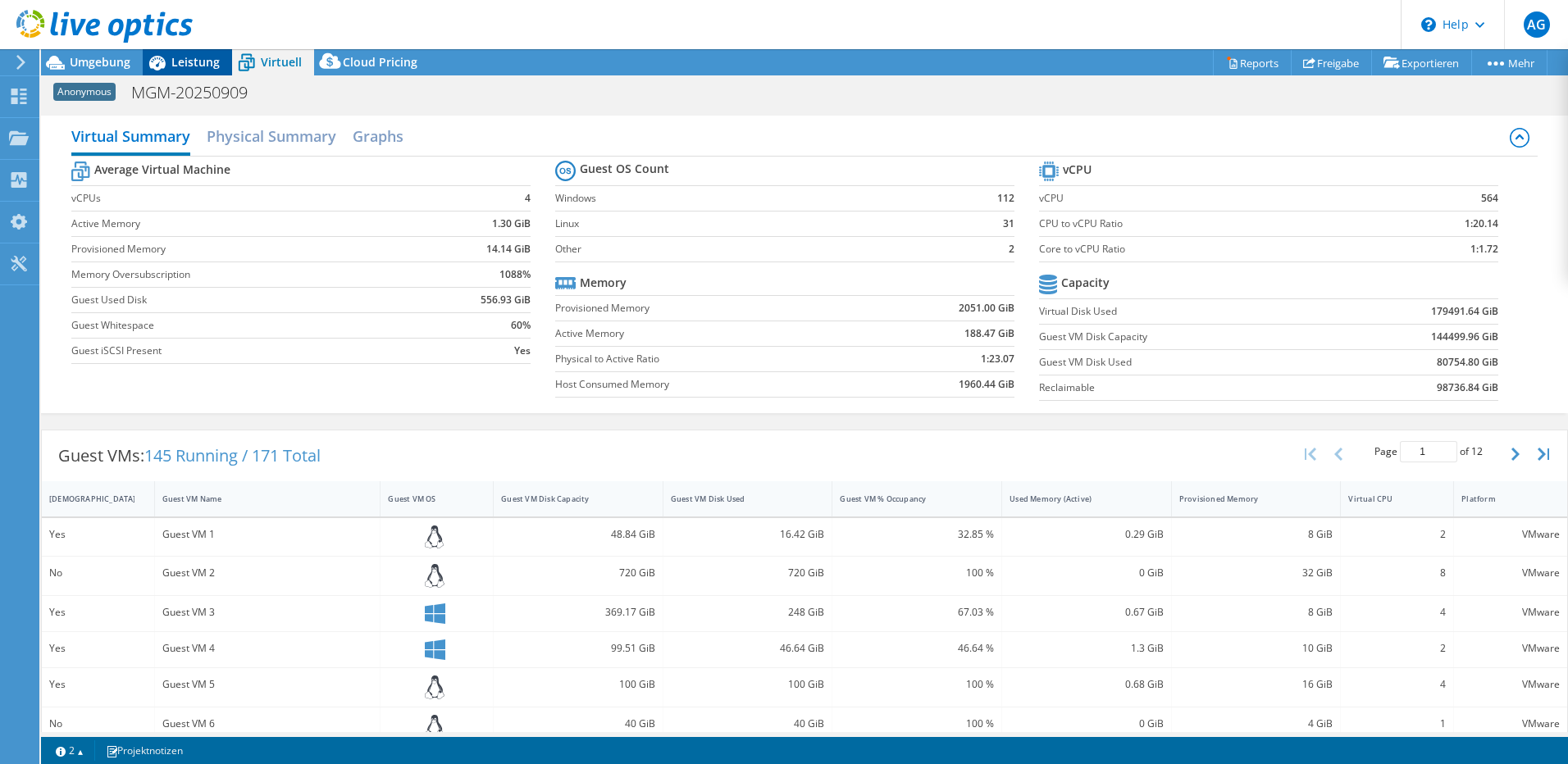
click at [203, 60] on span "Leistung" at bounding box center [196, 62] width 49 height 15
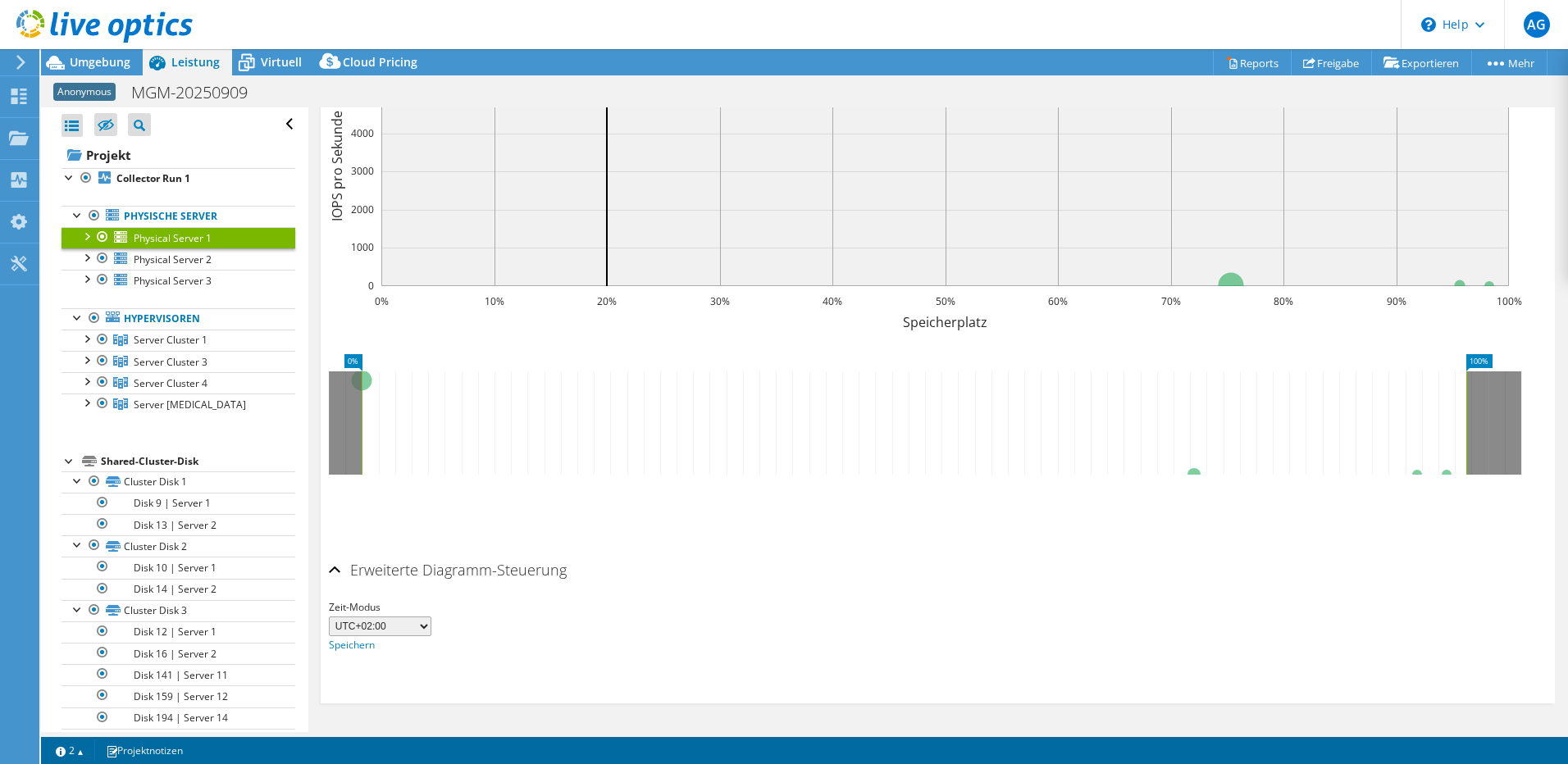
click at [99, 53] on div at bounding box center [97, 27] width 193 height 55
click at [101, 62] on span "Umgebung" at bounding box center [100, 62] width 61 height 15
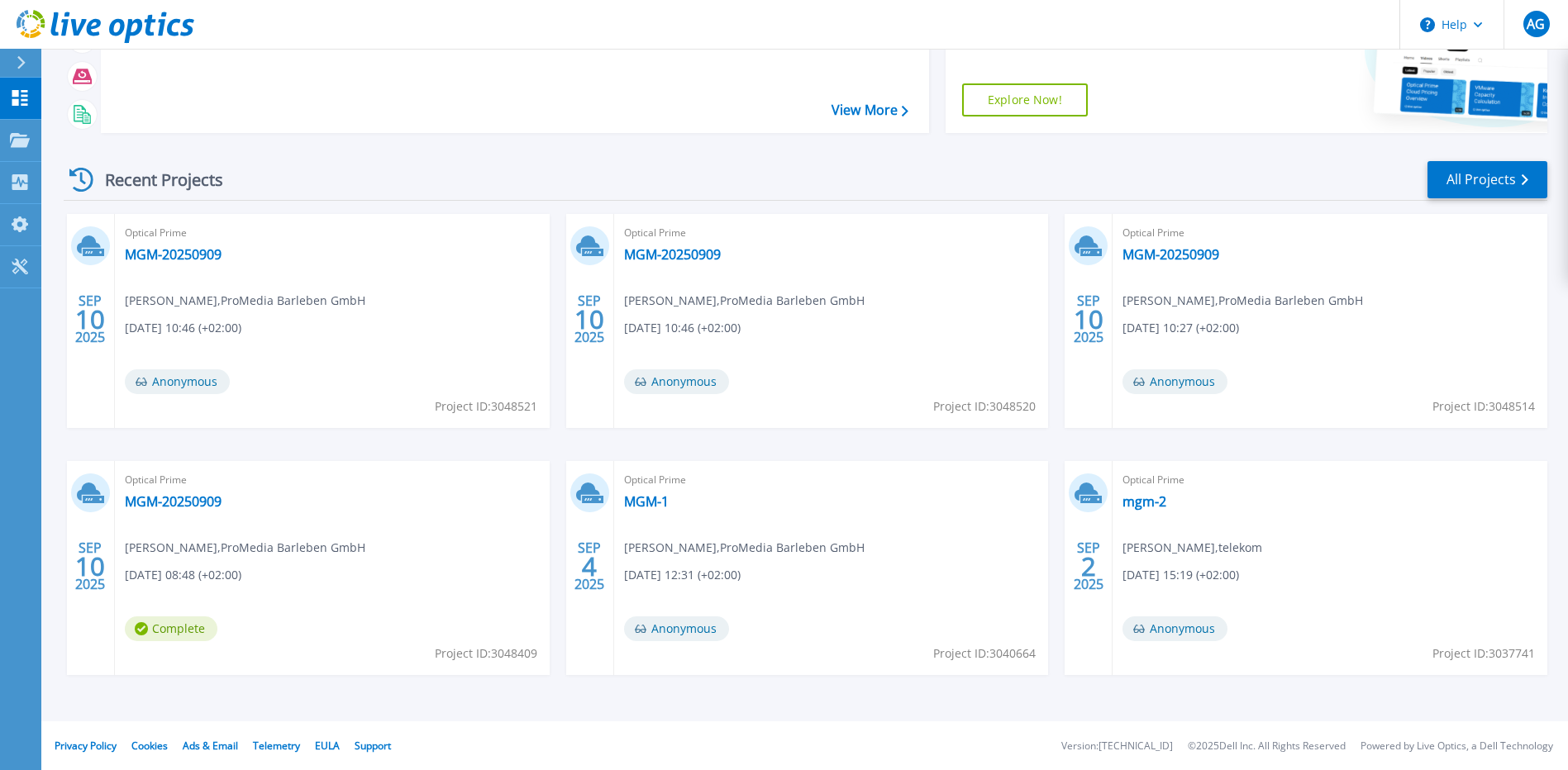
scroll to position [146, 0]
click at [170, 500] on link "MGM-20250909" at bounding box center [173, 500] width 96 height 16
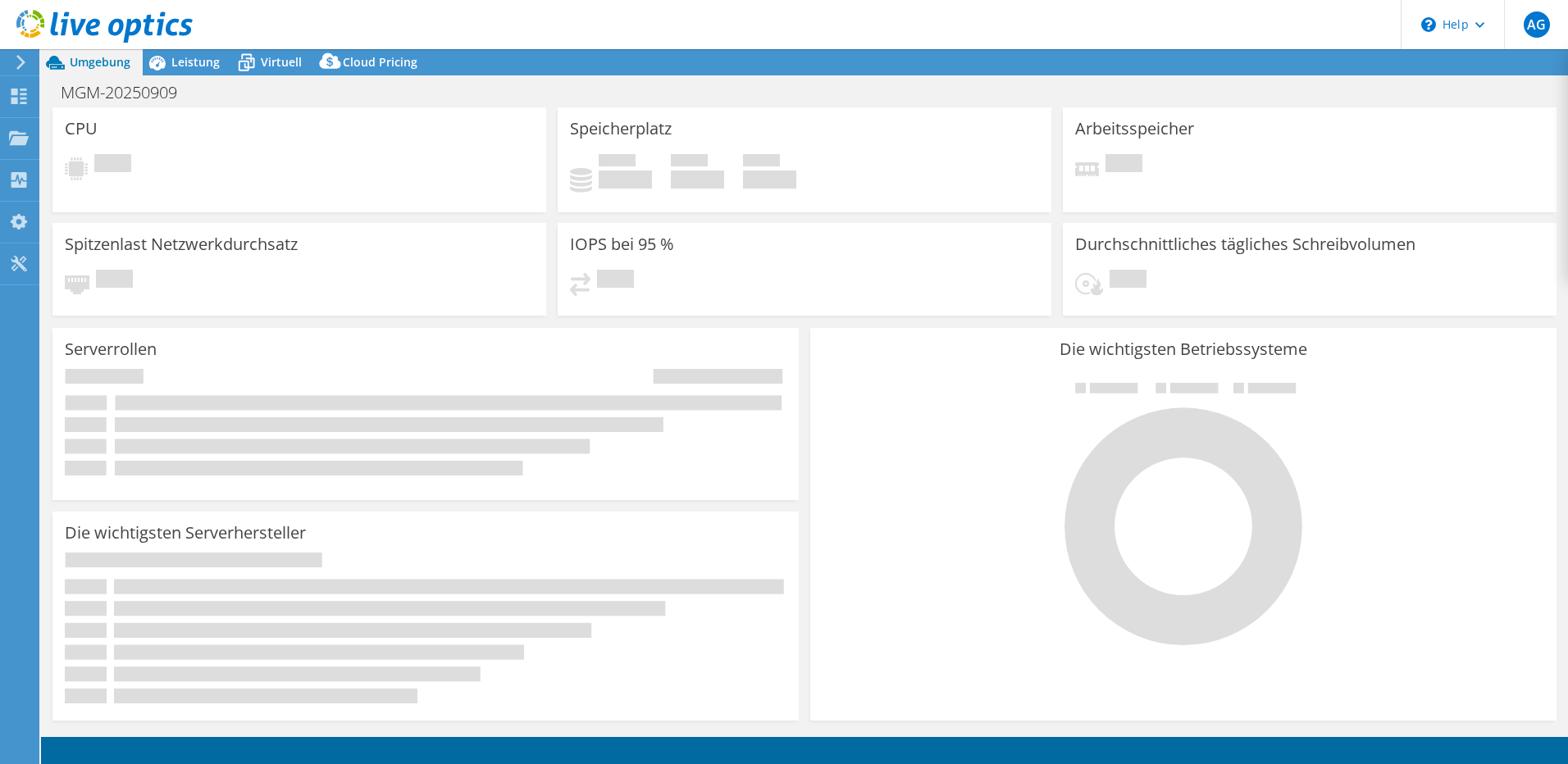
select select "USD"
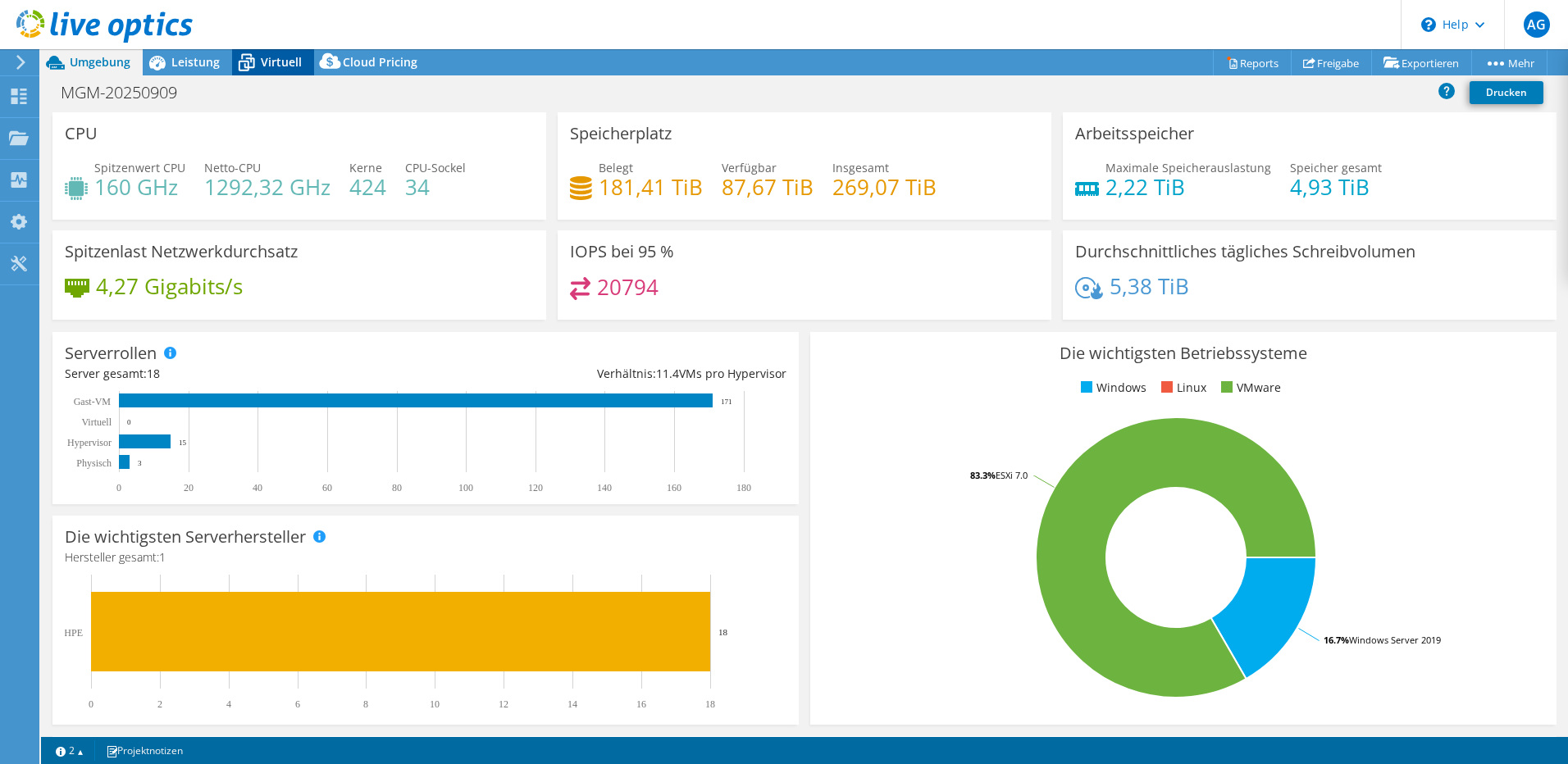
click at [285, 62] on span "Virtuell" at bounding box center [281, 62] width 41 height 15
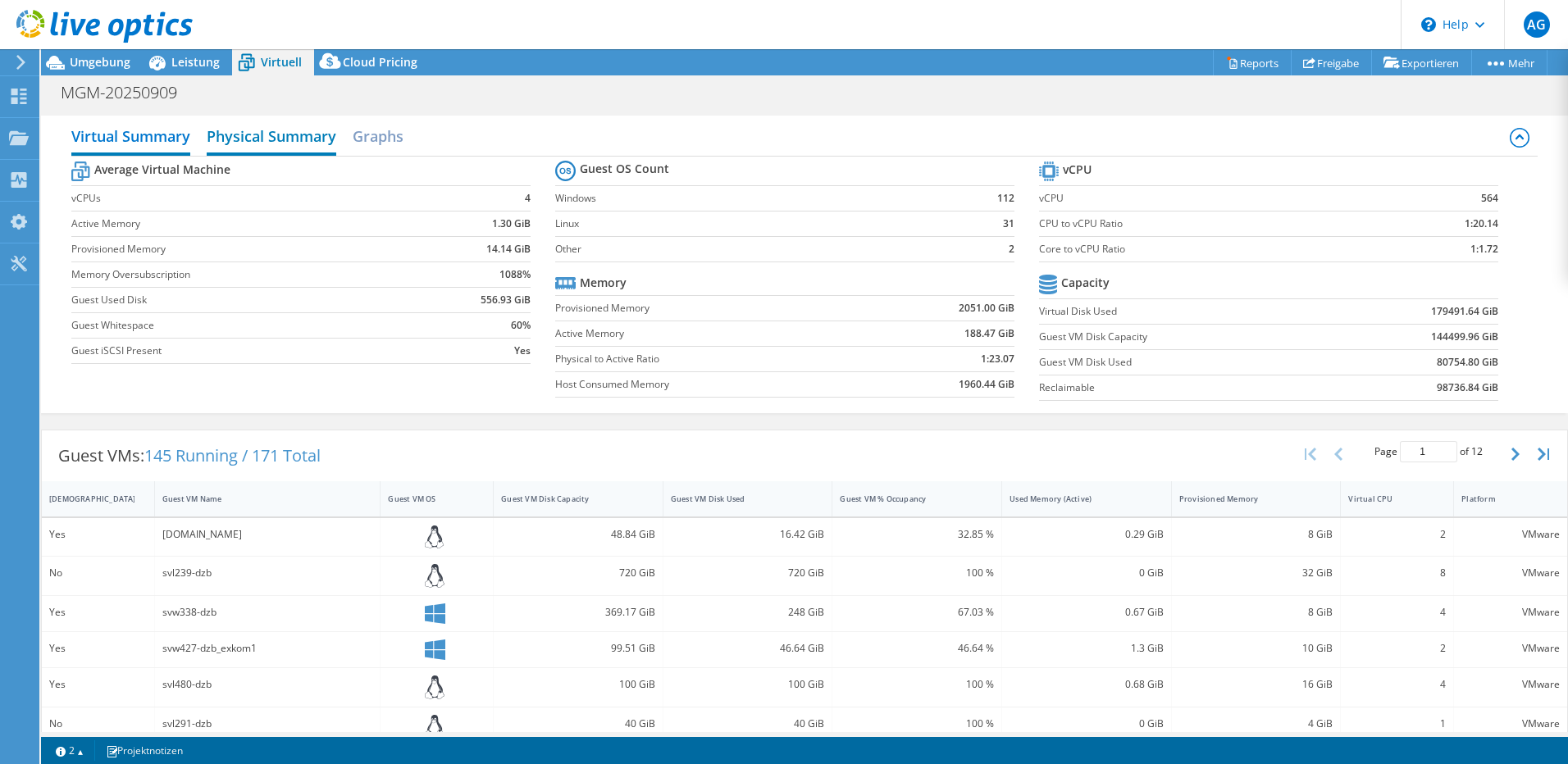
click at [288, 139] on h2 "Physical Summary" at bounding box center [272, 138] width 130 height 36
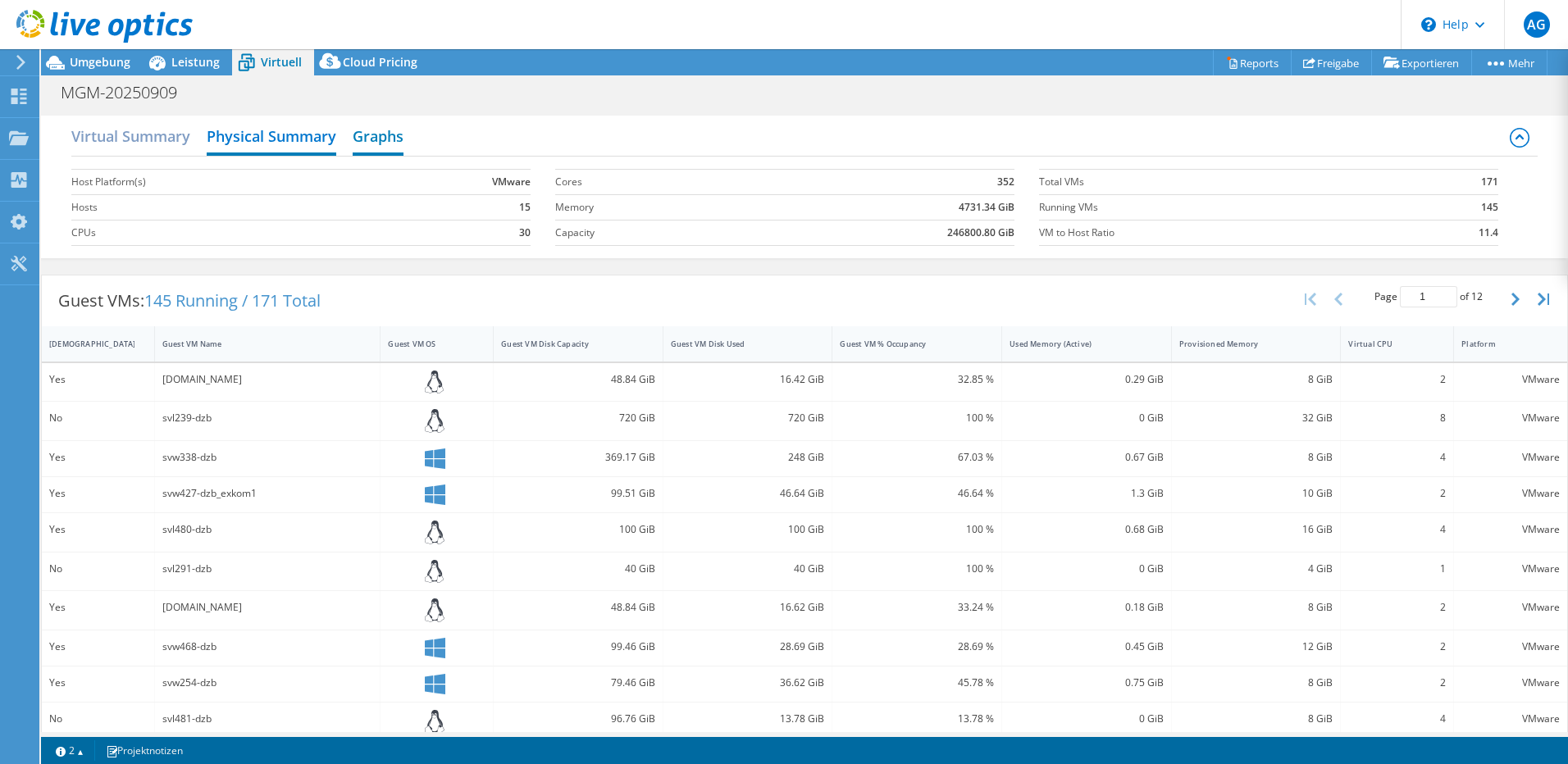
click at [372, 138] on h2 "Graphs" at bounding box center [378, 138] width 50 height 36
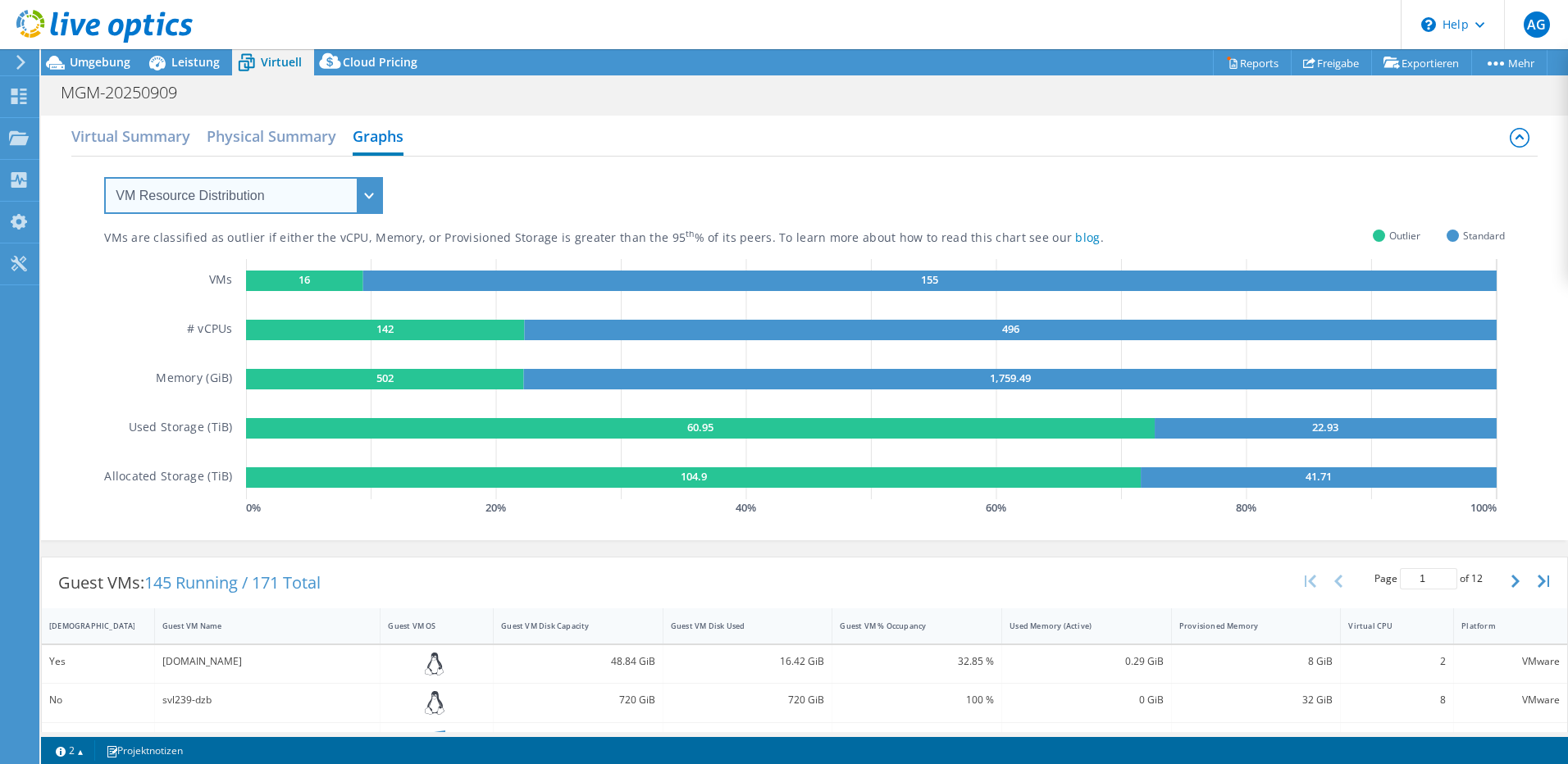
click at [370, 198] on select "VM Resource Distribution Provisioning Contrast Over Provisioning" at bounding box center [244, 195] width 279 height 37
click at [104, 177] on select "VM Resource Distribution Provisioning Contrast Over Provisioning" at bounding box center [244, 195] width 279 height 37
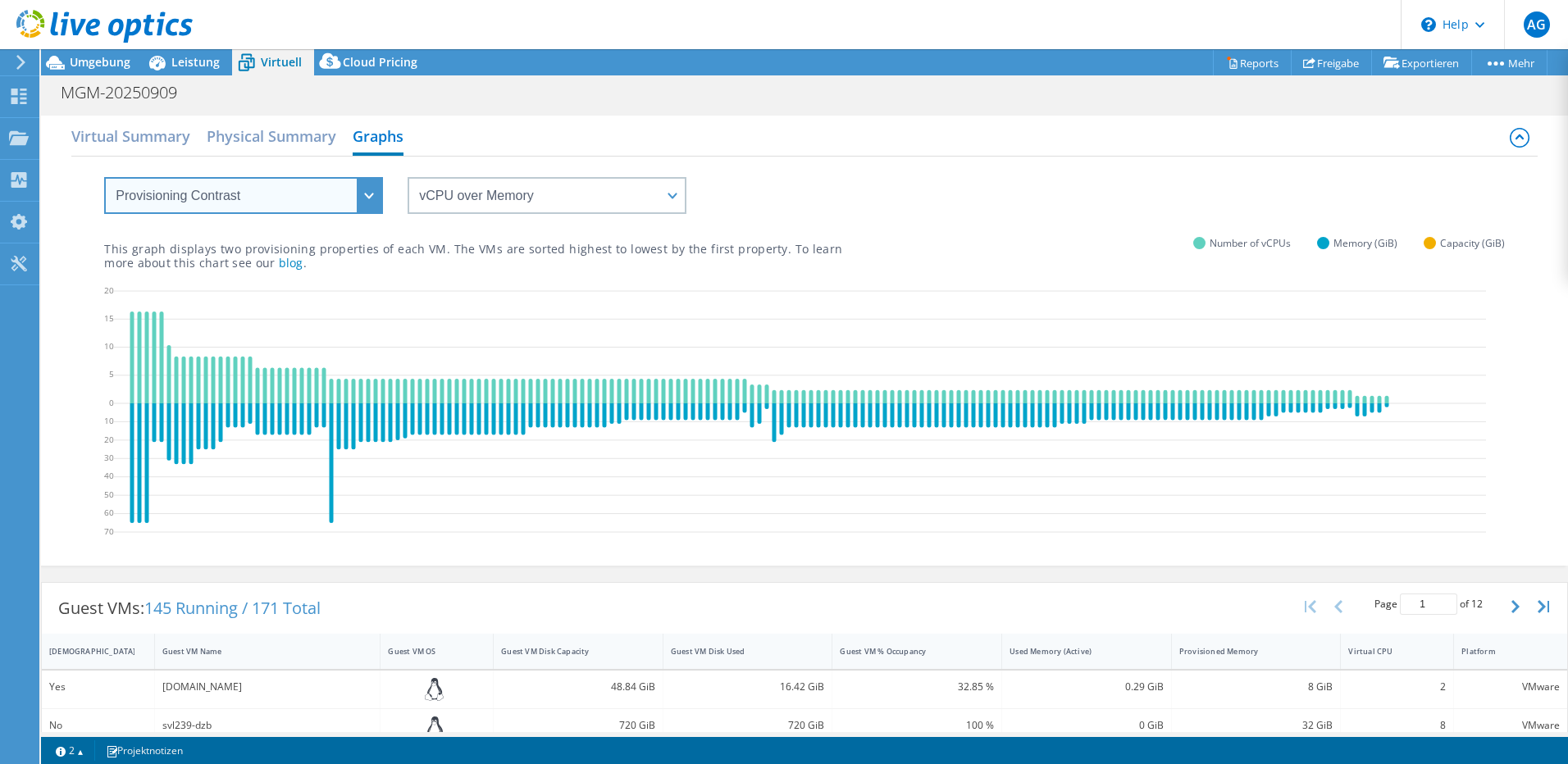
click at [368, 197] on select "VM Resource Distribution Provisioning Contrast Over Provisioning" at bounding box center [244, 195] width 279 height 37
select select "Over Provisioning"
click at [104, 177] on select "VM Resource Distribution Provisioning Contrast Over Provisioning" at bounding box center [244, 195] width 279 height 37
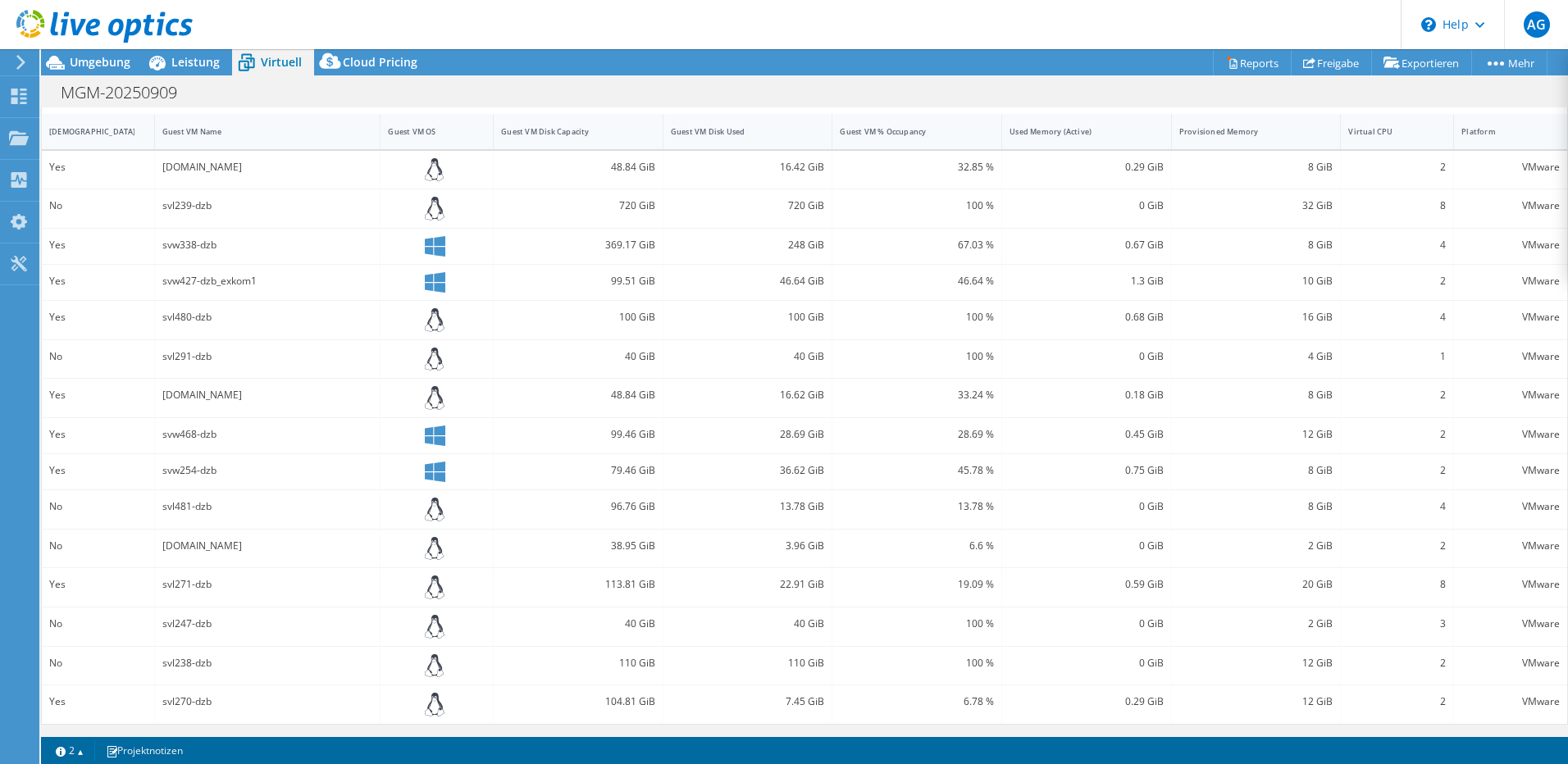
scroll to position [502, 0]
click at [222, 549] on div "[DOMAIN_NAME]" at bounding box center [267, 545] width 211 height 18
click at [50, 539] on div "No" at bounding box center [98, 545] width 97 height 18
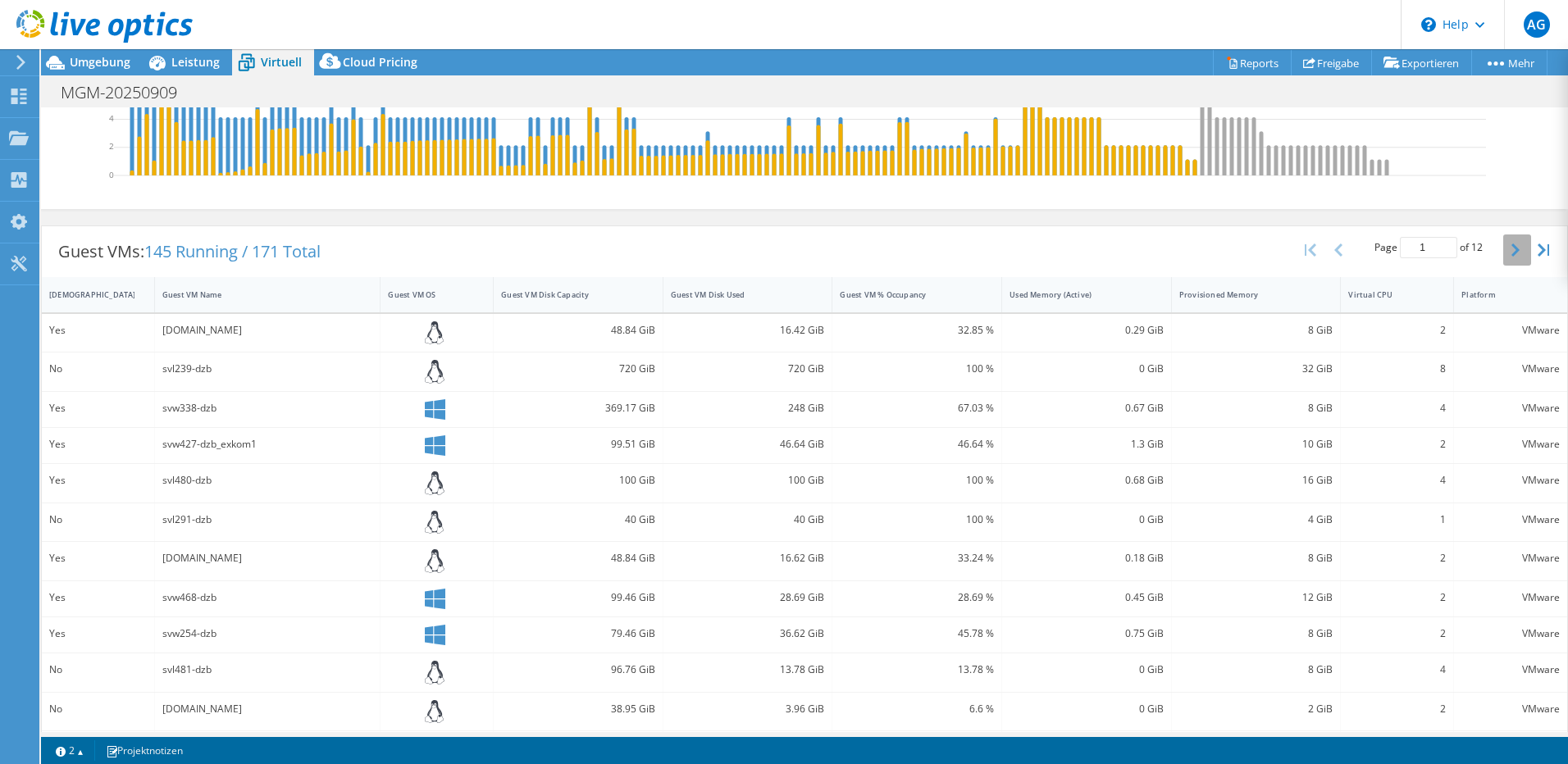
click at [1512, 254] on icon "button" at bounding box center [1516, 250] width 9 height 13
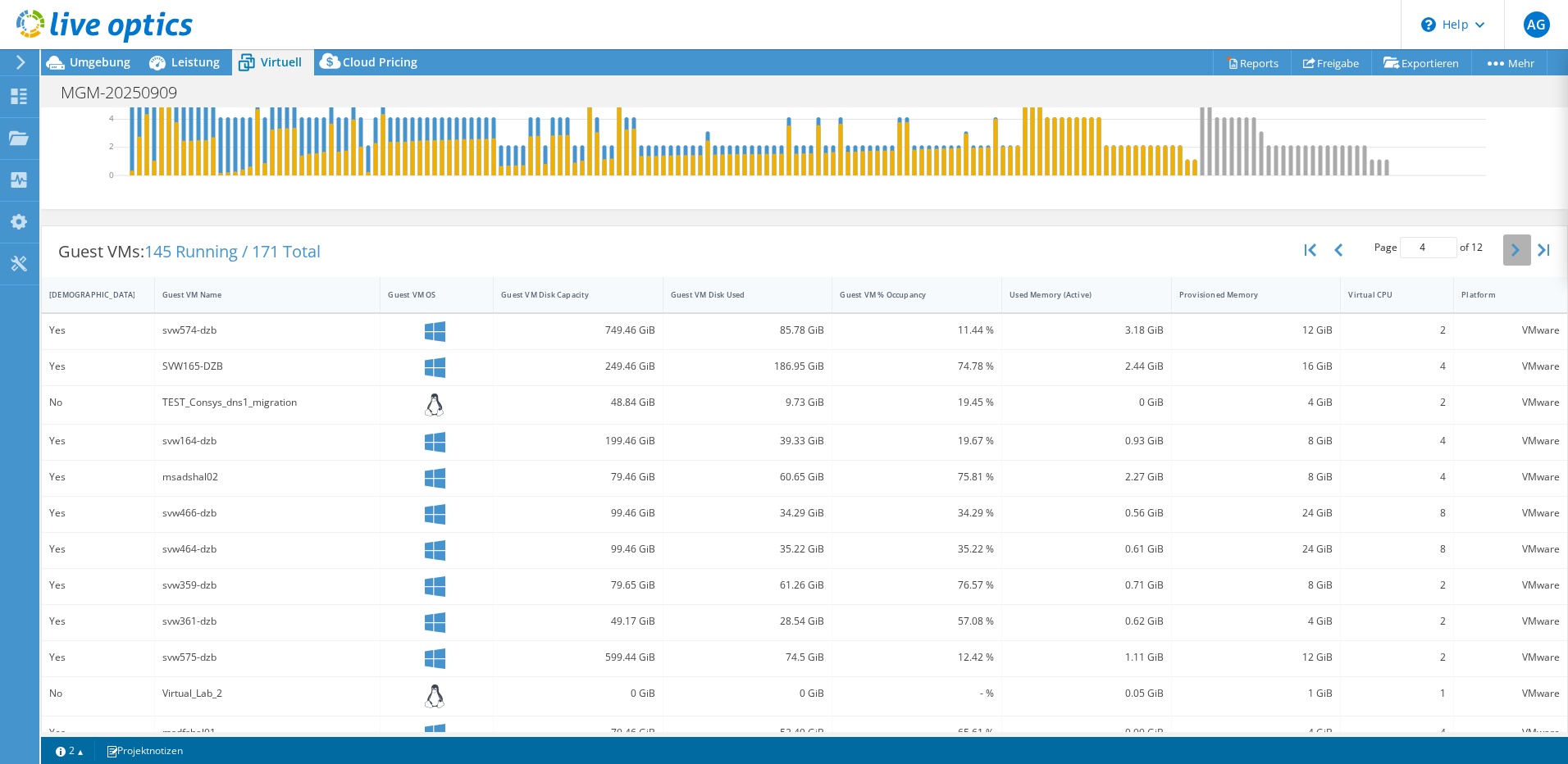
click at [1512, 254] on icon "button" at bounding box center [1516, 250] width 9 height 13
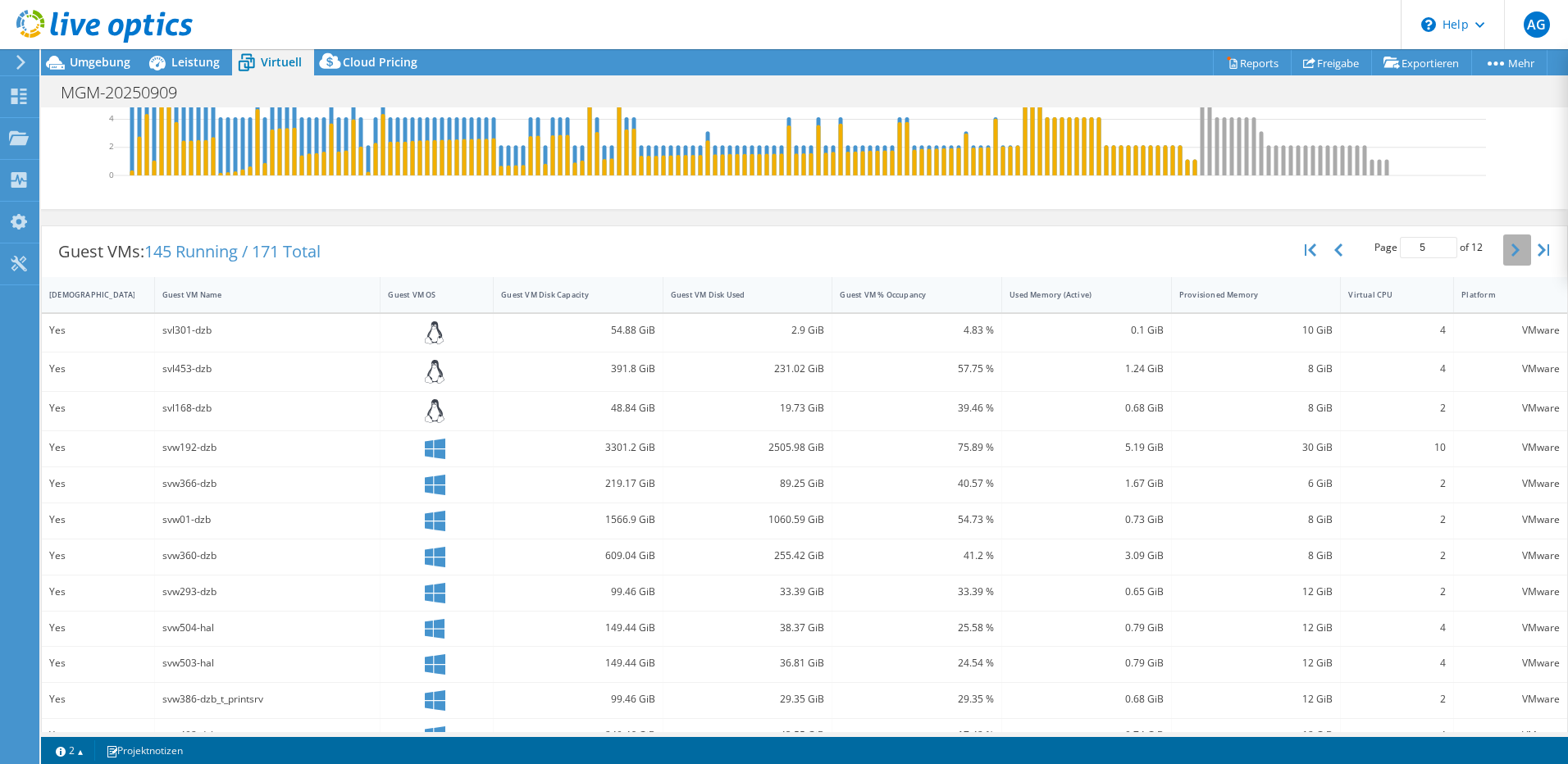
click at [1512, 254] on icon "button" at bounding box center [1516, 250] width 9 height 13
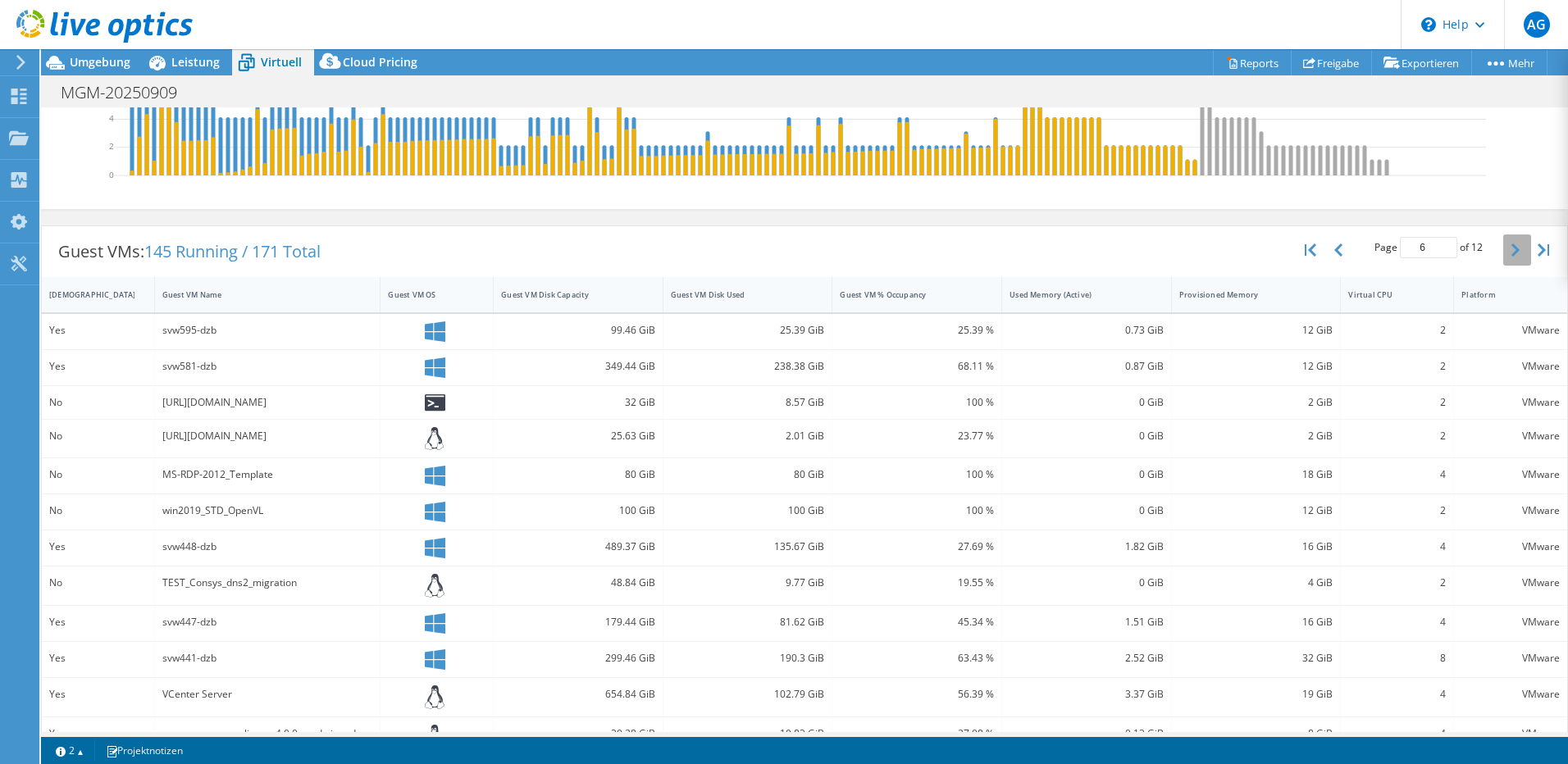
click at [1512, 254] on icon "button" at bounding box center [1516, 250] width 9 height 13
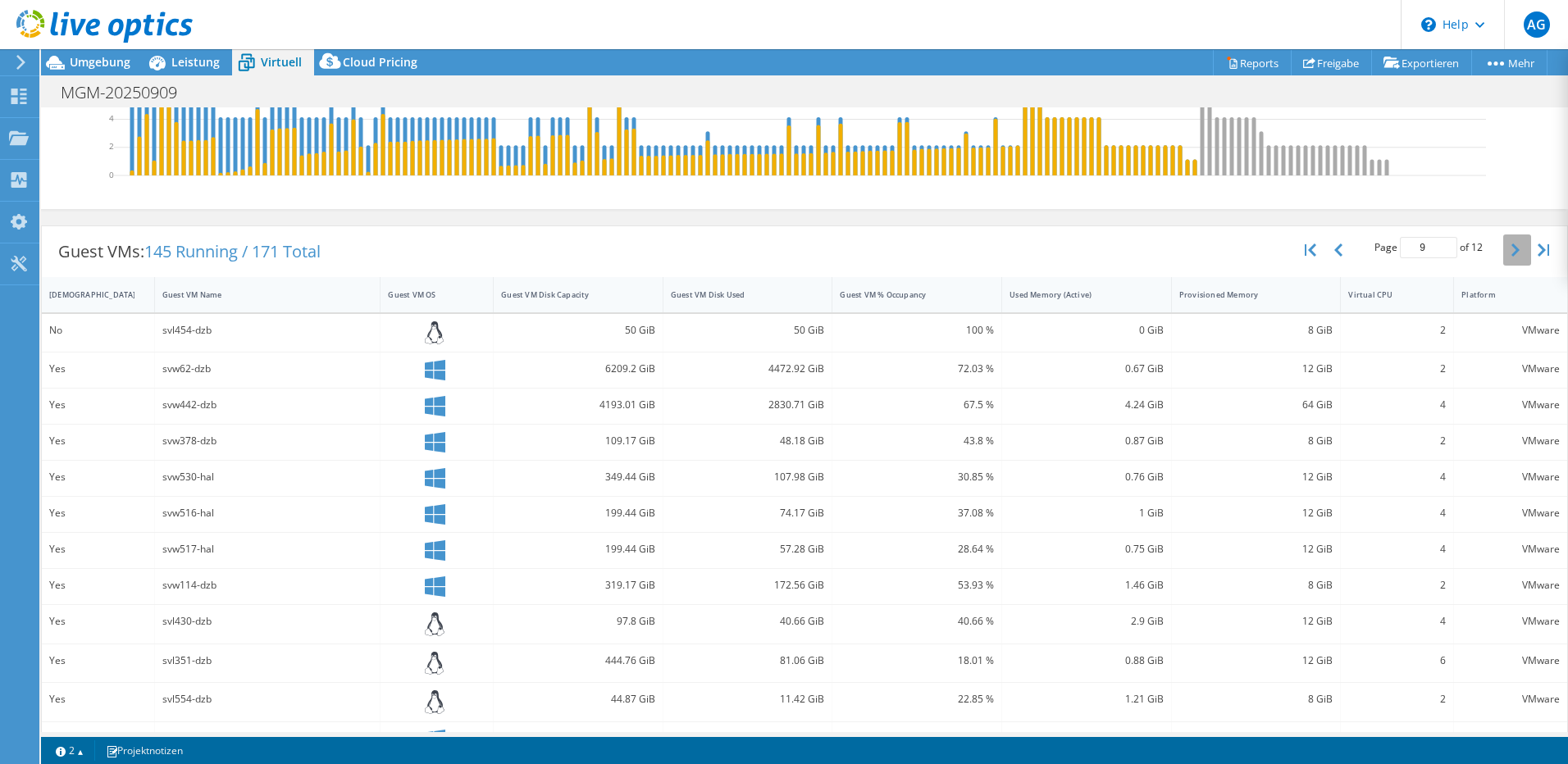
click at [1512, 254] on icon "button" at bounding box center [1516, 250] width 9 height 13
type input "12"
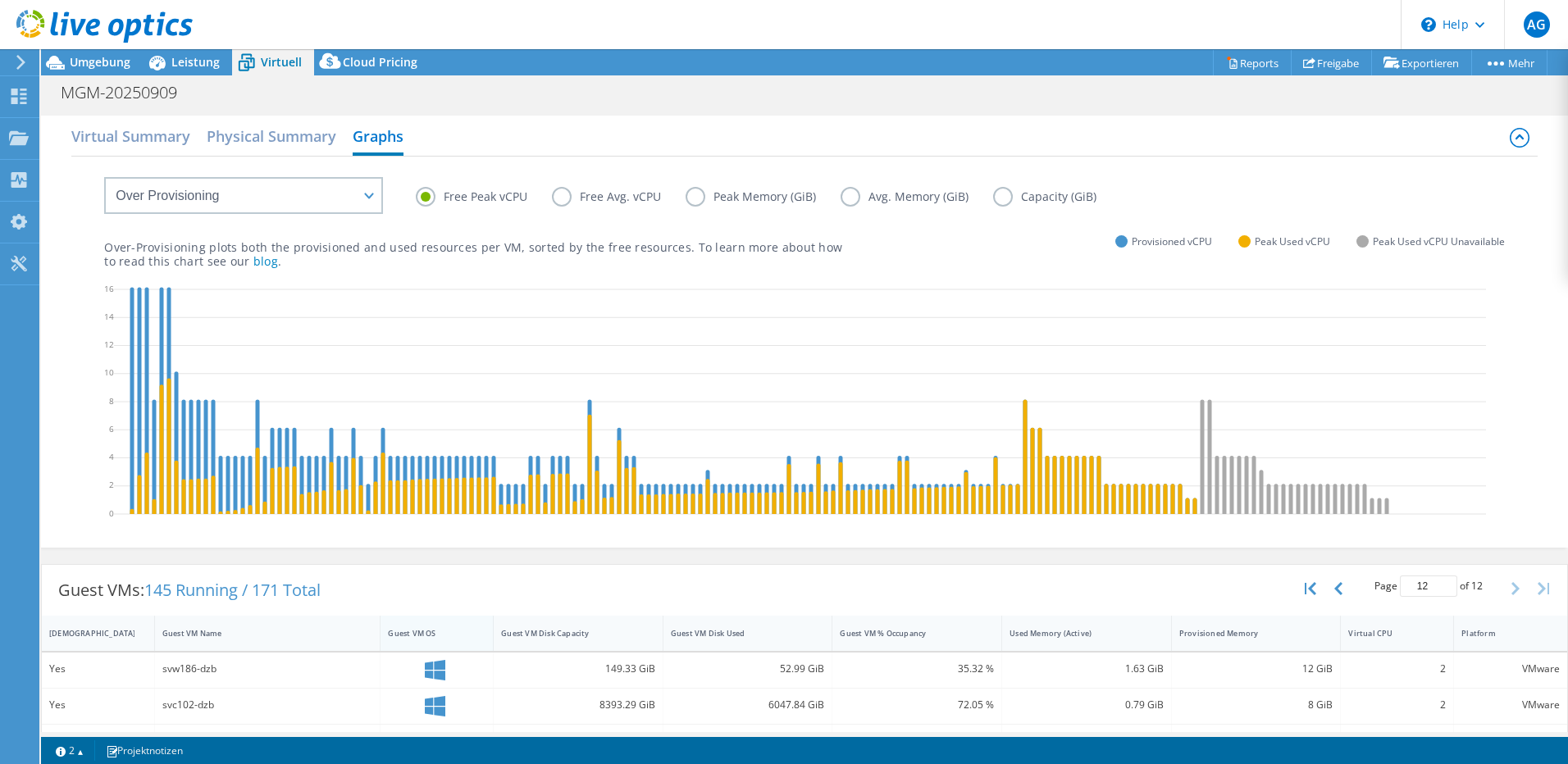
scroll to position [144, 0]
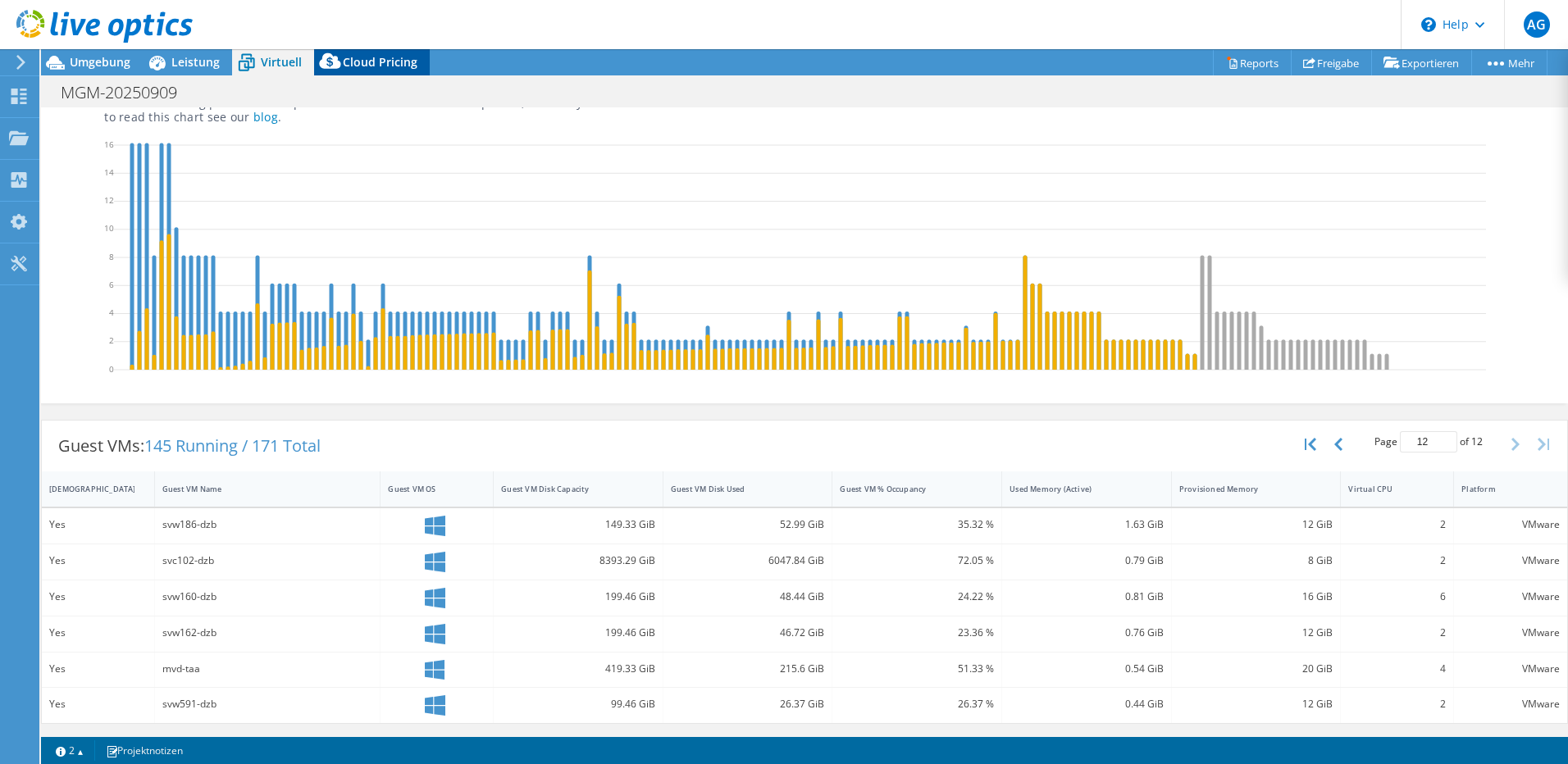
click at [374, 57] on span "Cloud Pricing" at bounding box center [379, 62] width 74 height 15
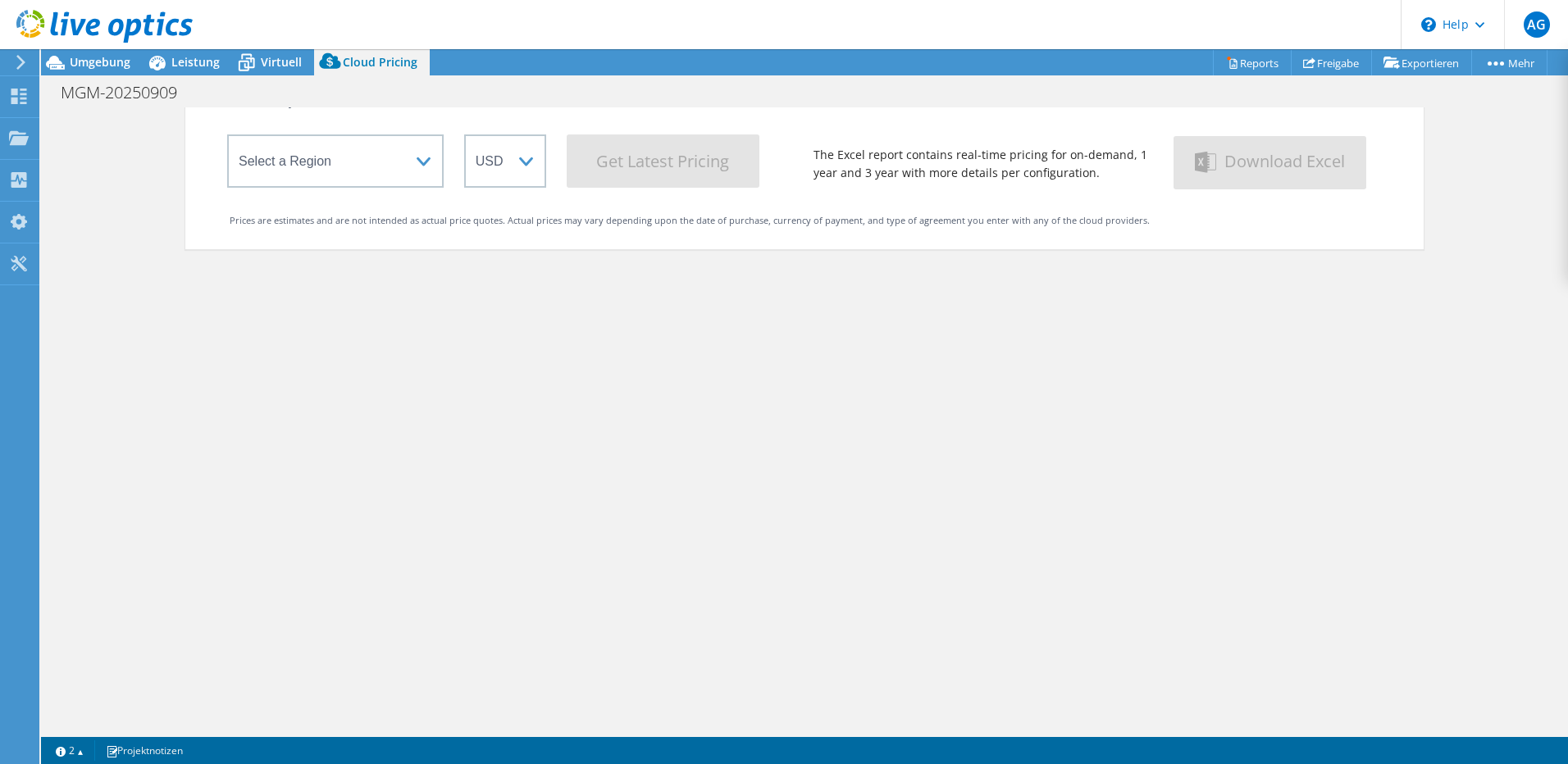
scroll to position [139, 0]
click at [183, 68] on span "Leistung" at bounding box center [196, 62] width 49 height 15
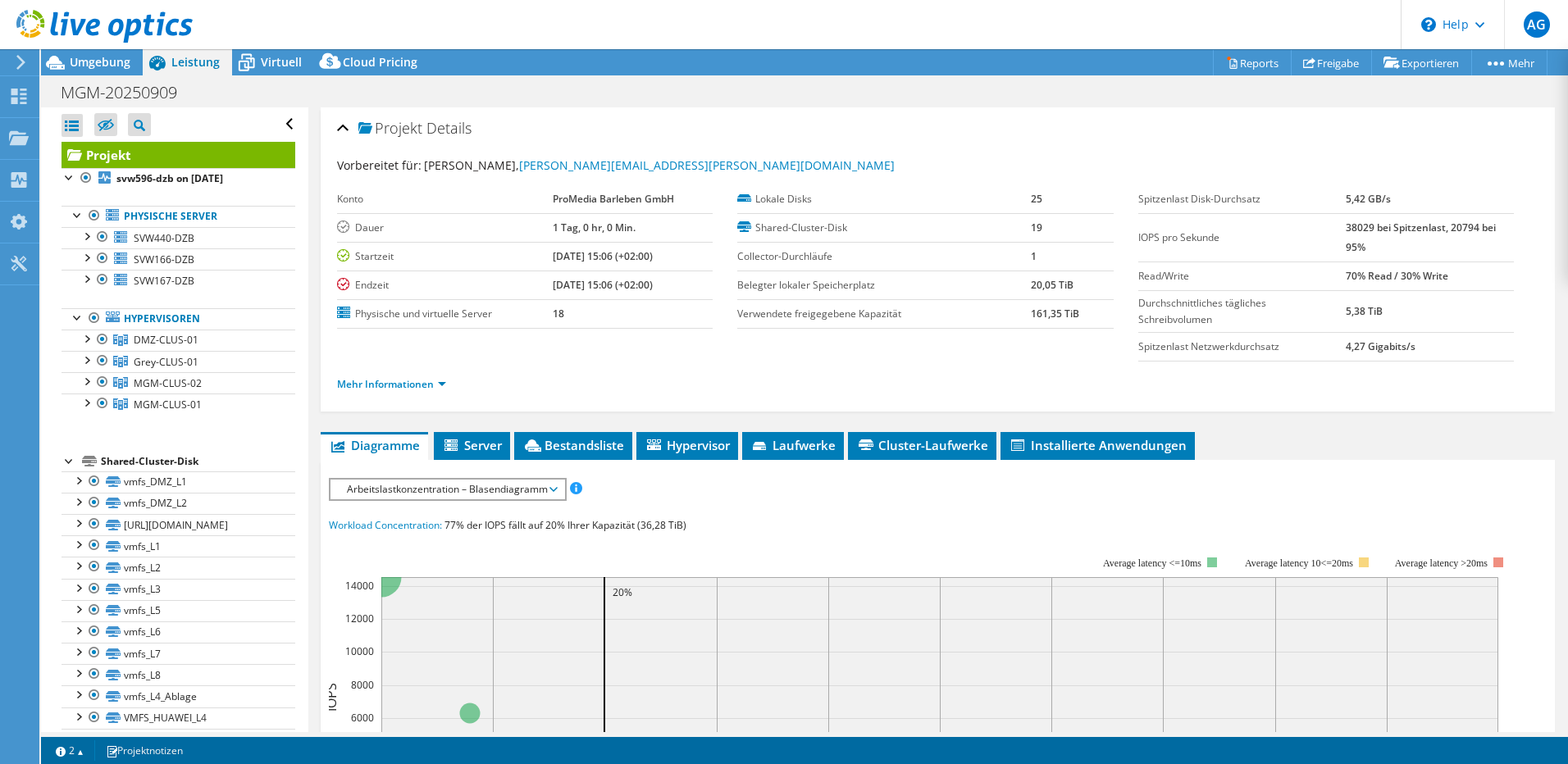
scroll to position [0, 0]
click at [50, 104] on div "Instrumententafel" at bounding box center [97, 97] width 116 height 41
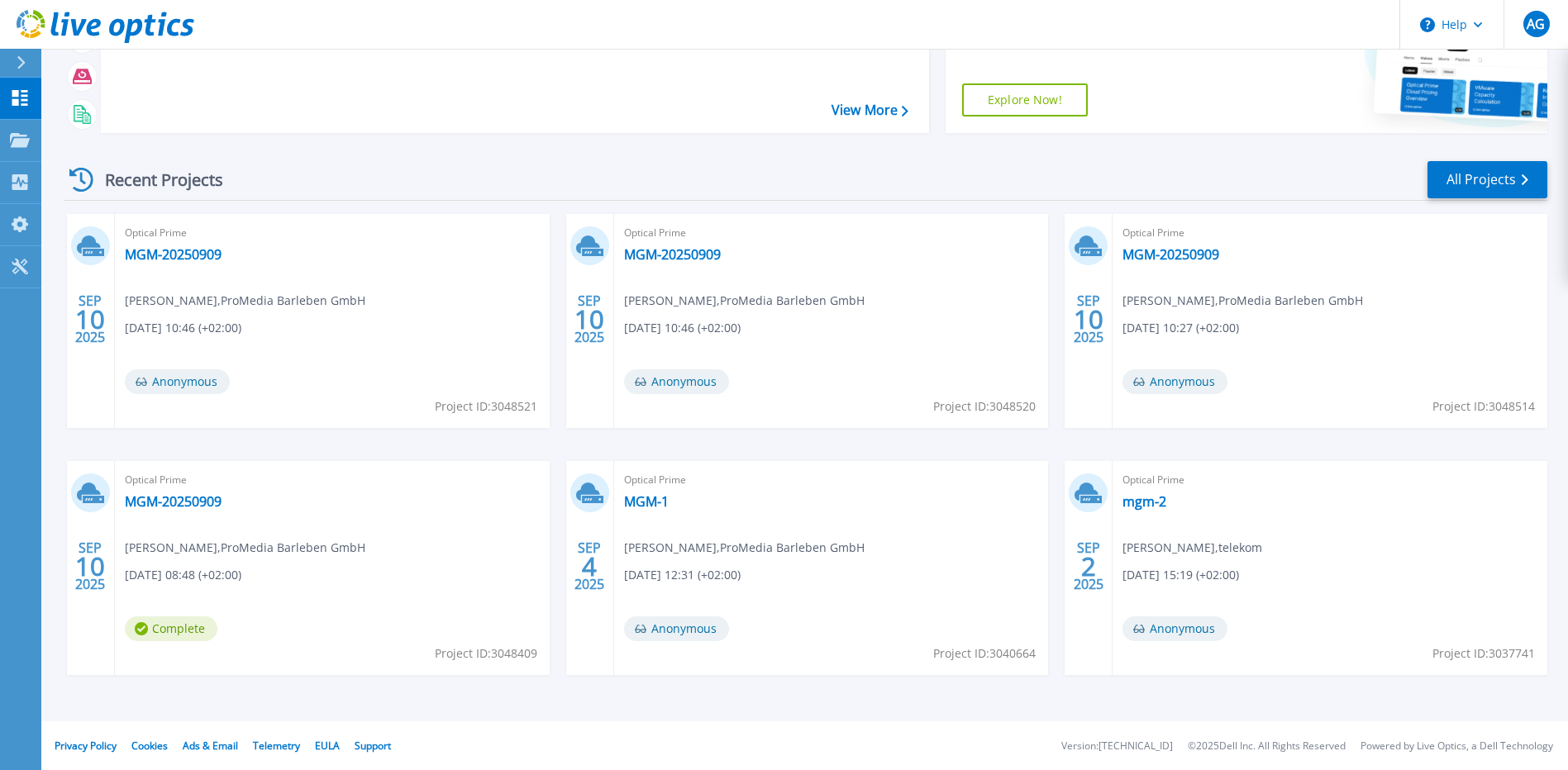
scroll to position [146, 0]
click at [184, 502] on link "MGM-20250909" at bounding box center [173, 500] width 96 height 16
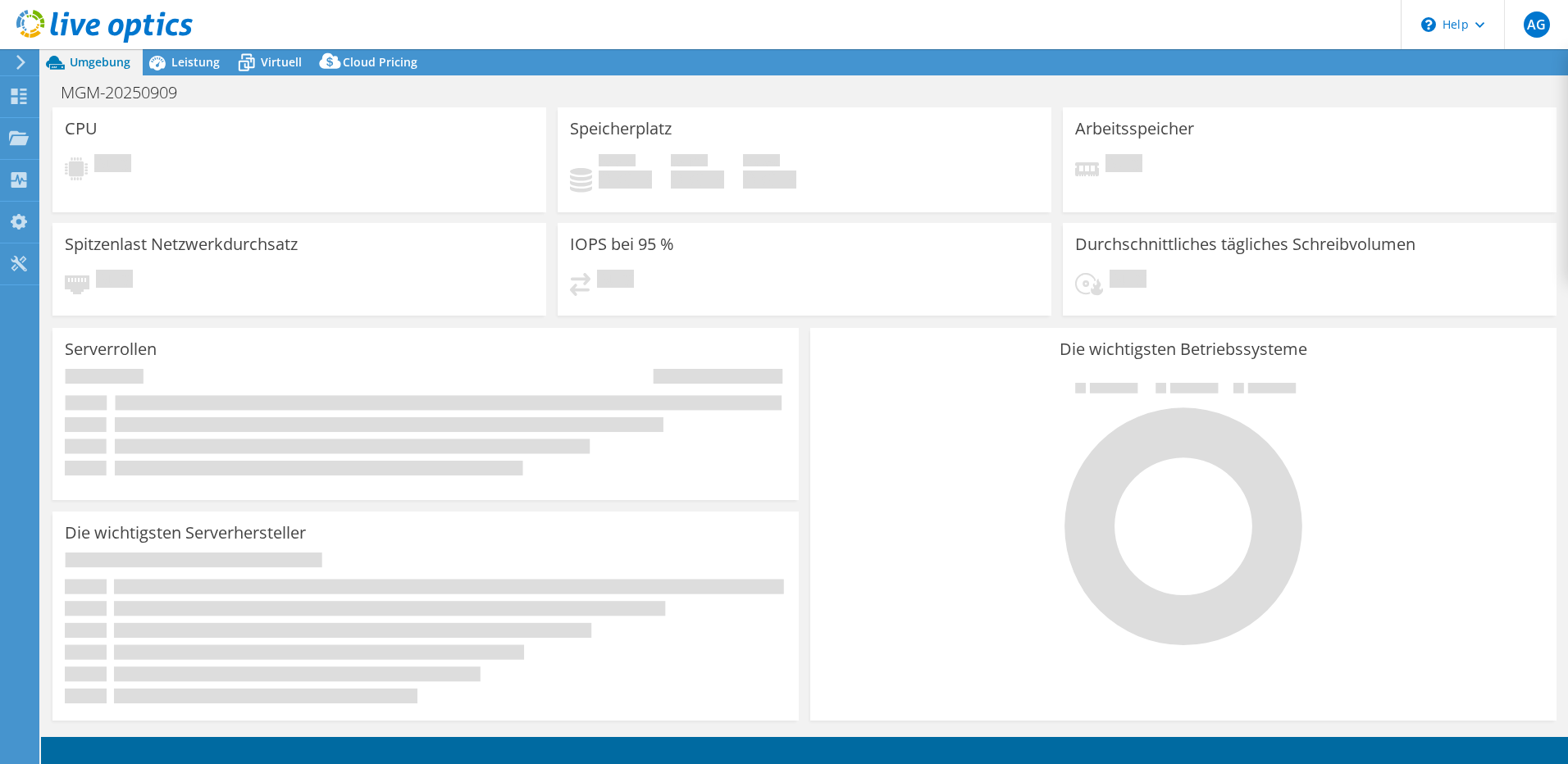
select select "USD"
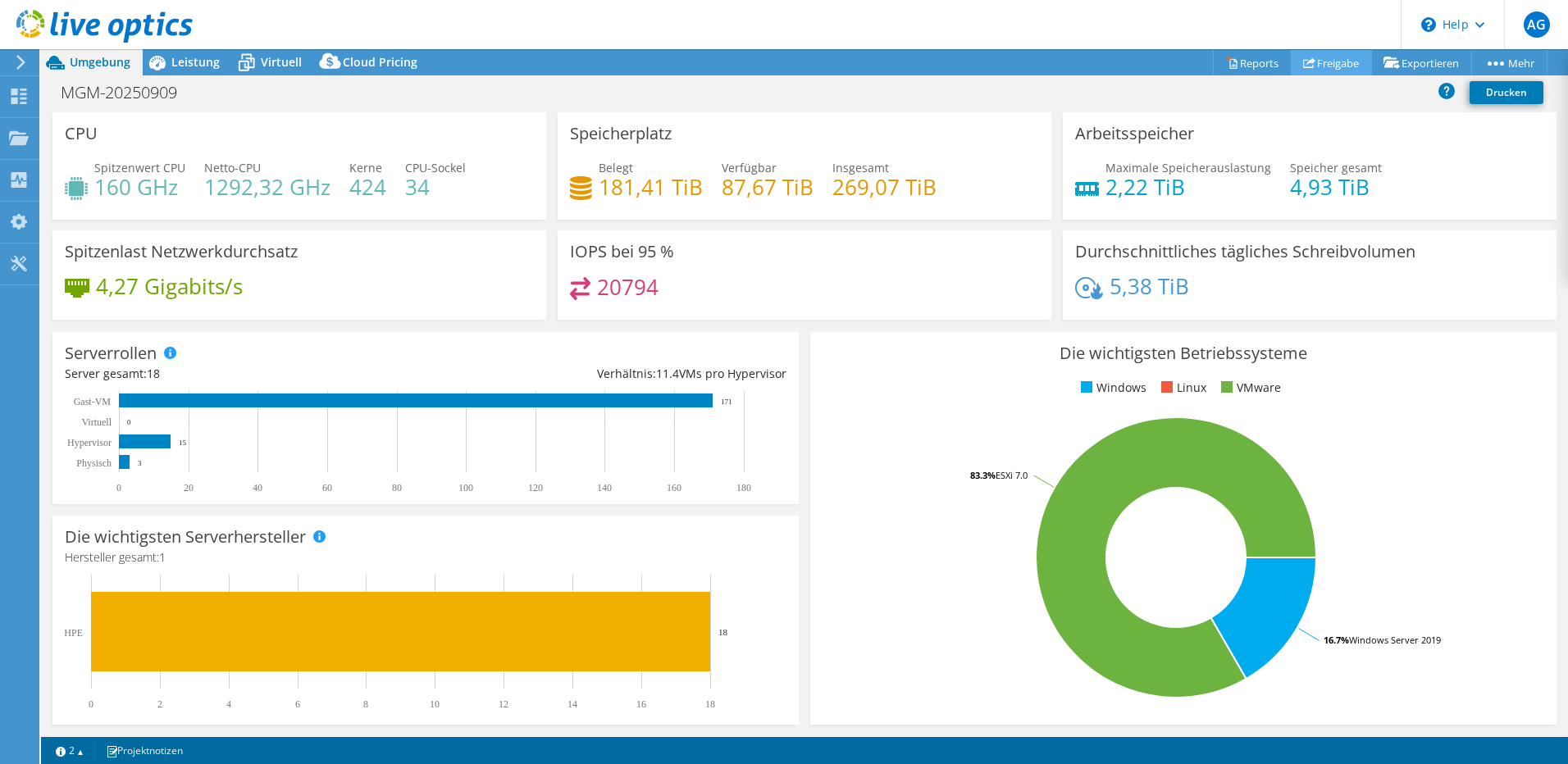
click at [1308, 61] on link "Freigabe" at bounding box center [1330, 63] width 81 height 26
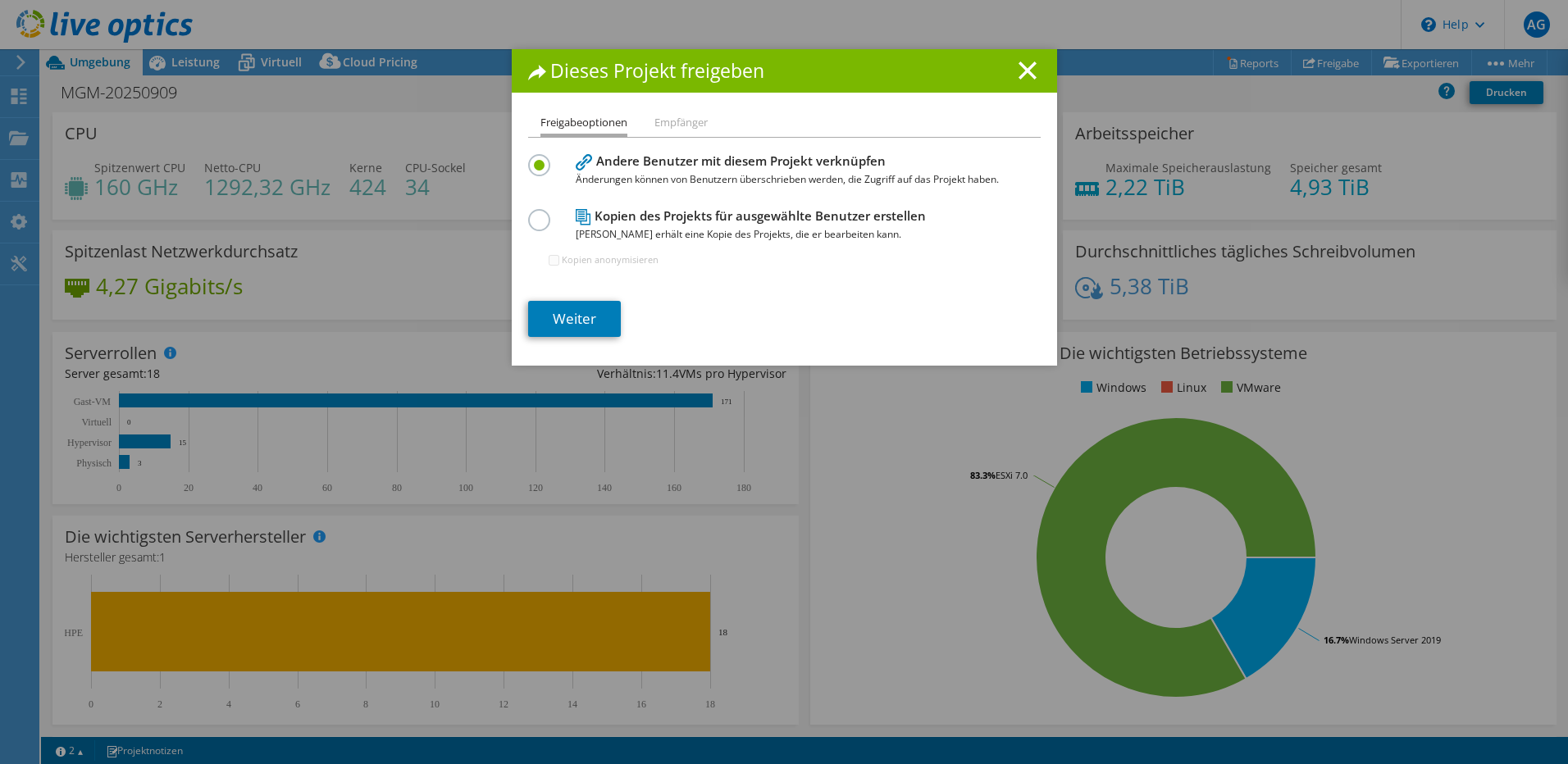
click at [538, 213] on label at bounding box center [543, 211] width 29 height 4
click at [0, 0] on input "radio" at bounding box center [0, 0] width 0 height 0
click at [552, 260] on input "Kopien anonymisieren" at bounding box center [554, 260] width 10 height 10
checkbox input "true"
click at [562, 320] on link "Weiter" at bounding box center [574, 319] width 92 height 36
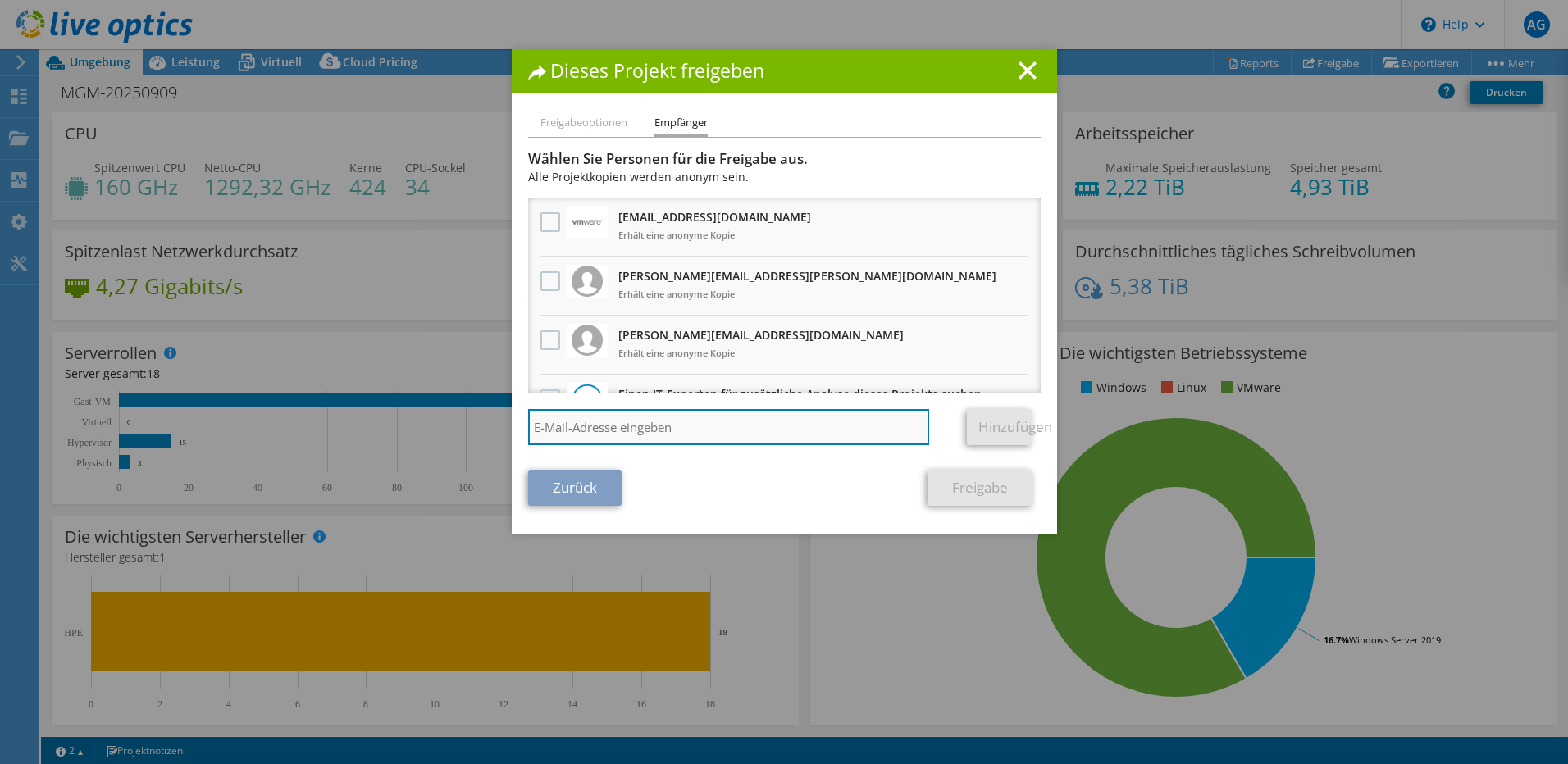
click at [816, 430] on input "search" at bounding box center [729, 427] width 402 height 36
paste input "Paul Engel <Paul.Engel@serviceware.de>"
type input "Paul.Engel@serviceware.de"
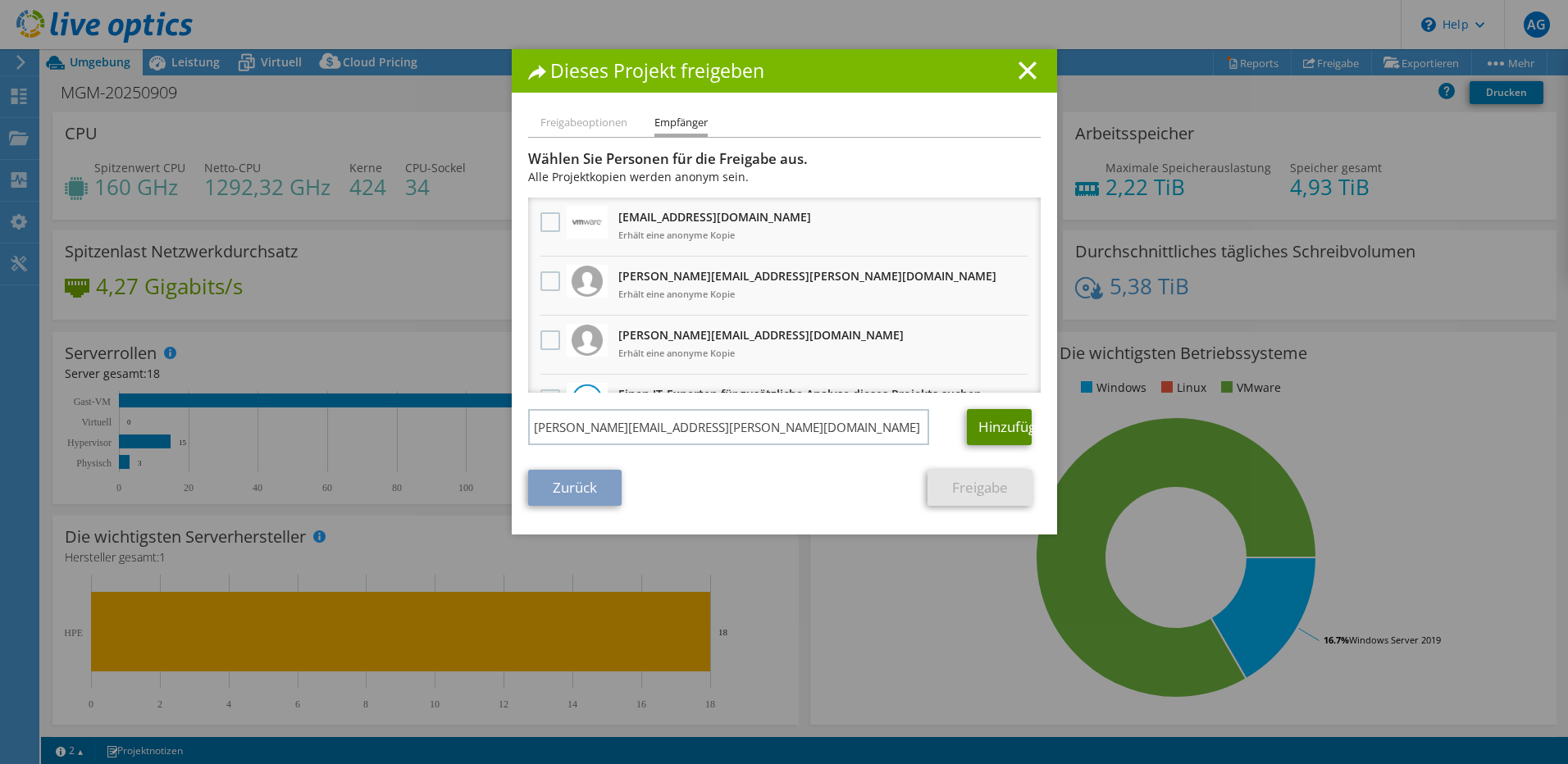
click at [1017, 428] on link "Hinzufügen" at bounding box center [999, 427] width 65 height 36
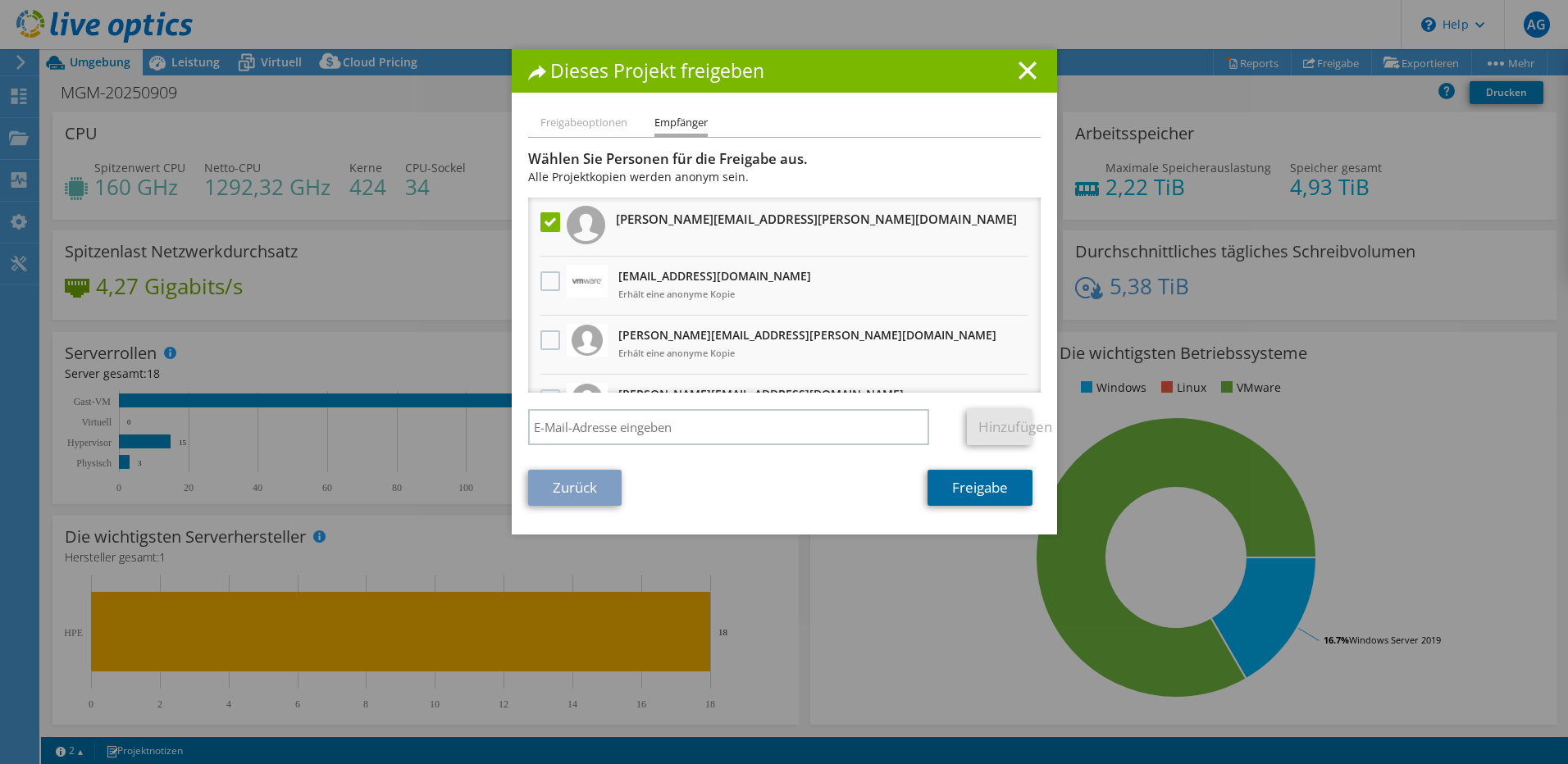
click at [965, 492] on link "Freigabe" at bounding box center [979, 488] width 105 height 36
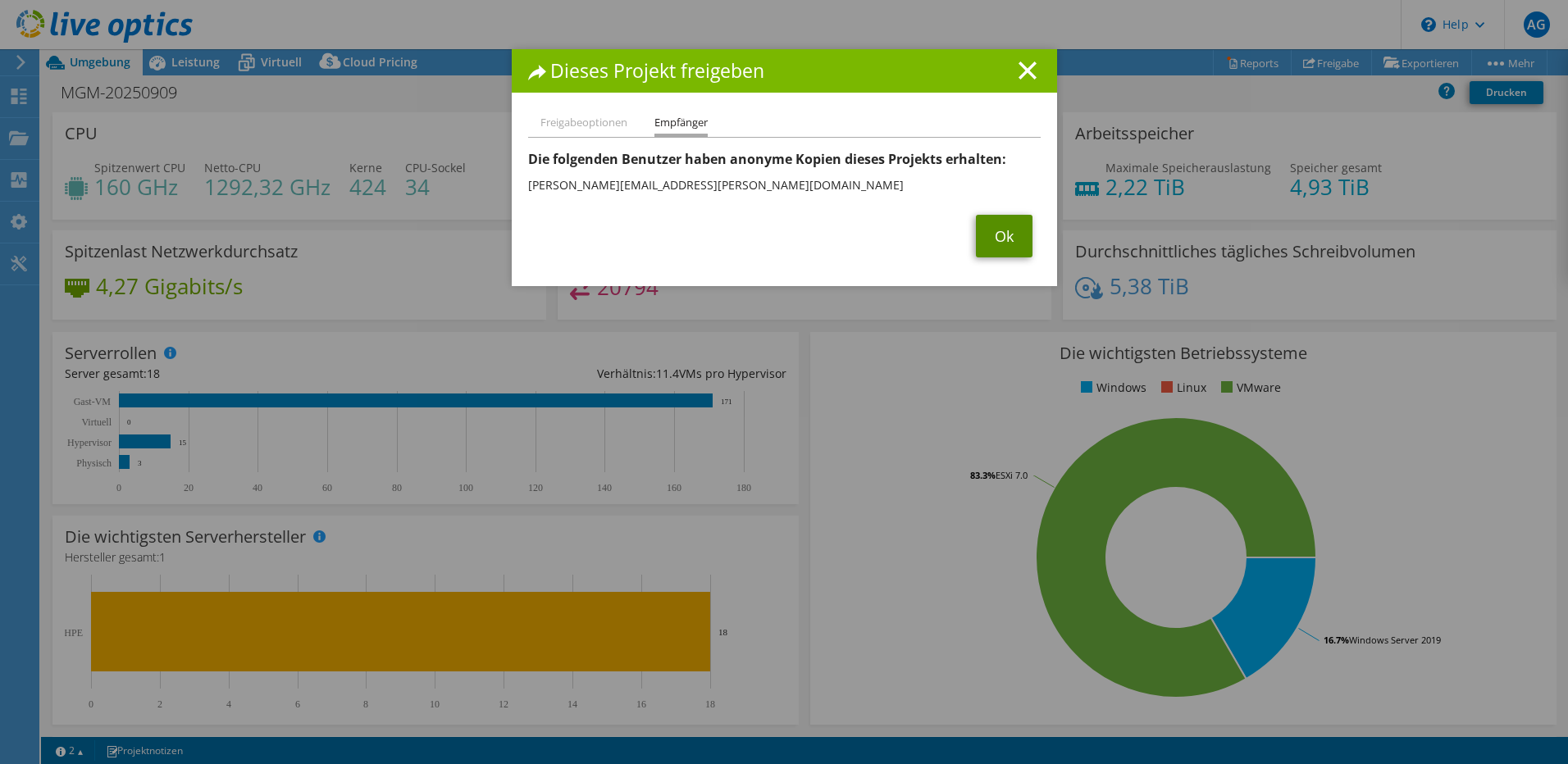
click at [995, 236] on link "Ok" at bounding box center [1004, 236] width 56 height 43
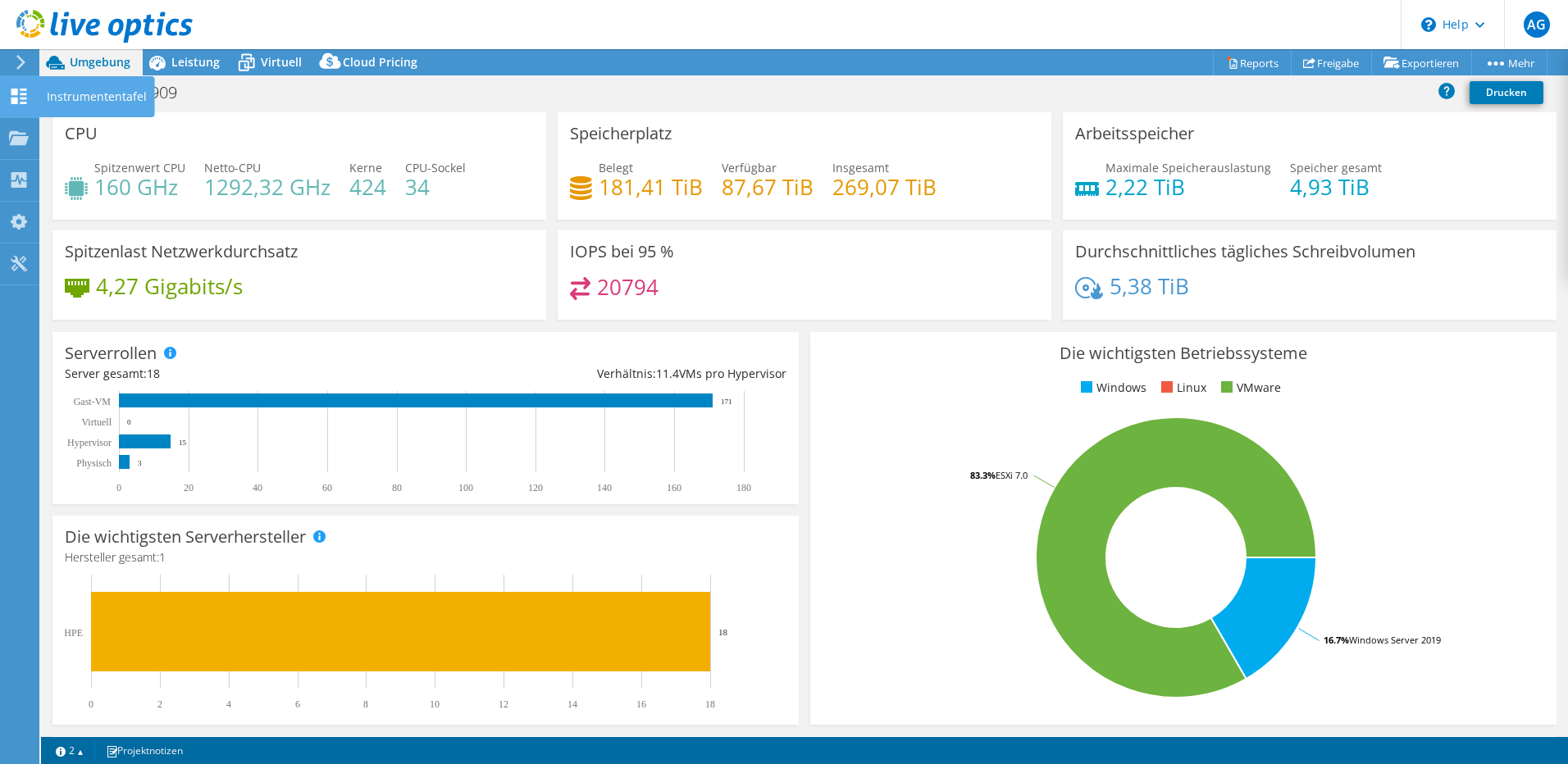
click at [18, 97] on icon at bounding box center [19, 97] width 20 height 15
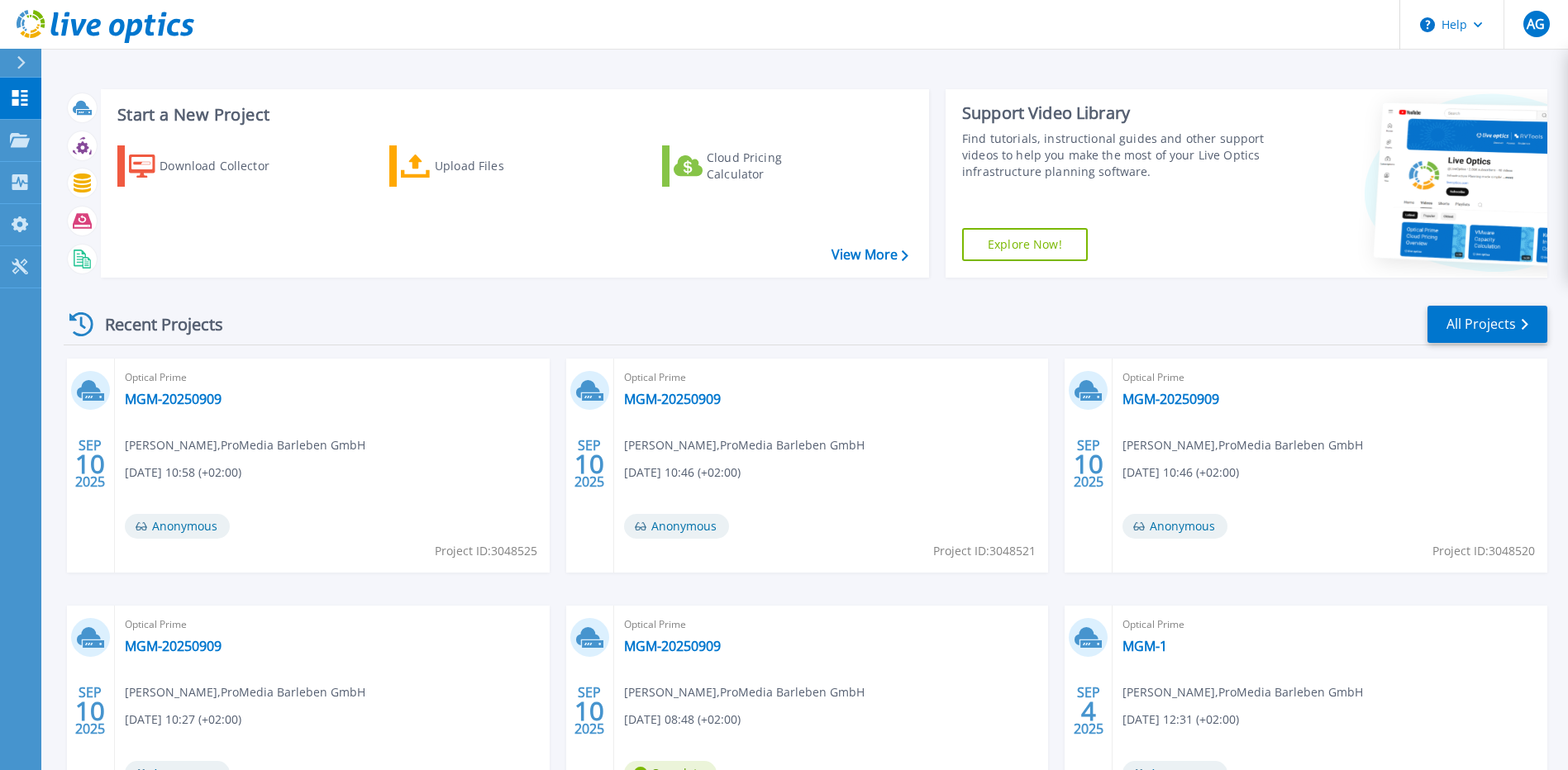
scroll to position [83, 0]
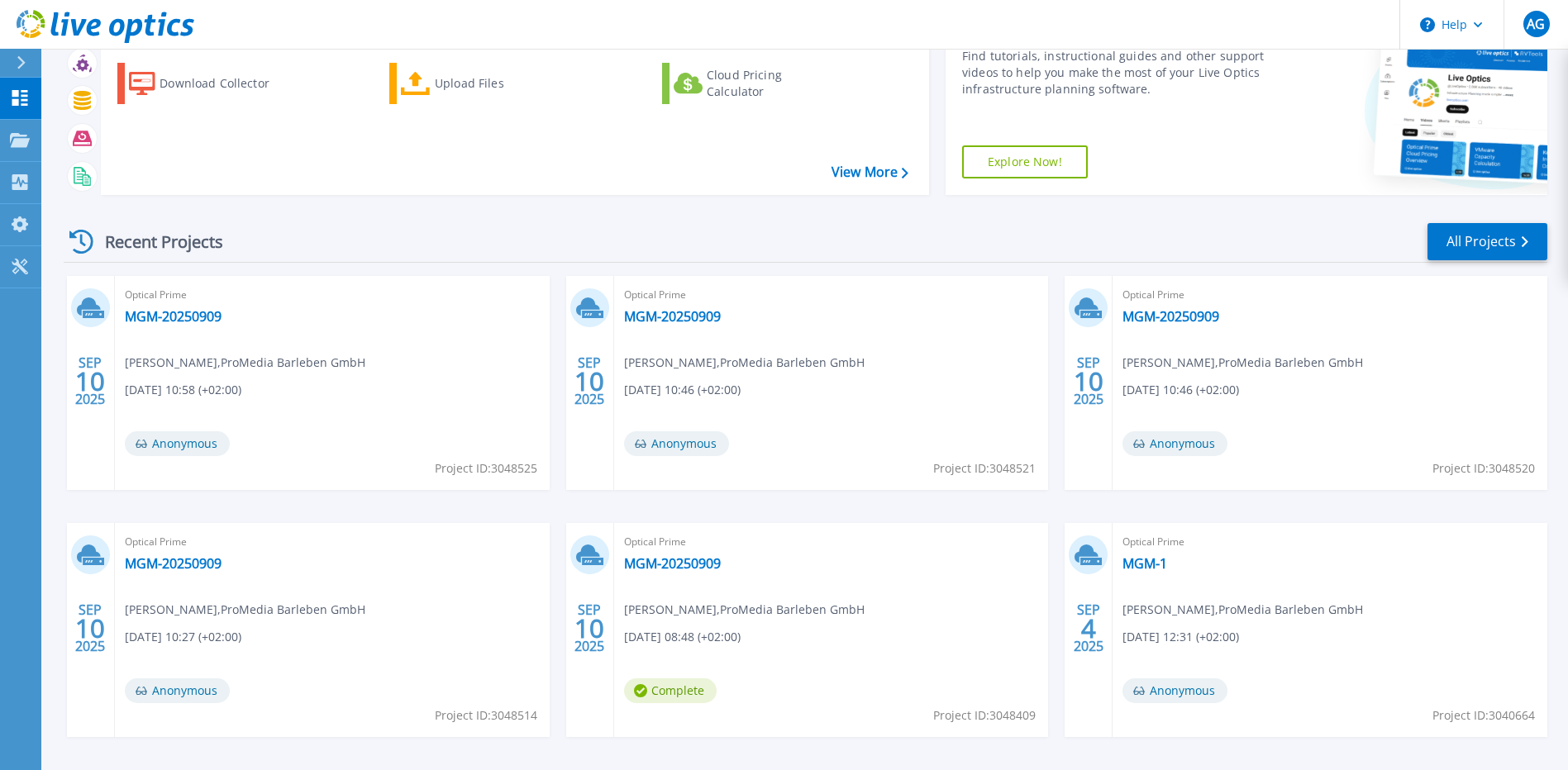
click at [155, 692] on span "Anonymous" at bounding box center [177, 691] width 105 height 25
click at [151, 317] on link "MGM-20250909" at bounding box center [173, 316] width 96 height 16
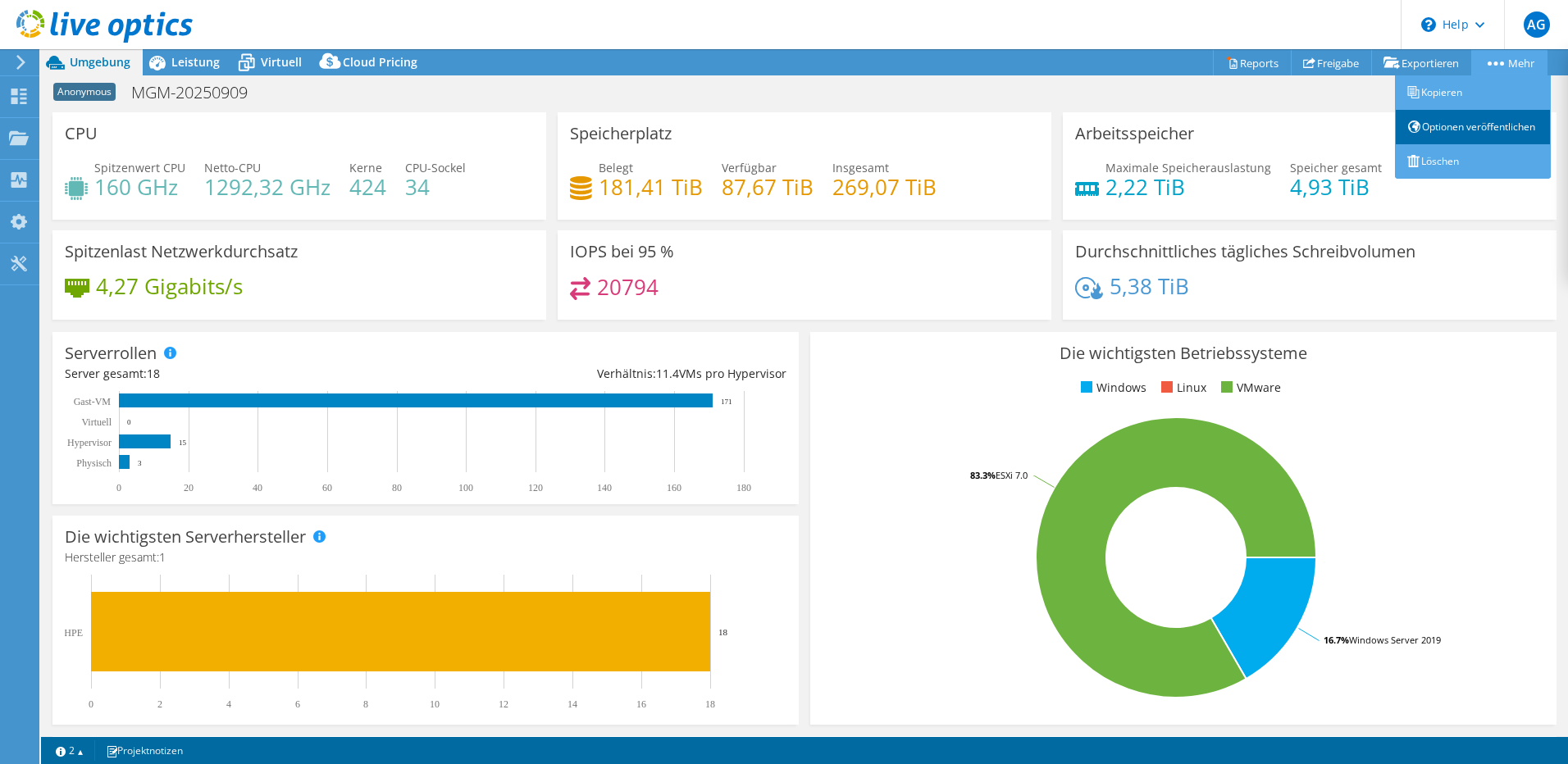
click at [1440, 137] on link "Optionen veröffentlichen" at bounding box center [1472, 127] width 156 height 34
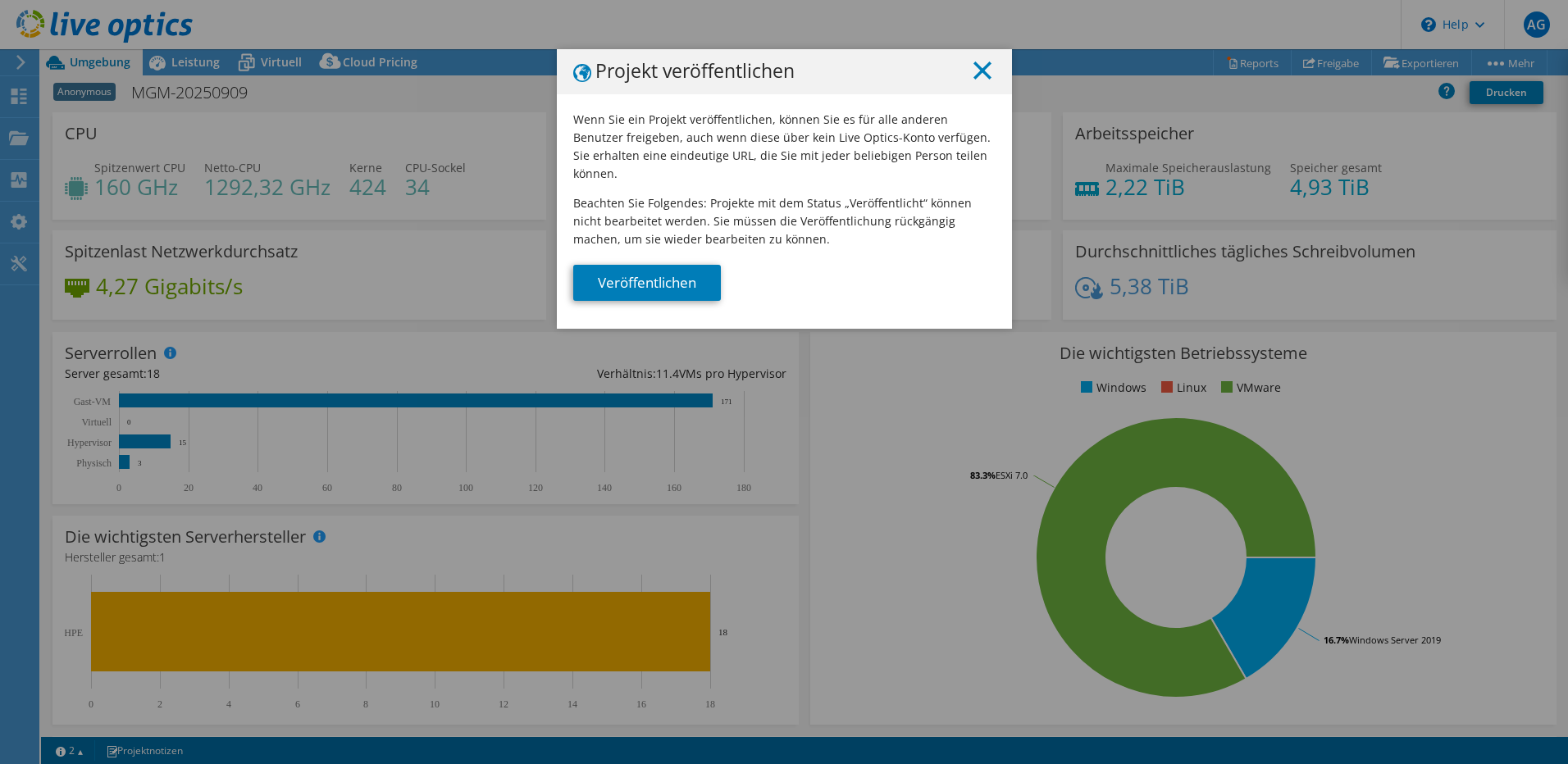
click at [974, 70] on line at bounding box center [982, 70] width 16 height 16
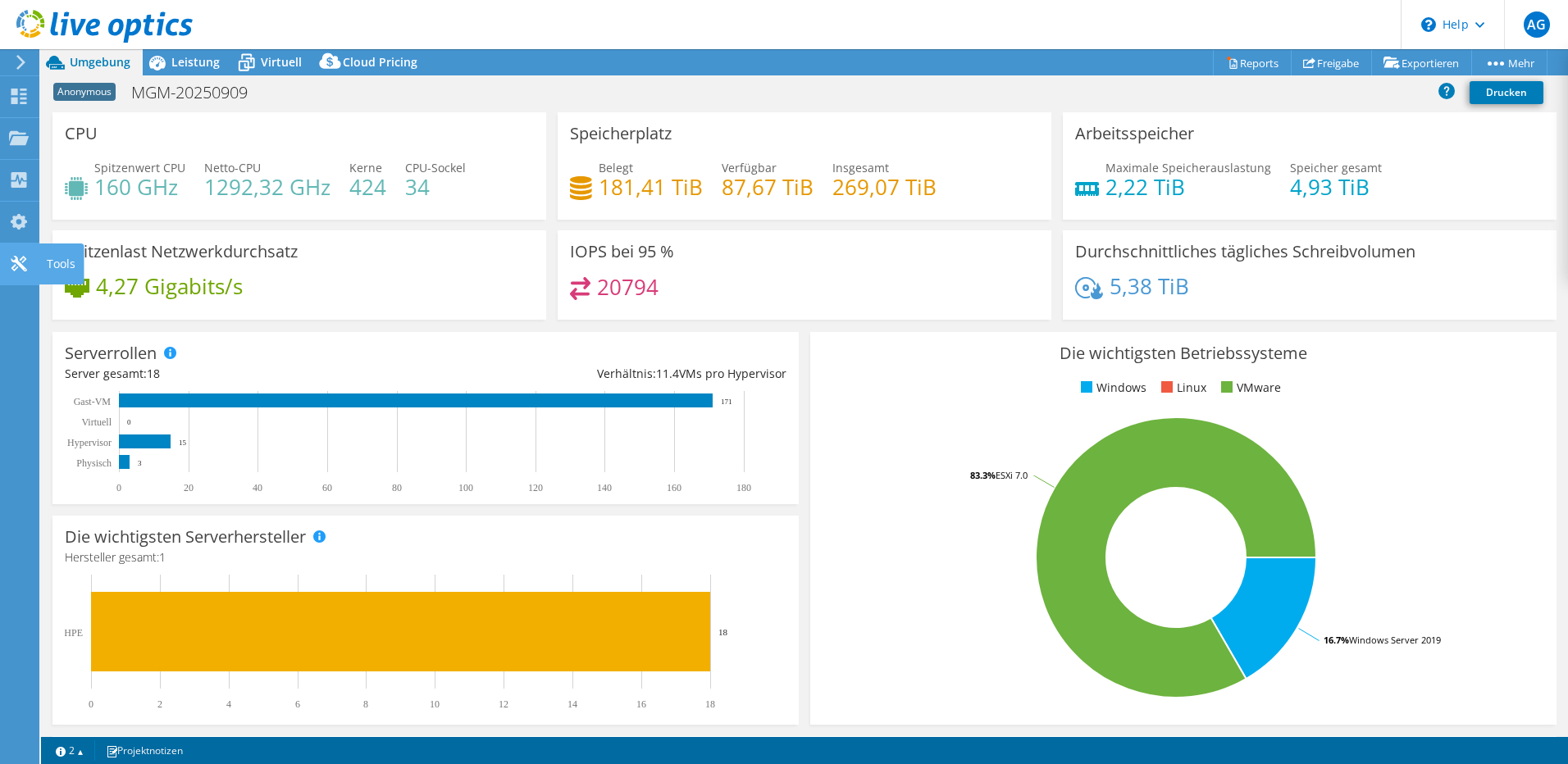
click at [61, 262] on div "Tools" at bounding box center [61, 264] width 45 height 41
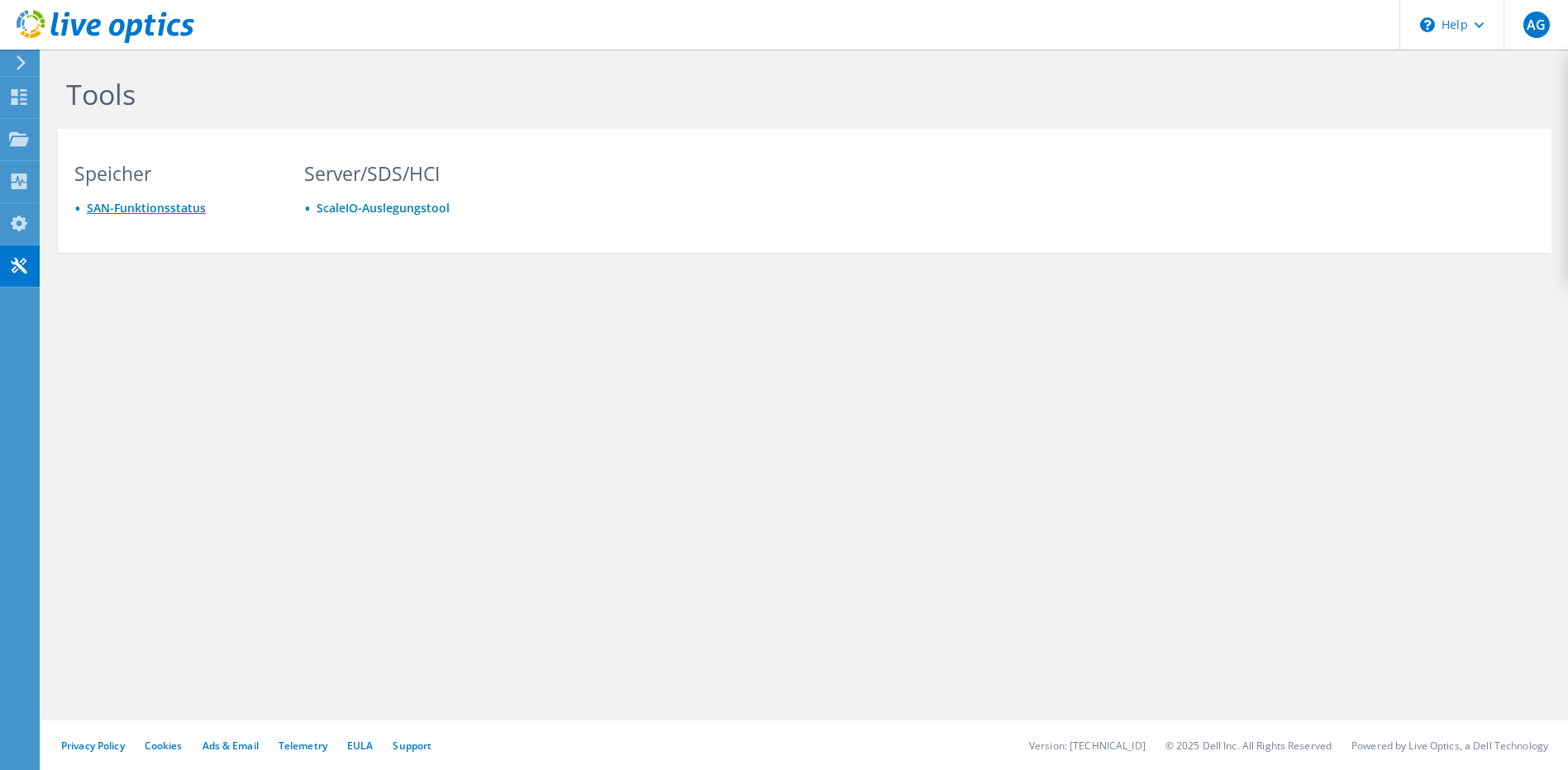
click at [155, 208] on link "SAN-Funktionsstatus" at bounding box center [146, 208] width 119 height 16
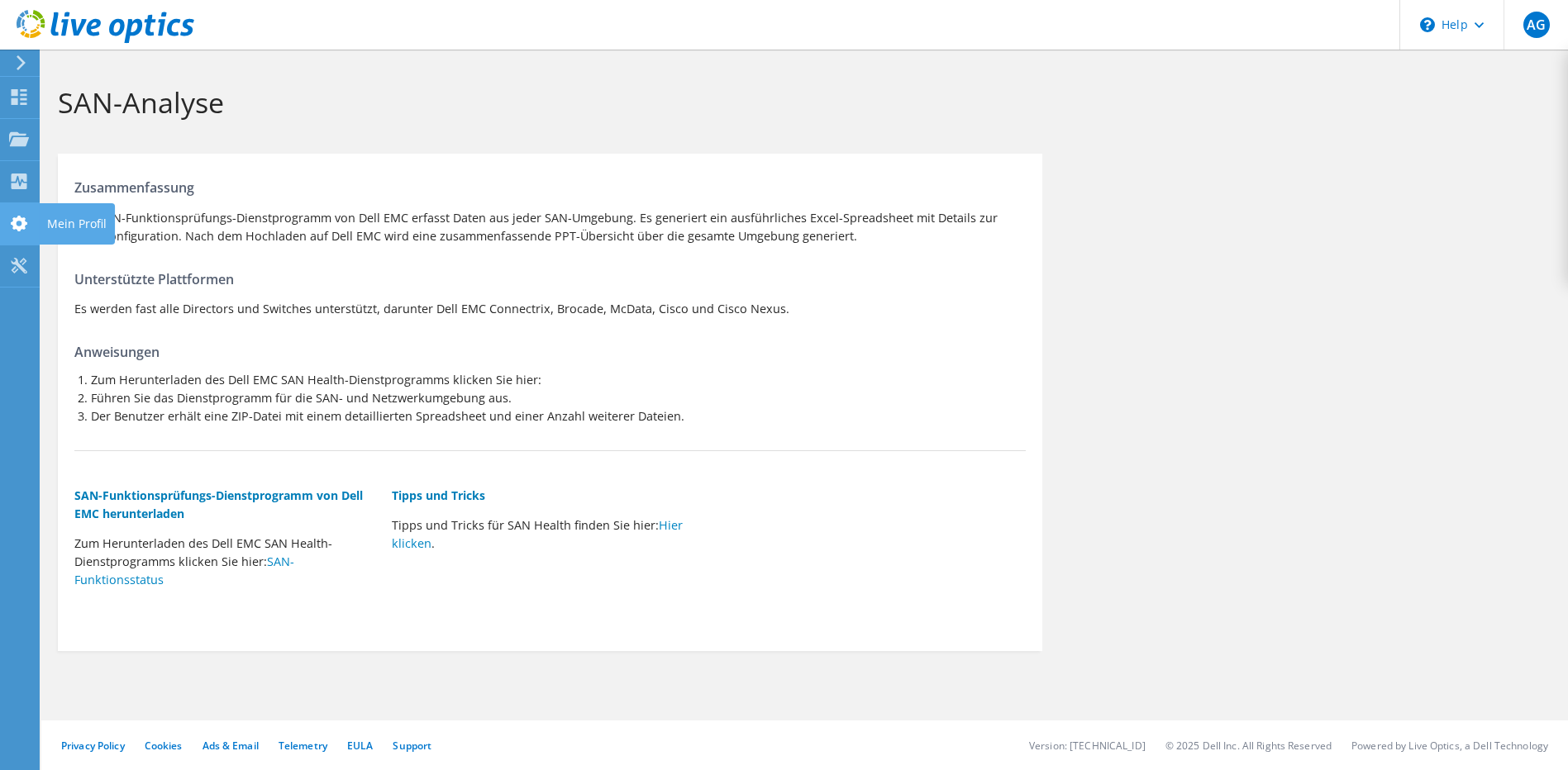
click at [70, 214] on div "Mein Profil" at bounding box center [77, 224] width 76 height 41
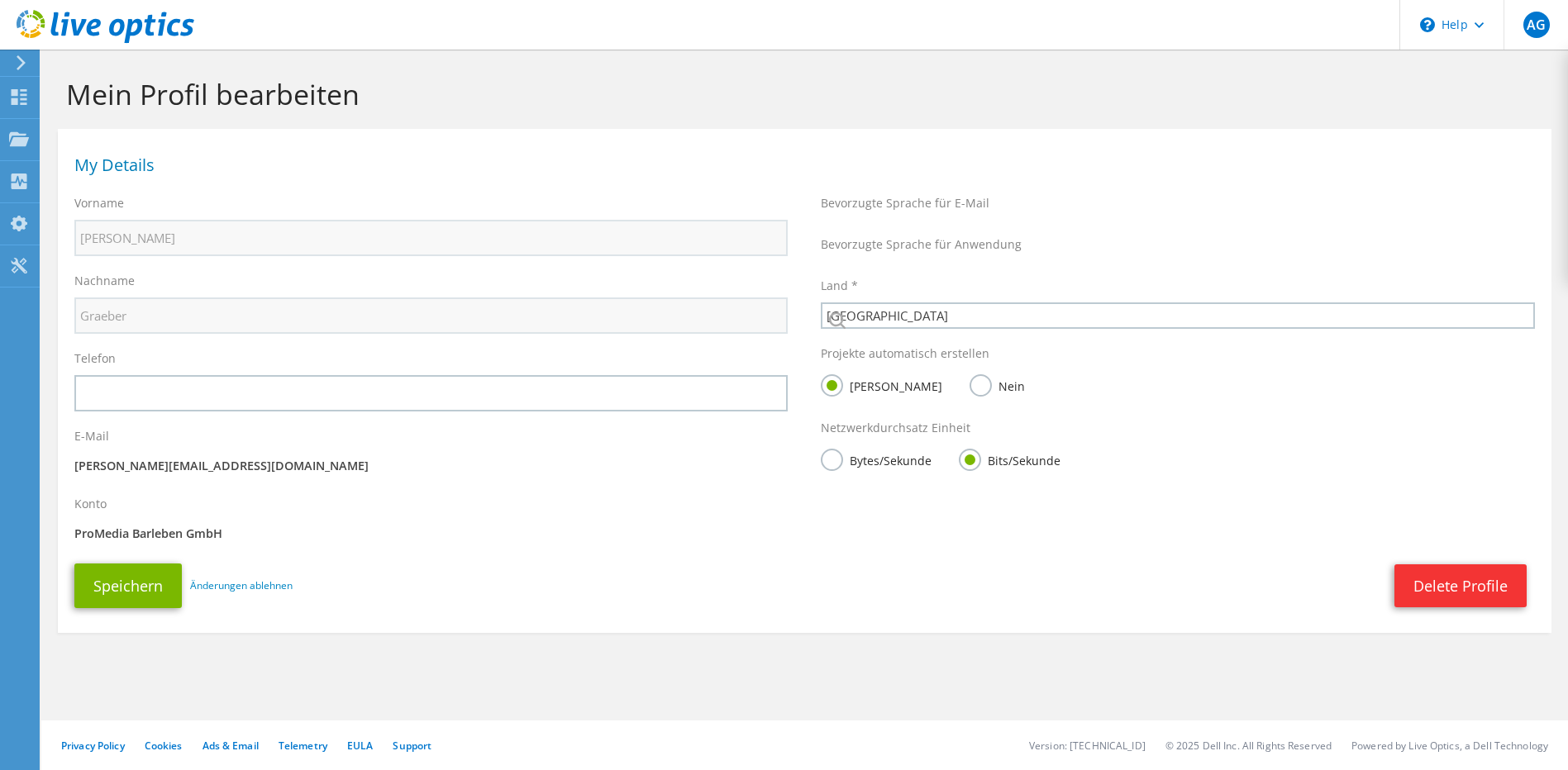
select select "56"
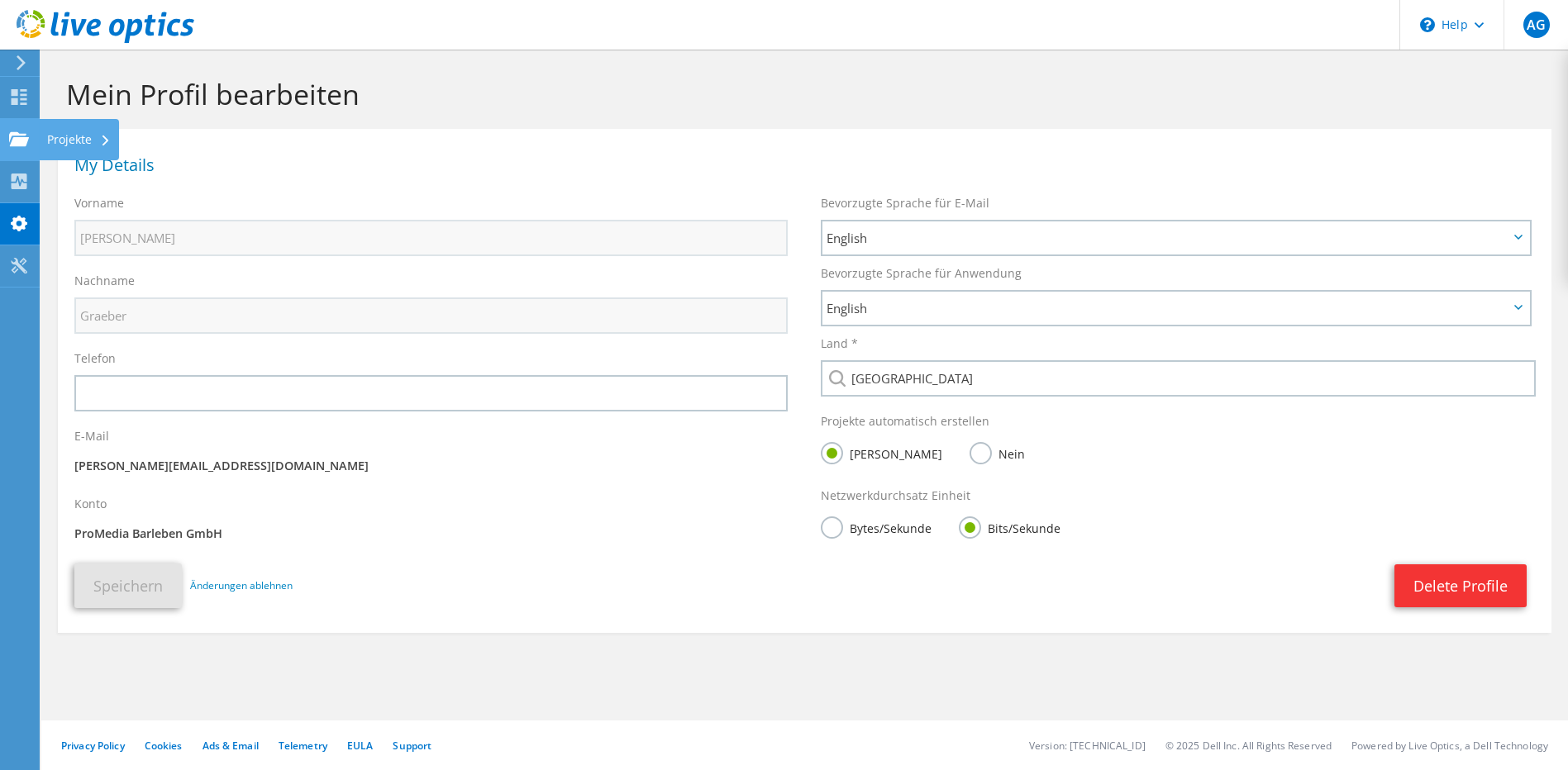
click at [18, 137] on use at bounding box center [19, 139] width 20 height 14
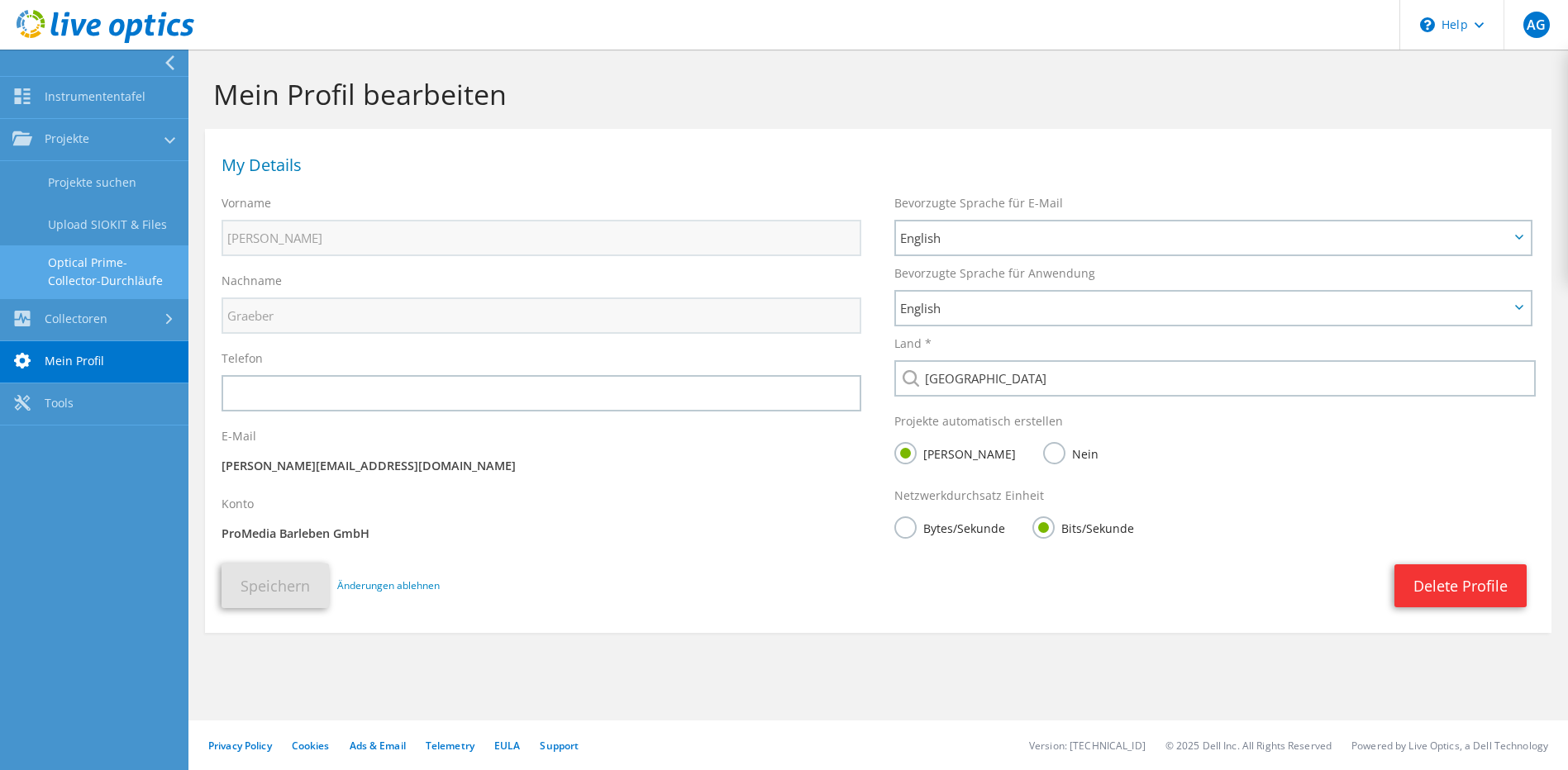
click at [96, 276] on link "Optical Prime-Collector-Durchläufe" at bounding box center [94, 271] width 189 height 53
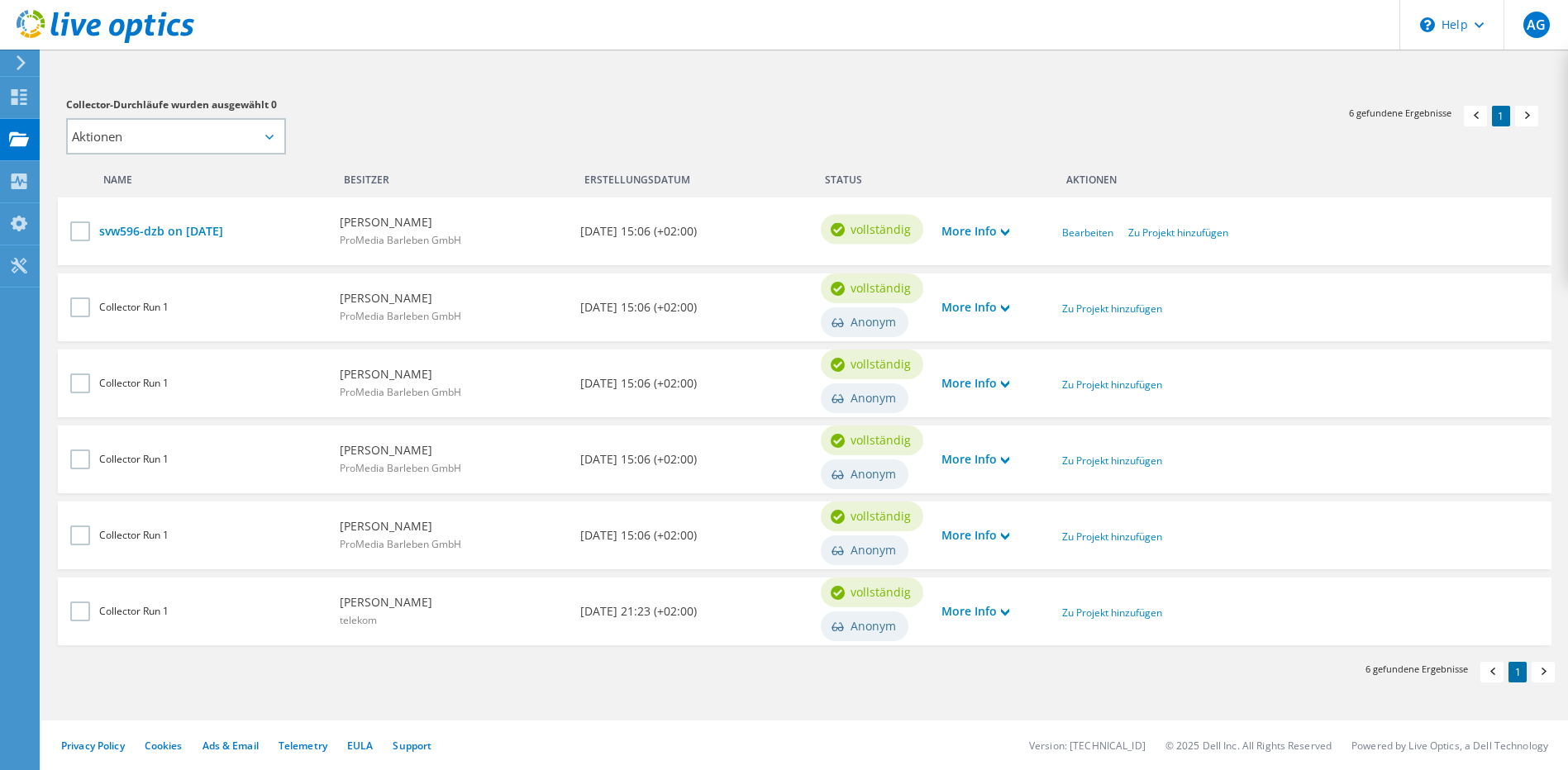
scroll to position [299, 0]
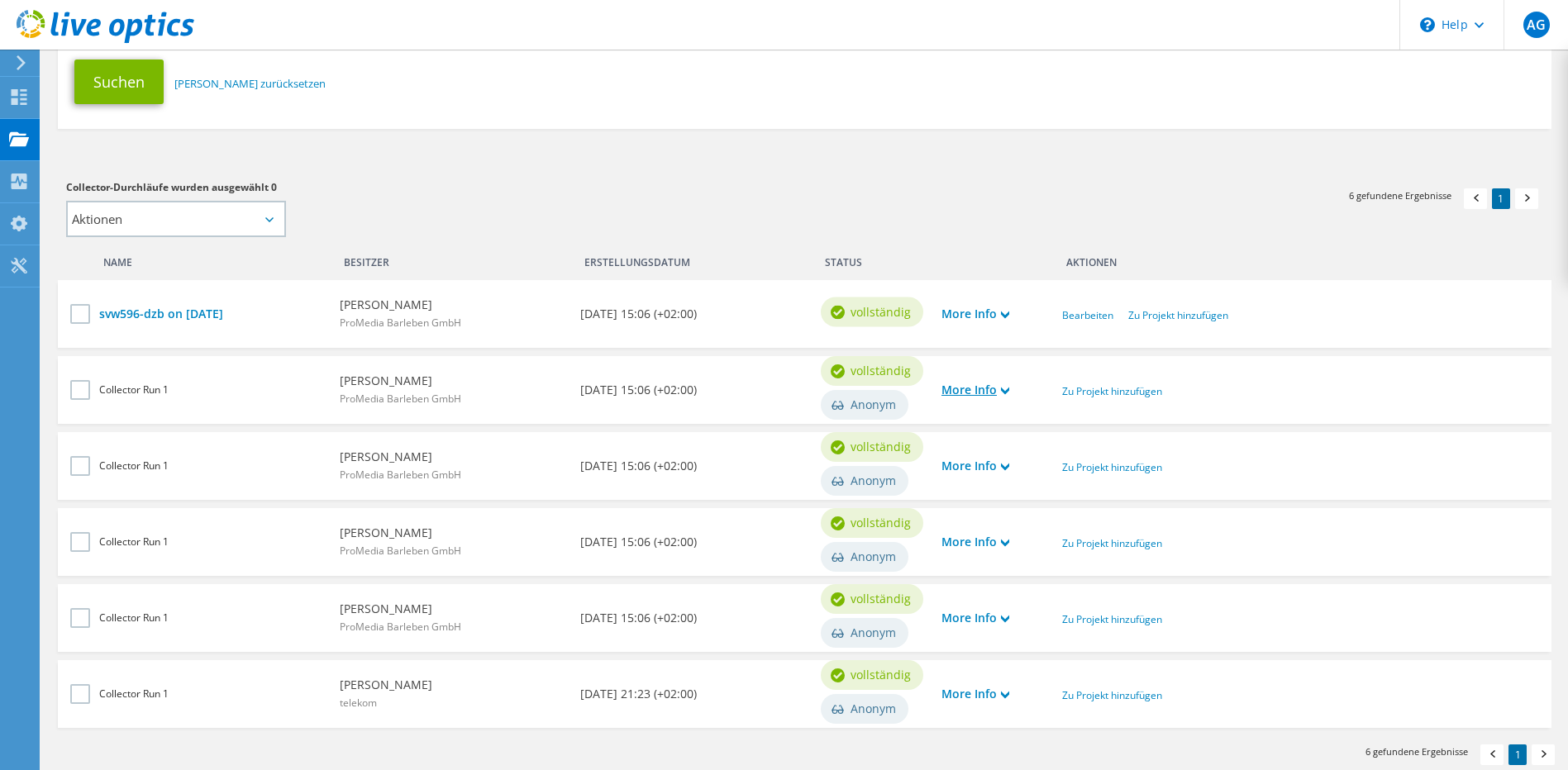
click at [1004, 394] on icon at bounding box center [1005, 391] width 9 height 9
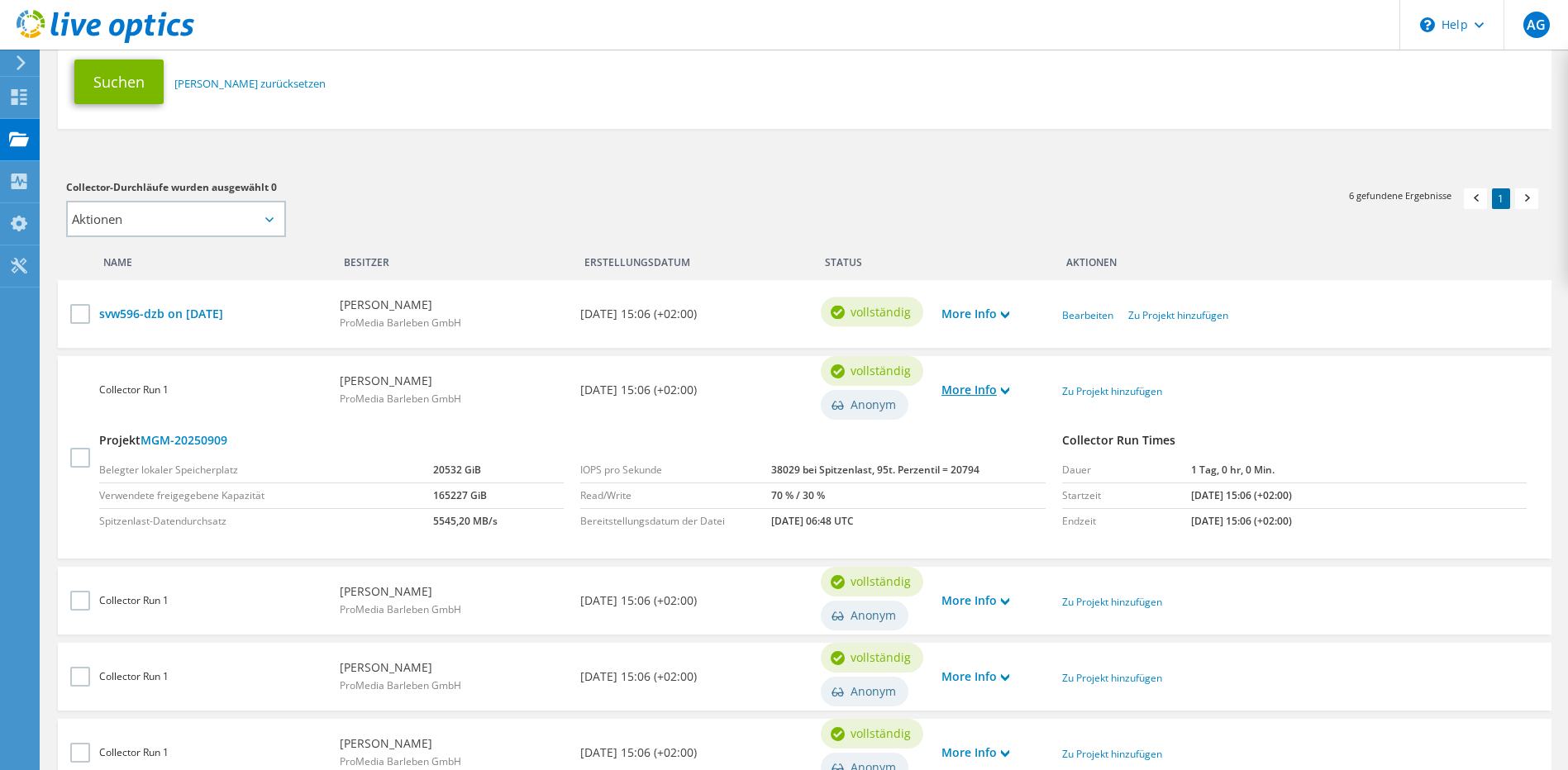
click at [1006, 392] on use at bounding box center [1005, 391] width 9 height 8
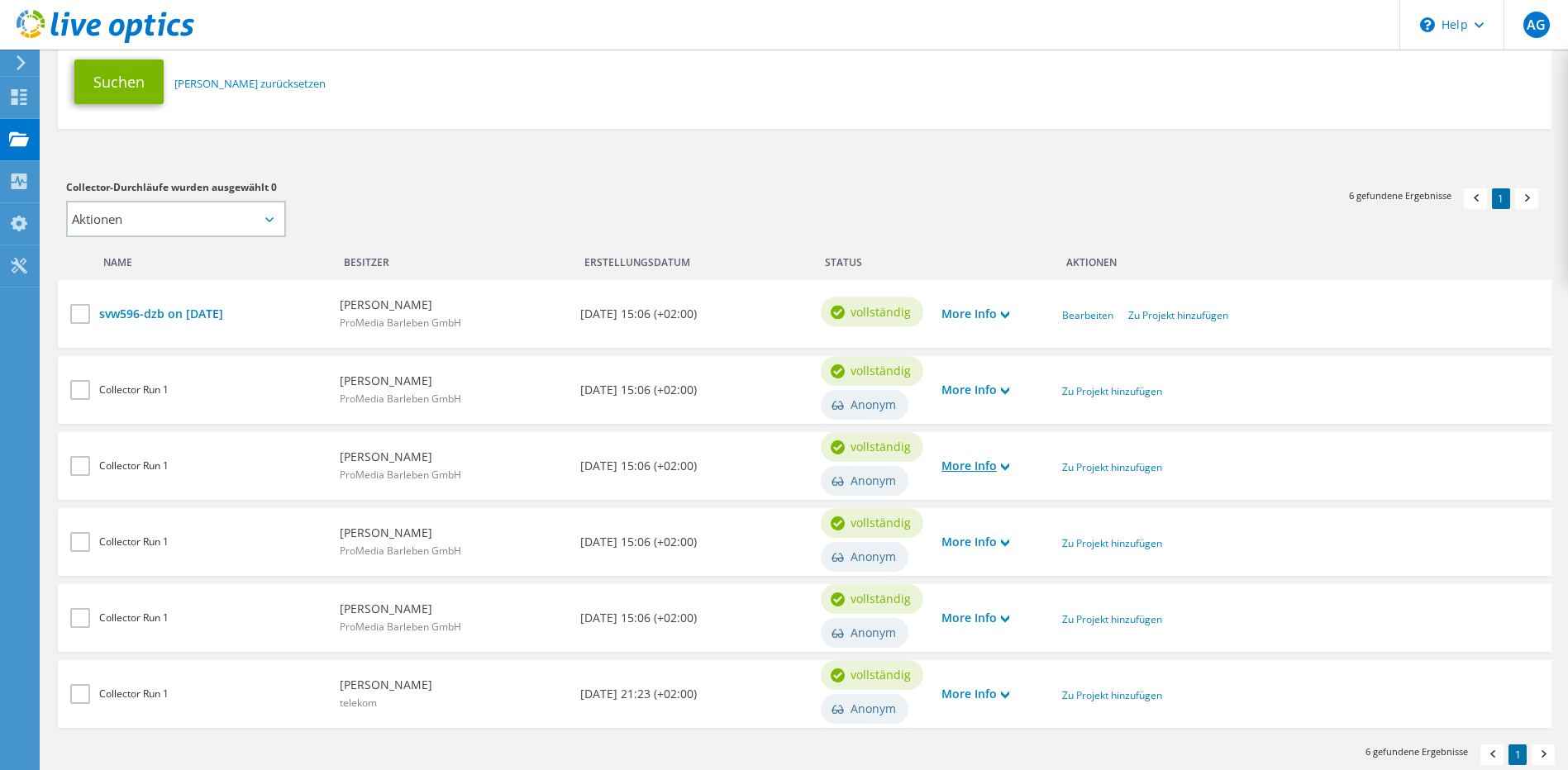
click at [1009, 467] on use at bounding box center [1005, 467] width 9 height 8
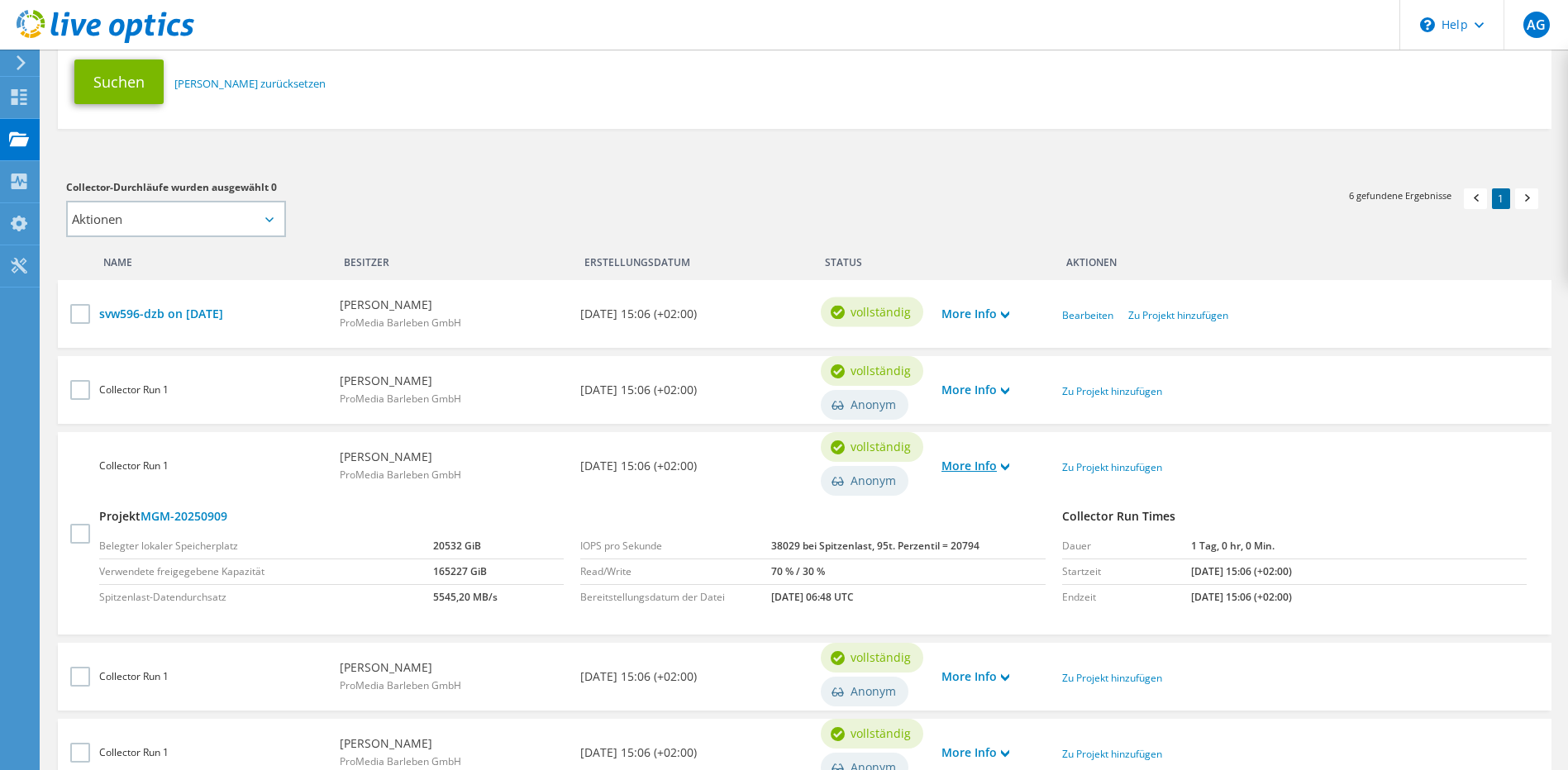
click at [1007, 469] on use at bounding box center [1005, 467] width 9 height 8
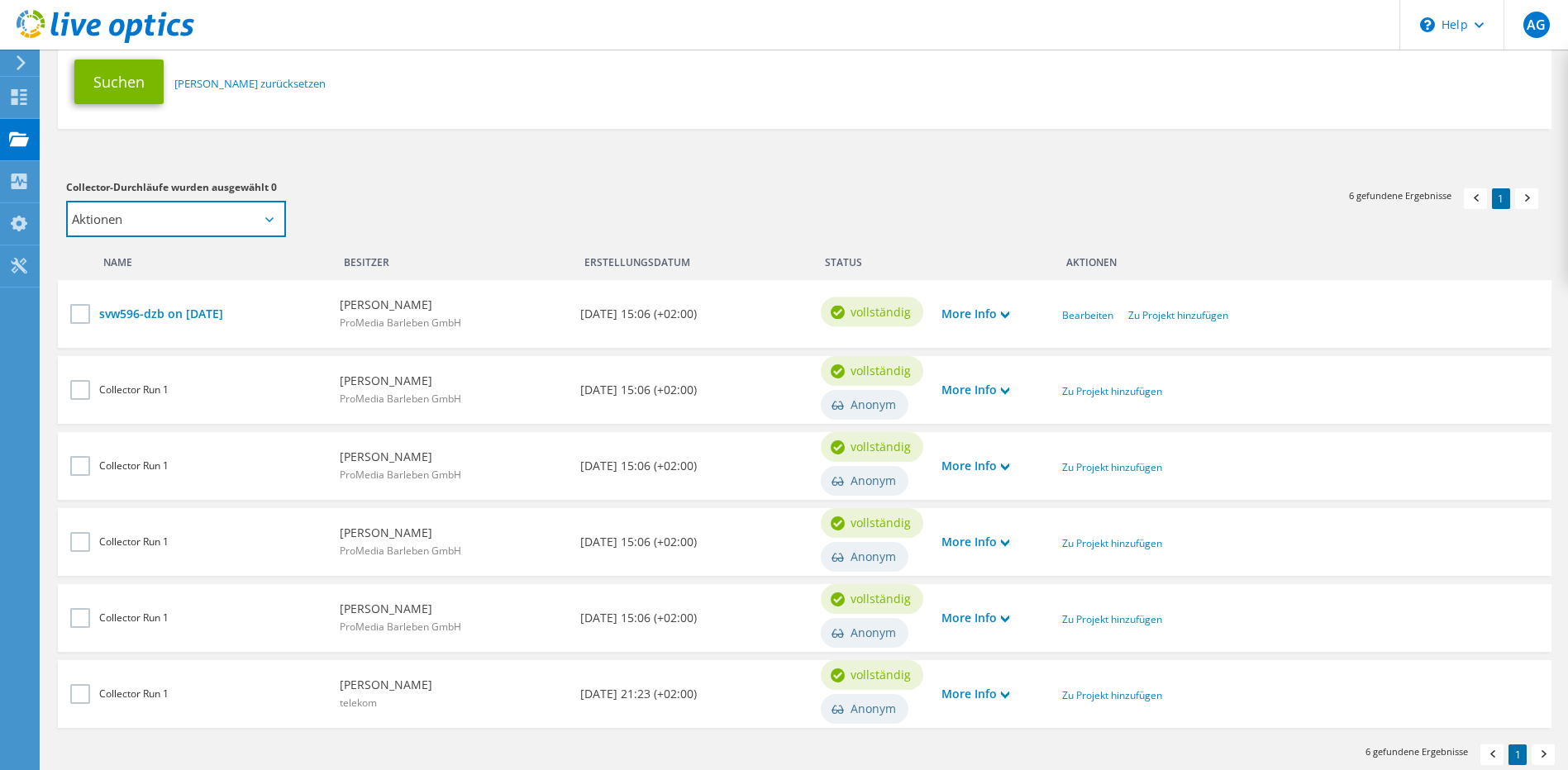
click at [180, 224] on select "Aktionen Neuem Projekt hinzufügen Vorhandenem Projekt hinzufügen" at bounding box center [176, 219] width 220 height 36
click at [16, 183] on icon at bounding box center [19, 182] width 20 height 16
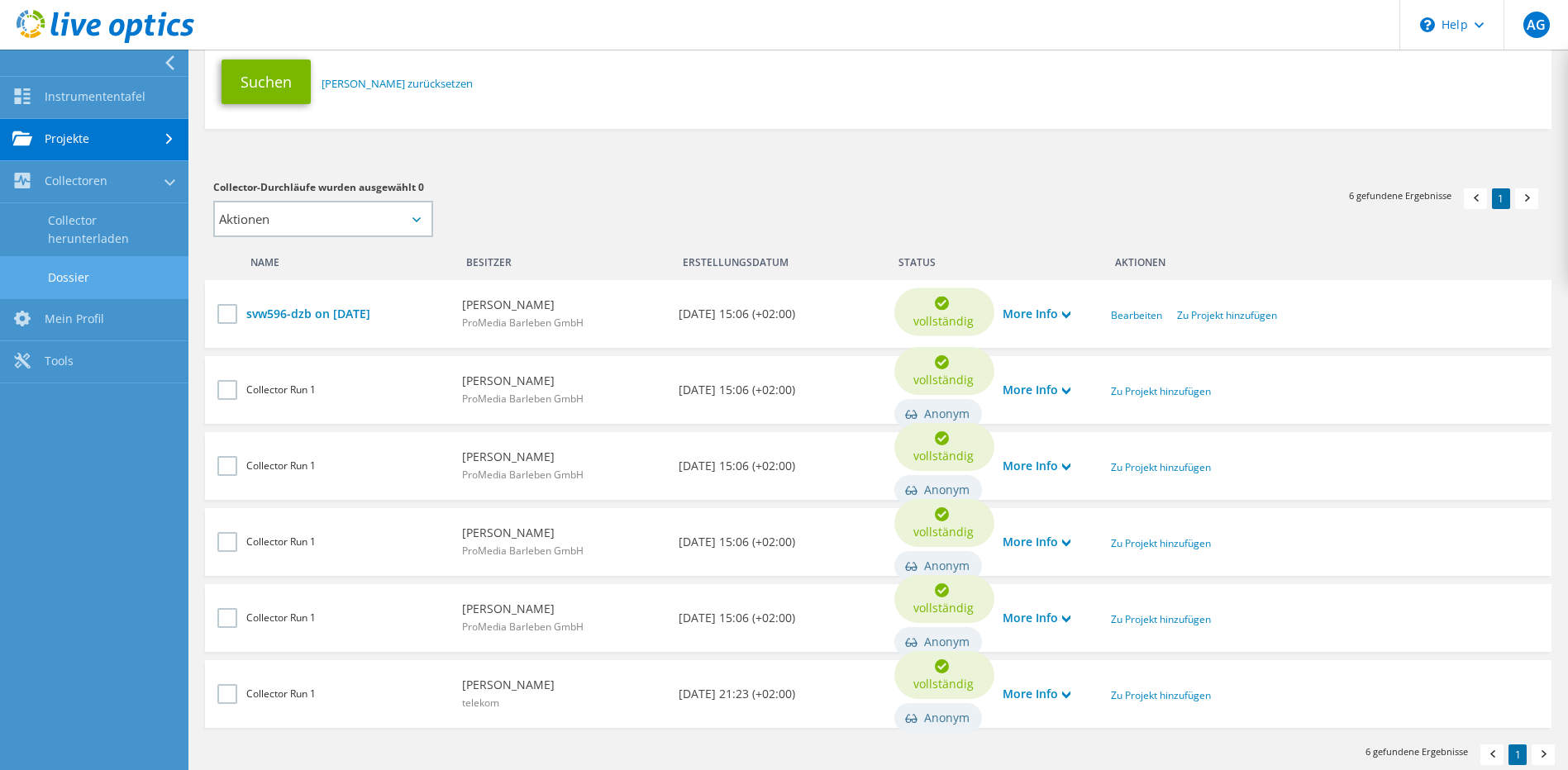
click at [41, 274] on link "Dossier" at bounding box center [94, 276] width 189 height 42
